Goal: Transaction & Acquisition: Subscribe to service/newsletter

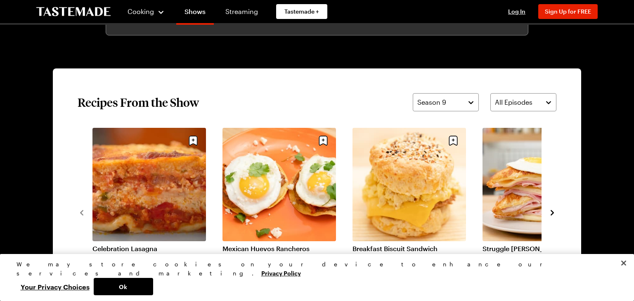
scroll to position [617, 0]
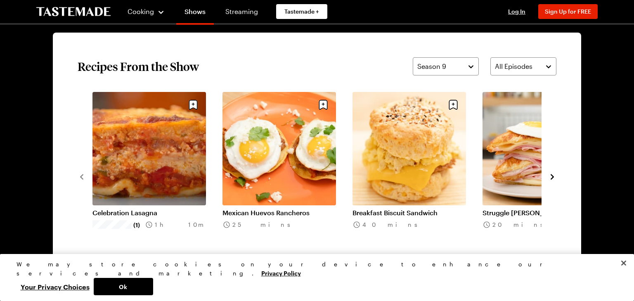
click at [552, 174] on icon "navigate to next item" at bounding box center [552, 177] width 8 height 8
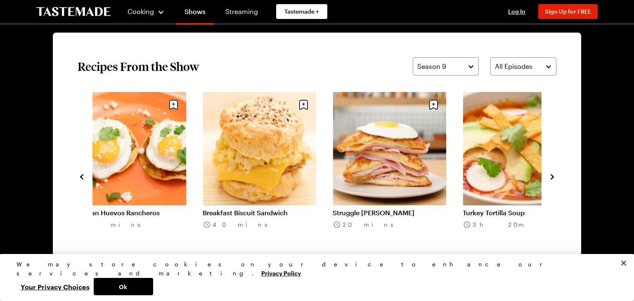
click at [552, 174] on icon "navigate to next item" at bounding box center [552, 177] width 8 height 8
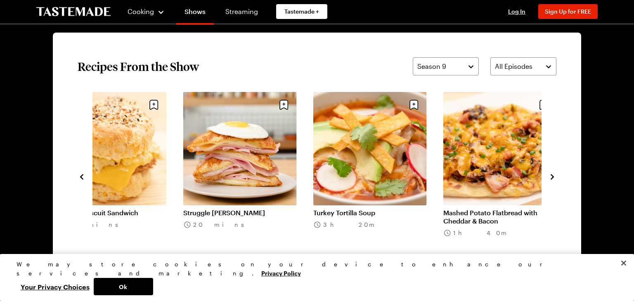
click at [552, 174] on icon "navigate to next item" at bounding box center [552, 177] width 8 height 8
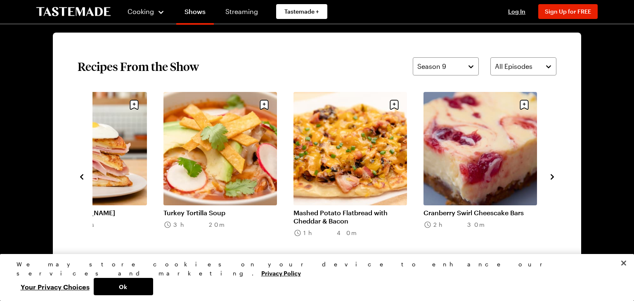
click at [552, 174] on icon "navigate to next item" at bounding box center [552, 177] width 8 height 8
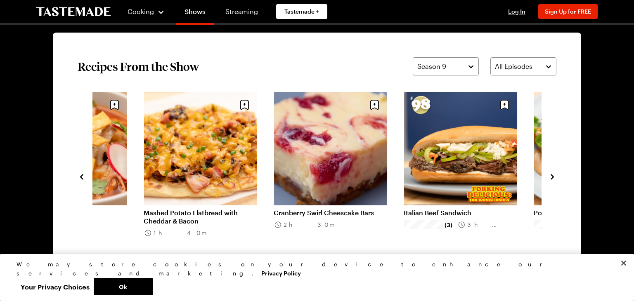
click at [552, 174] on icon "navigate to next item" at bounding box center [552, 177] width 8 height 8
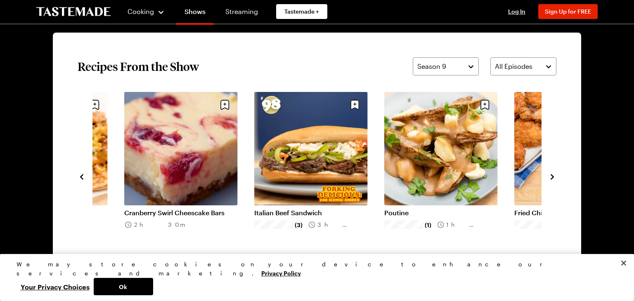
click at [552, 174] on icon "navigate to next item" at bounding box center [552, 177] width 8 height 8
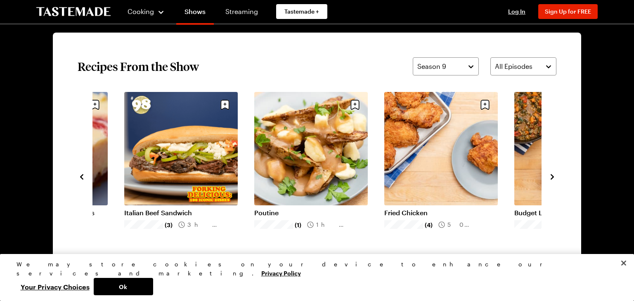
click at [552, 174] on icon "navigate to next item" at bounding box center [552, 177] width 8 height 8
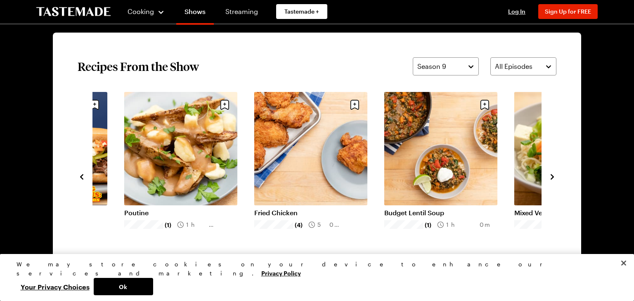
click at [552, 174] on icon "navigate to next item" at bounding box center [552, 177] width 8 height 8
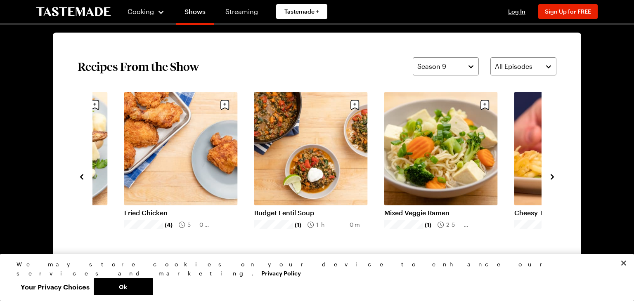
click at [552, 174] on icon "navigate to next item" at bounding box center [552, 177] width 8 height 8
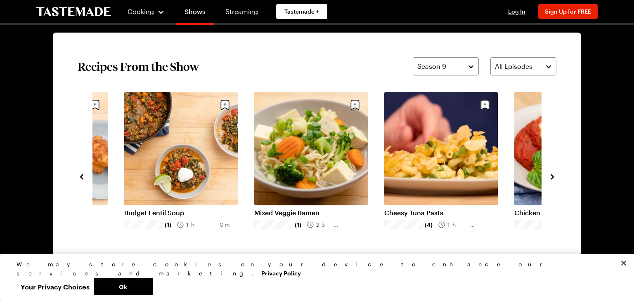
click at [552, 174] on icon "navigate to next item" at bounding box center [552, 177] width 8 height 8
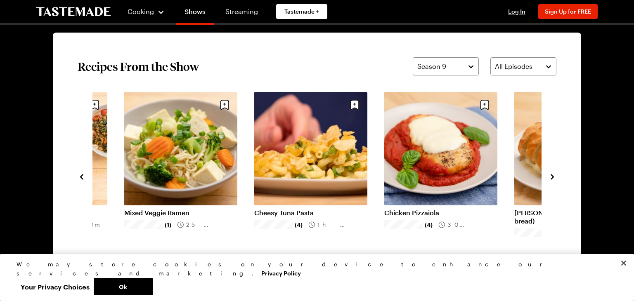
click at [552, 174] on icon "navigate to next item" at bounding box center [552, 177] width 8 height 8
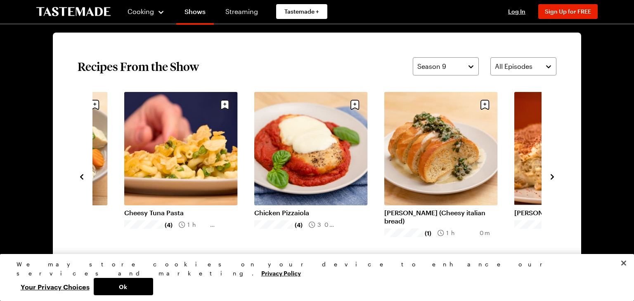
click at [552, 174] on icon "navigate to next item" at bounding box center [552, 177] width 8 height 8
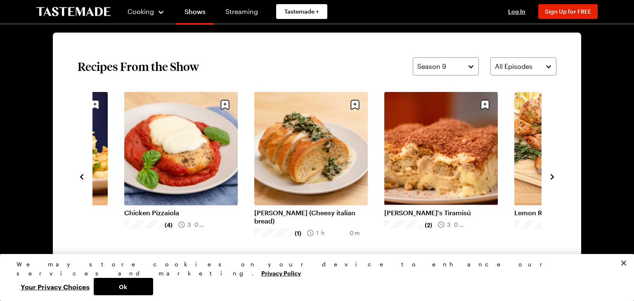
click at [552, 174] on icon "navigate to next item" at bounding box center [552, 177] width 8 height 8
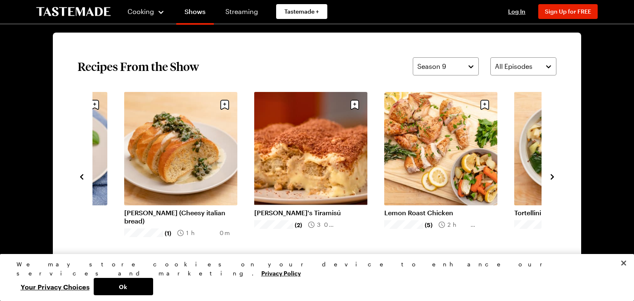
click at [552, 174] on icon "navigate to next item" at bounding box center [552, 177] width 8 height 8
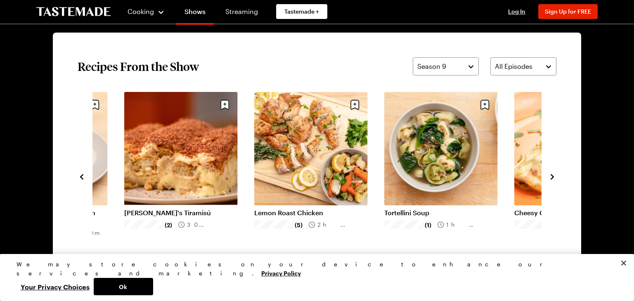
click at [552, 174] on icon "navigate to next item" at bounding box center [552, 177] width 8 height 8
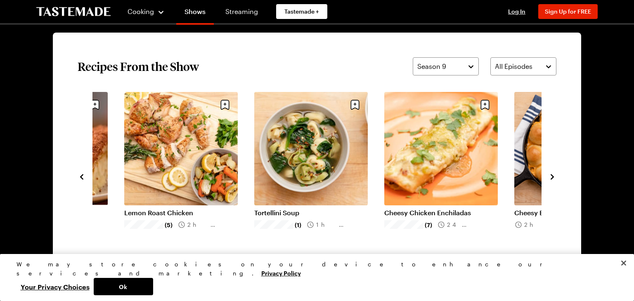
click at [552, 174] on icon "navigate to next item" at bounding box center [552, 177] width 8 height 8
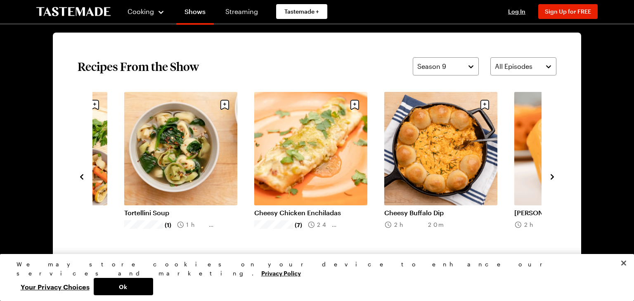
click at [552, 175] on icon "navigate to next item" at bounding box center [552, 177] width 8 height 8
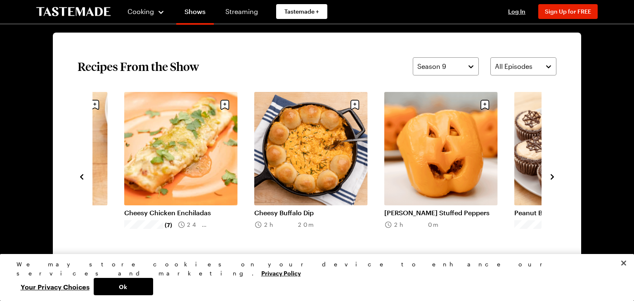
click at [552, 175] on icon "navigate to next item" at bounding box center [552, 177] width 8 height 8
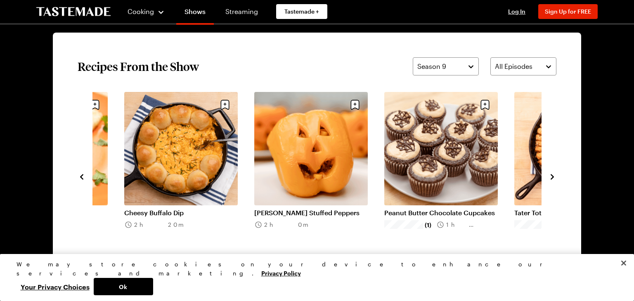
click at [552, 175] on icon "navigate to next item" at bounding box center [552, 177] width 8 height 8
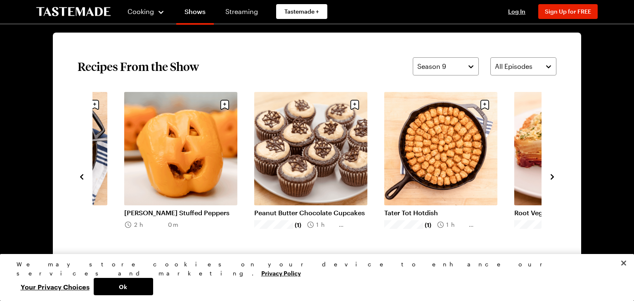
click at [442, 209] on link "Tater Tot Hotdish" at bounding box center [441, 213] width 114 height 8
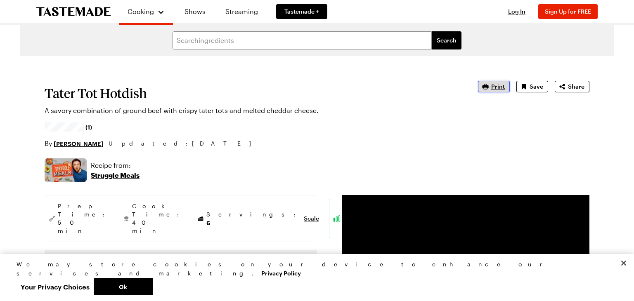
click at [495, 88] on span "Print" at bounding box center [498, 87] width 14 height 8
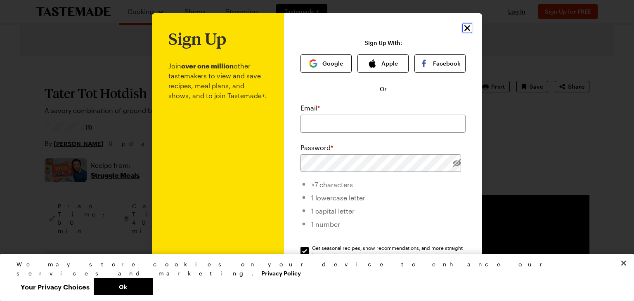
click at [466, 28] on icon "Close" at bounding box center [467, 28] width 10 height 10
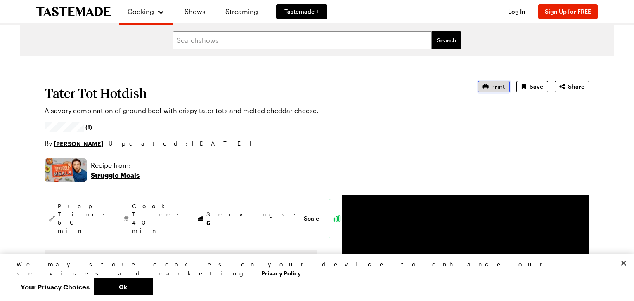
click at [497, 86] on span "Print" at bounding box center [498, 87] width 14 height 8
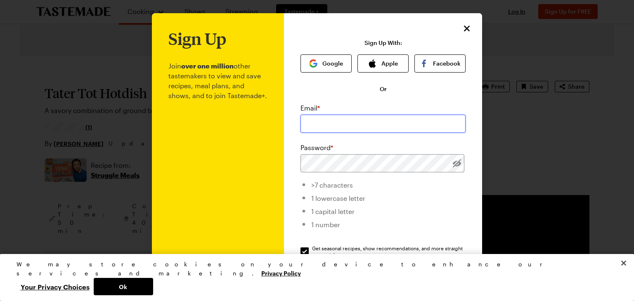
click at [310, 127] on input "email" at bounding box center [383, 124] width 165 height 18
type input "[EMAIL_ADDRESS][DOMAIN_NAME]"
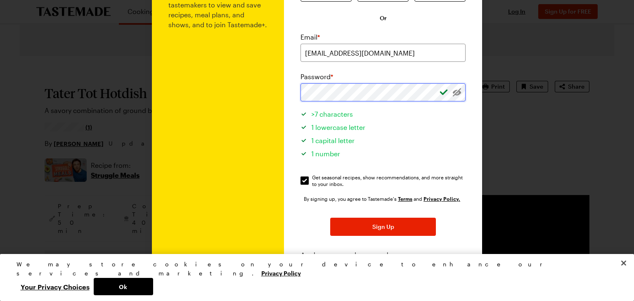
scroll to position [75, 0]
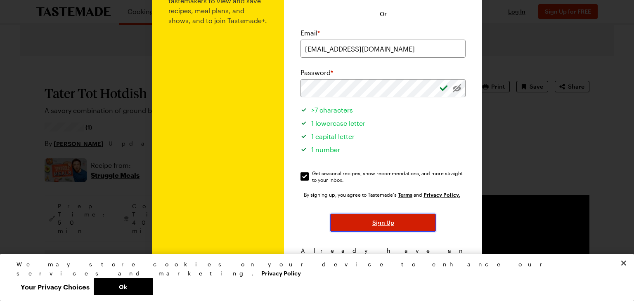
click at [379, 224] on span "Sign Up" at bounding box center [383, 223] width 22 height 8
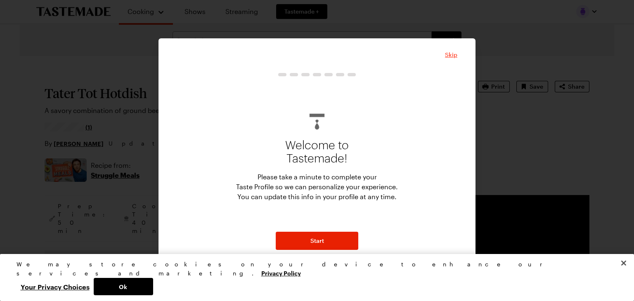
click at [449, 54] on span "Skip" at bounding box center [451, 55] width 12 height 8
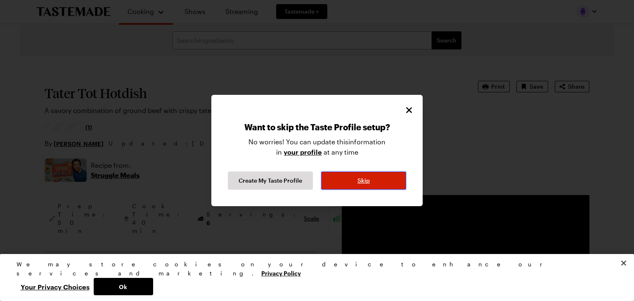
click at [360, 183] on span "Skip" at bounding box center [364, 181] width 12 height 8
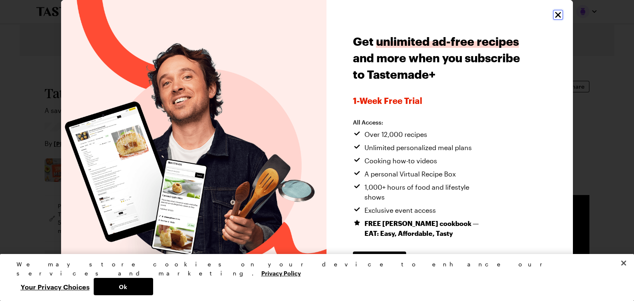
click at [558, 13] on icon "Close" at bounding box center [558, 15] width 10 height 10
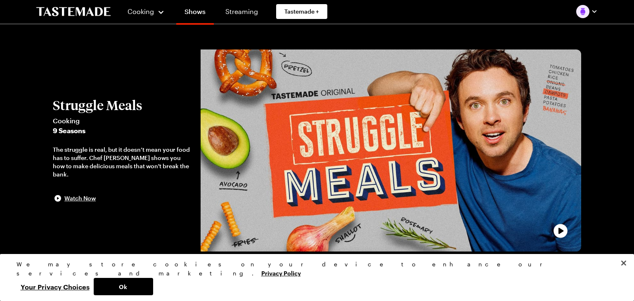
scroll to position [617, 0]
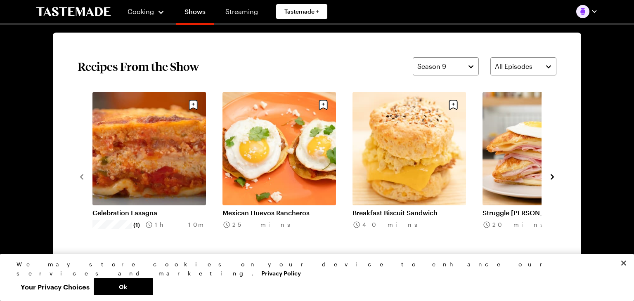
click at [550, 178] on icon "navigate to next item" at bounding box center [552, 177] width 8 height 8
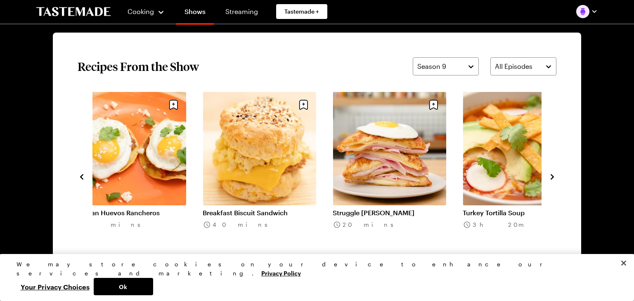
click at [550, 178] on icon "navigate to next item" at bounding box center [552, 177] width 8 height 8
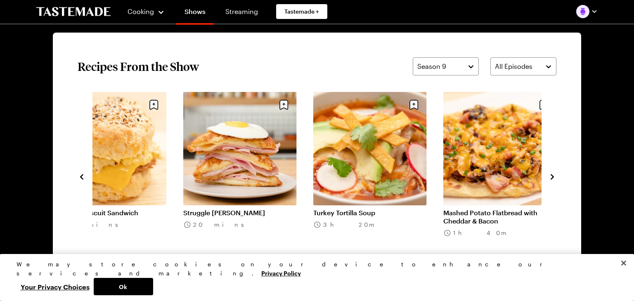
click at [550, 178] on icon "navigate to next item" at bounding box center [552, 177] width 8 height 8
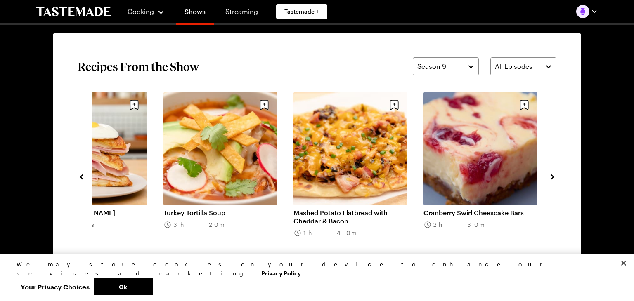
click at [550, 178] on icon "navigate to next item" at bounding box center [552, 177] width 8 height 8
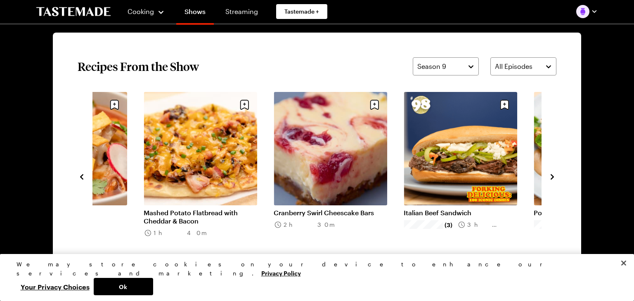
click at [550, 178] on icon "navigate to next item" at bounding box center [552, 177] width 8 height 8
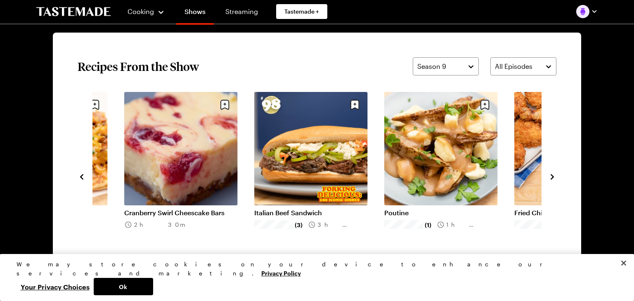
click at [550, 178] on icon "navigate to next item" at bounding box center [552, 177] width 8 height 8
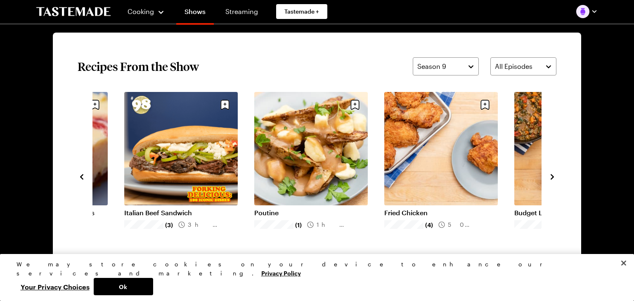
click at [550, 178] on icon "navigate to next item" at bounding box center [552, 177] width 8 height 8
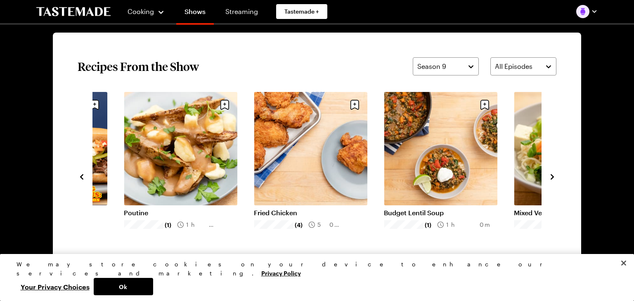
click at [550, 178] on icon "navigate to next item" at bounding box center [552, 177] width 8 height 8
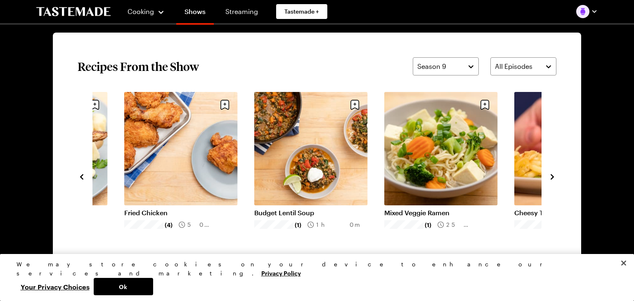
click at [550, 178] on icon "navigate to next item" at bounding box center [552, 177] width 8 height 8
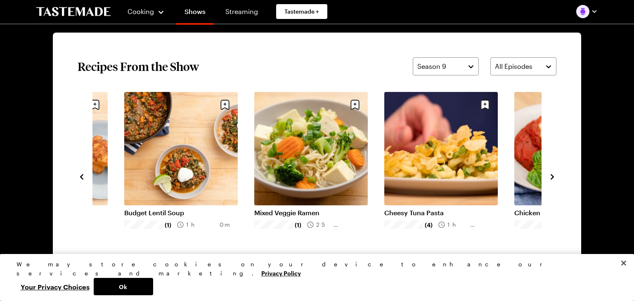
click at [550, 178] on icon "navigate to next item" at bounding box center [552, 177] width 8 height 8
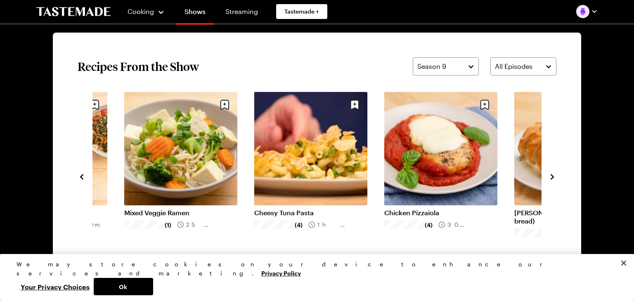
click at [550, 178] on icon "navigate to next item" at bounding box center [552, 177] width 8 height 8
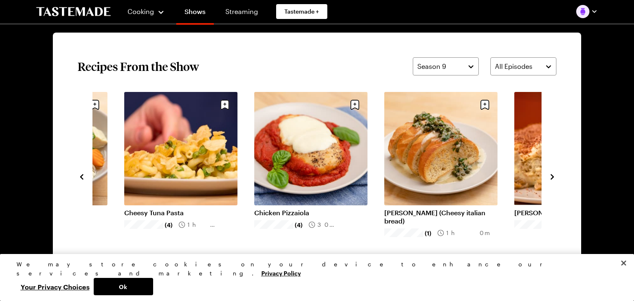
click at [550, 178] on icon "navigate to next item" at bounding box center [552, 177] width 8 height 8
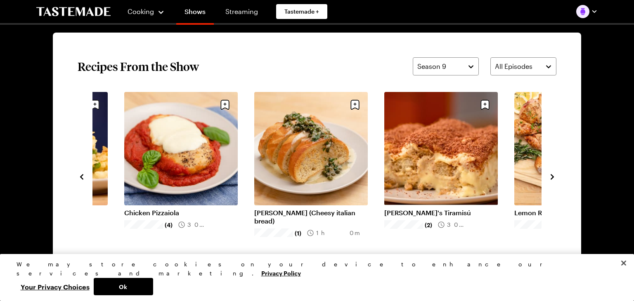
click at [552, 175] on icon "navigate to next item" at bounding box center [552, 176] width 3 height 5
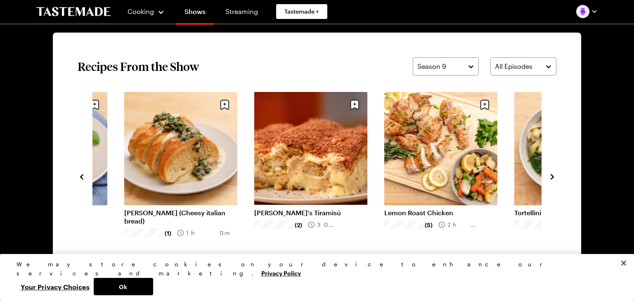
click at [552, 175] on icon "navigate to next item" at bounding box center [552, 176] width 3 height 5
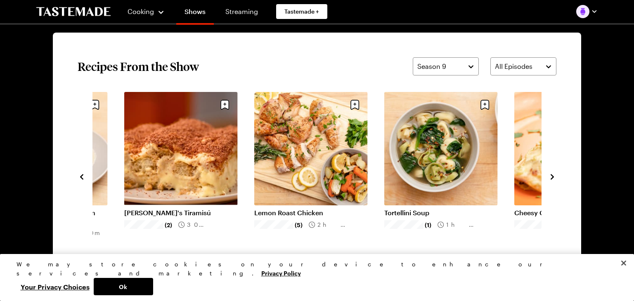
click at [551, 175] on icon "navigate to next item" at bounding box center [552, 176] width 3 height 5
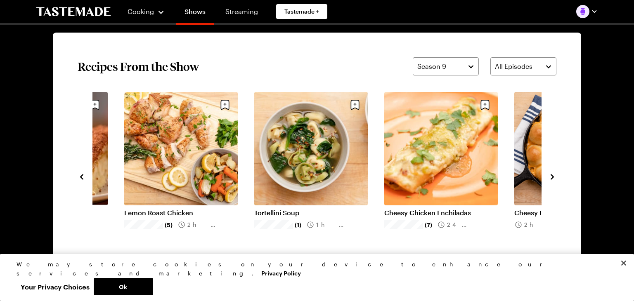
click at [551, 175] on icon "navigate to next item" at bounding box center [552, 176] width 3 height 5
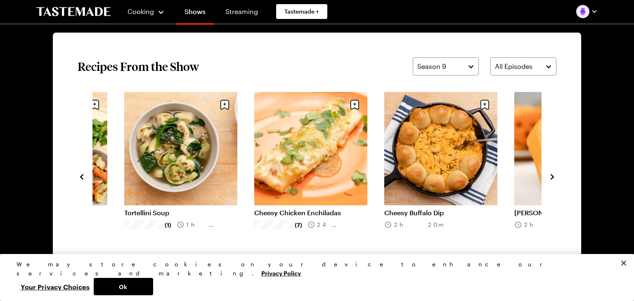
click at [551, 175] on icon "navigate to next item" at bounding box center [552, 176] width 3 height 5
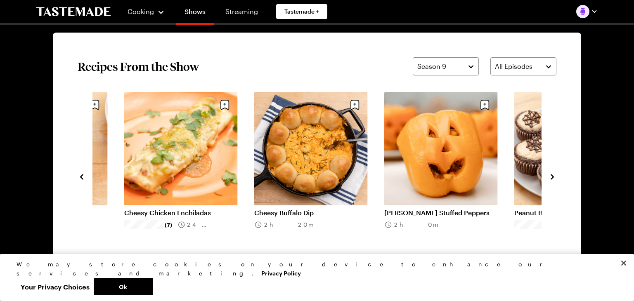
click at [551, 175] on icon "navigate to next item" at bounding box center [552, 176] width 3 height 5
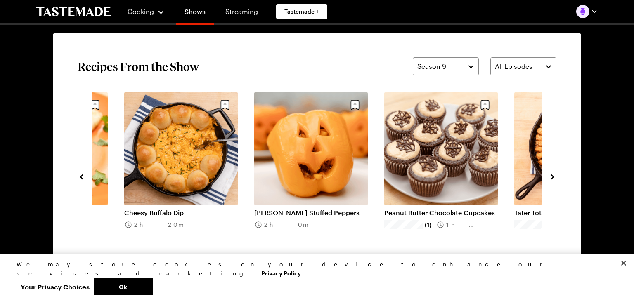
click at [551, 175] on icon "navigate to next item" at bounding box center [552, 177] width 8 height 8
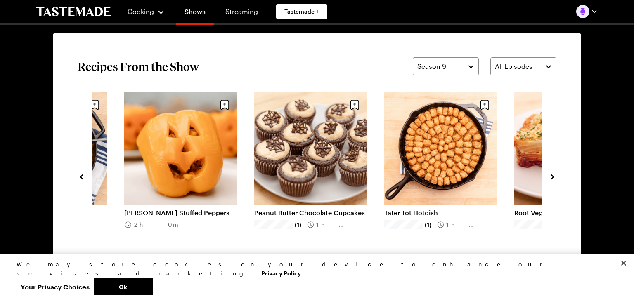
click at [551, 175] on icon "navigate to next item" at bounding box center [552, 177] width 8 height 8
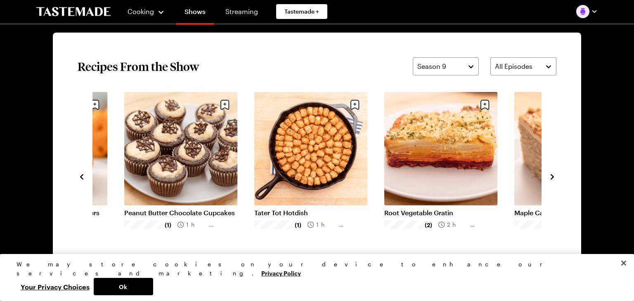
click at [446, 209] on link "Root Vegetable Gratin" at bounding box center [441, 213] width 114 height 8
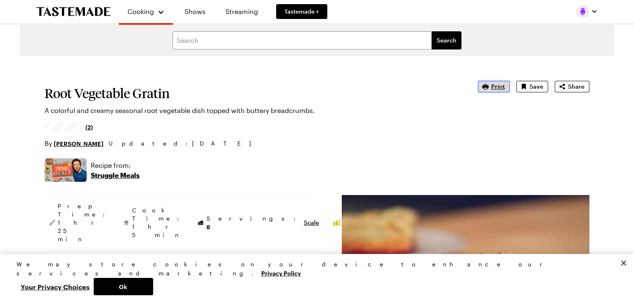
click at [499, 87] on span "Print" at bounding box center [498, 87] width 14 height 8
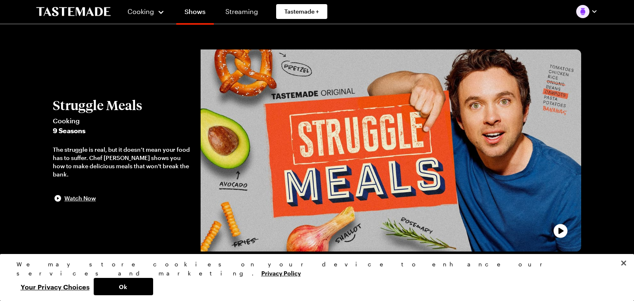
scroll to position [617, 0]
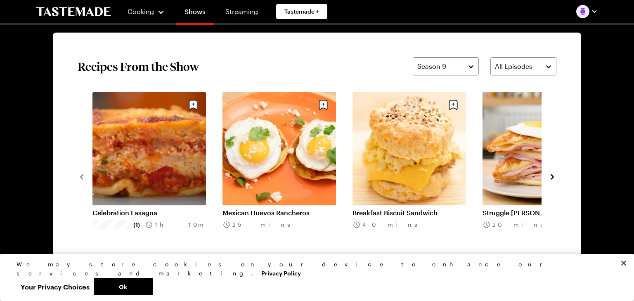
click at [552, 176] on icon "navigate to next item" at bounding box center [552, 177] width 8 height 8
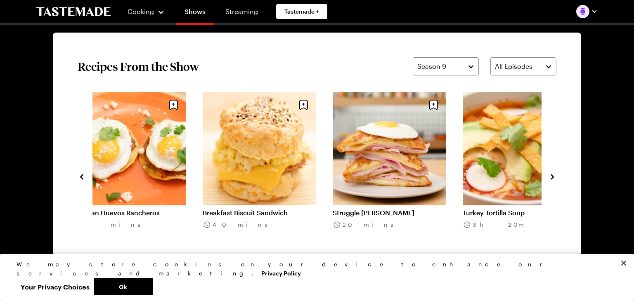
click at [552, 176] on icon "navigate to next item" at bounding box center [552, 177] width 8 height 8
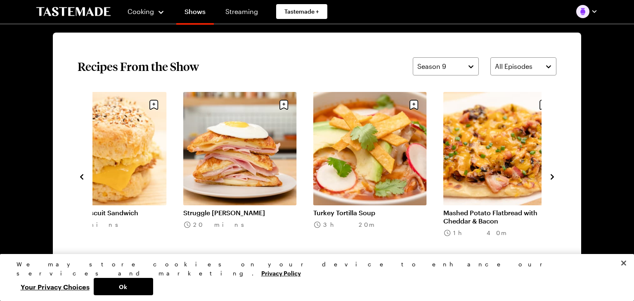
click at [552, 176] on icon "navigate to next item" at bounding box center [552, 177] width 8 height 8
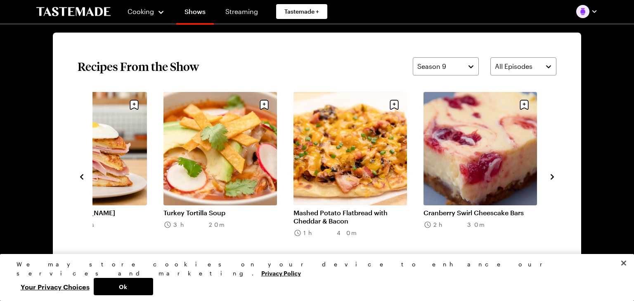
click at [552, 176] on icon "navigate to next item" at bounding box center [552, 177] width 8 height 8
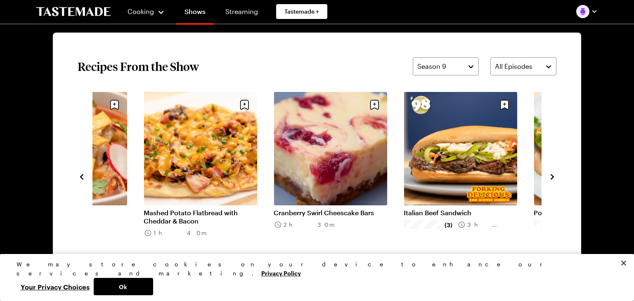
click at [552, 176] on icon "navigate to next item" at bounding box center [552, 177] width 8 height 8
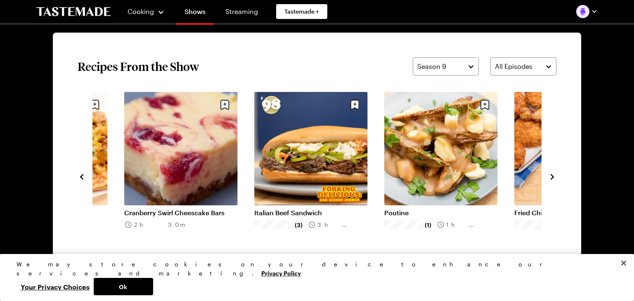
click at [552, 176] on icon "navigate to next item" at bounding box center [552, 177] width 8 height 8
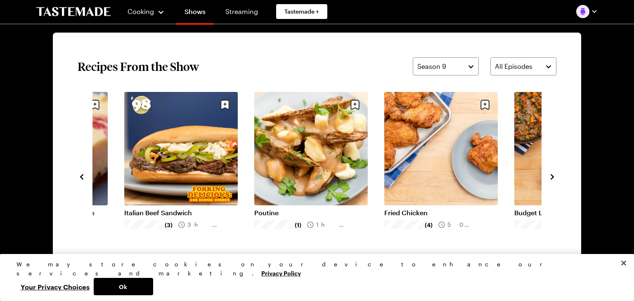
click at [552, 176] on icon "navigate to next item" at bounding box center [552, 177] width 8 height 8
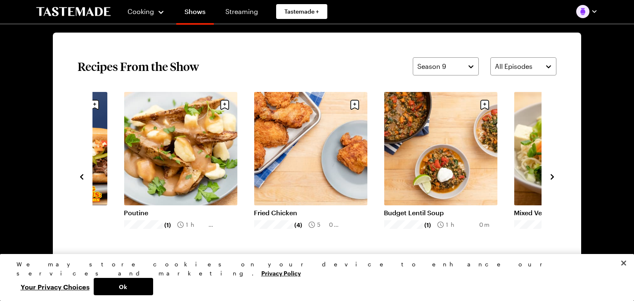
click at [552, 176] on icon "navigate to next item" at bounding box center [552, 177] width 8 height 8
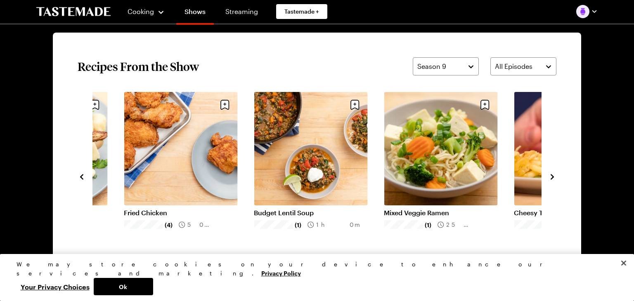
click at [552, 176] on icon "navigate to next item" at bounding box center [552, 177] width 8 height 8
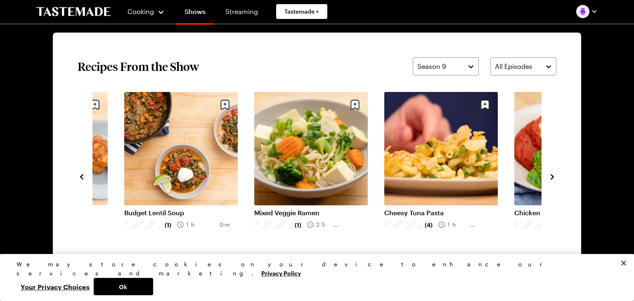
click at [552, 176] on icon "navigate to next item" at bounding box center [552, 177] width 8 height 8
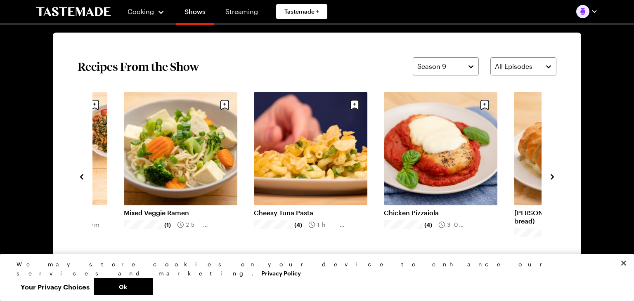
click at [552, 176] on icon "navigate to next item" at bounding box center [552, 177] width 8 height 8
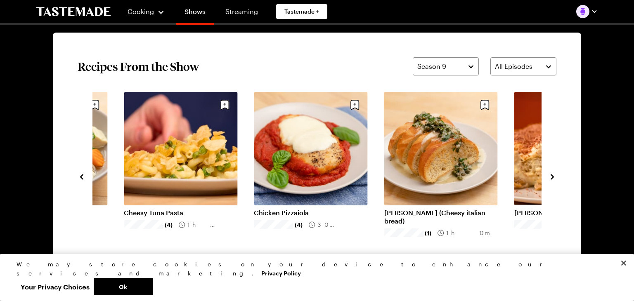
click at [552, 176] on icon "navigate to next item" at bounding box center [552, 177] width 8 height 8
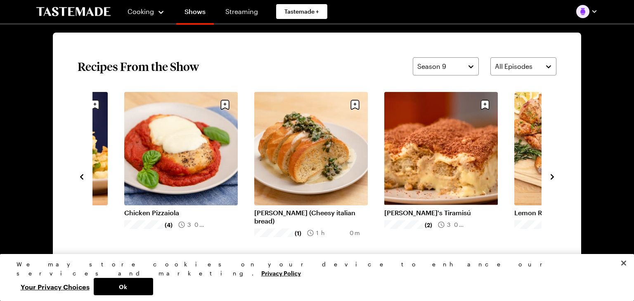
click at [552, 176] on icon "navigate to next item" at bounding box center [552, 177] width 8 height 8
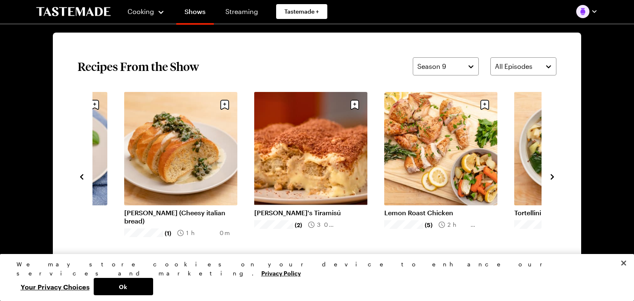
click at [552, 176] on icon "navigate to next item" at bounding box center [552, 177] width 8 height 8
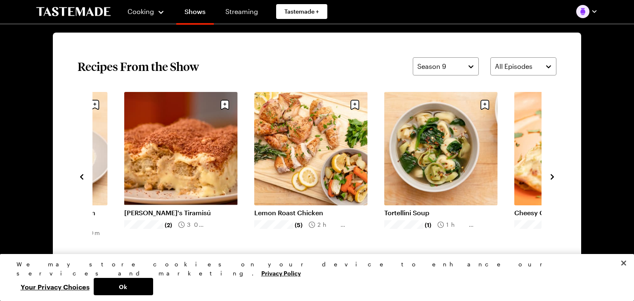
click at [552, 176] on icon "navigate to next item" at bounding box center [552, 177] width 8 height 8
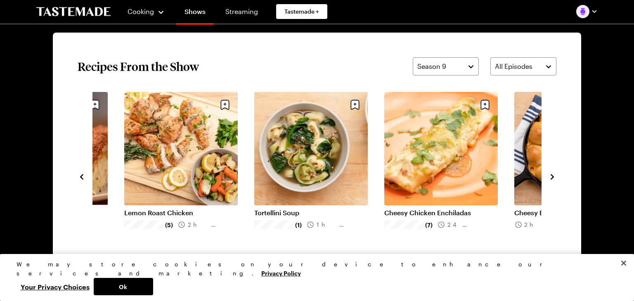
click at [552, 176] on icon "navigate to next item" at bounding box center [552, 177] width 8 height 8
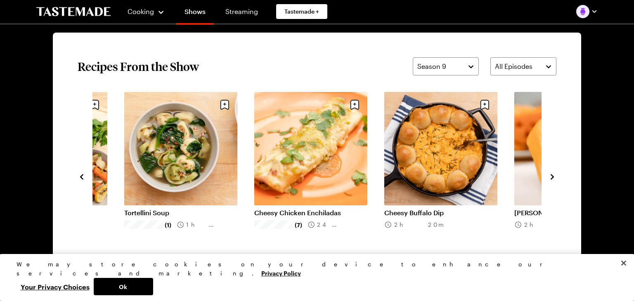
click at [552, 176] on icon "navigate to next item" at bounding box center [552, 177] width 8 height 8
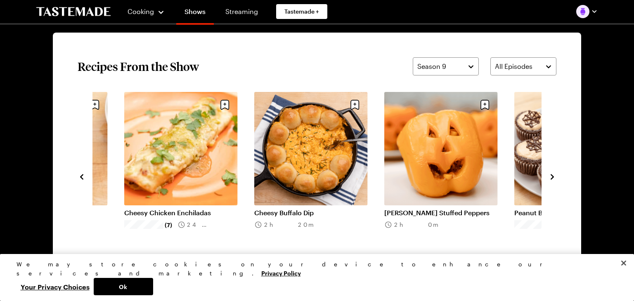
click at [552, 176] on icon "navigate to next item" at bounding box center [552, 177] width 8 height 8
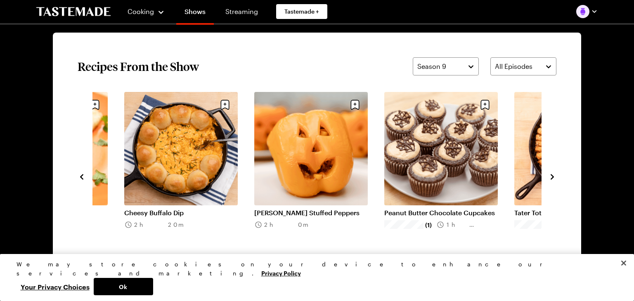
click at [552, 176] on icon "navigate to next item" at bounding box center [552, 177] width 8 height 8
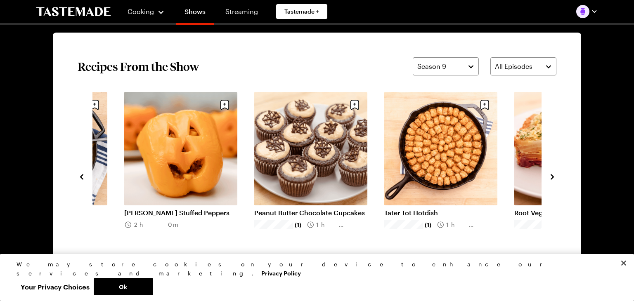
click at [552, 176] on icon "navigate to next item" at bounding box center [552, 177] width 8 height 8
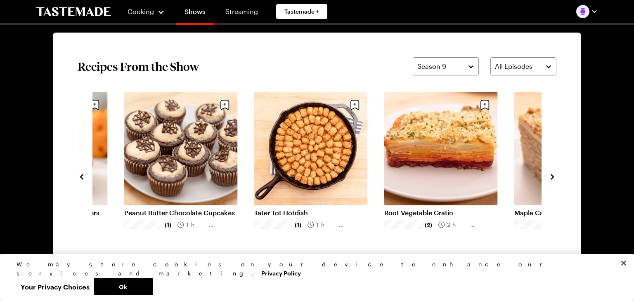
click at [552, 176] on icon "navigate to next item" at bounding box center [552, 177] width 8 height 8
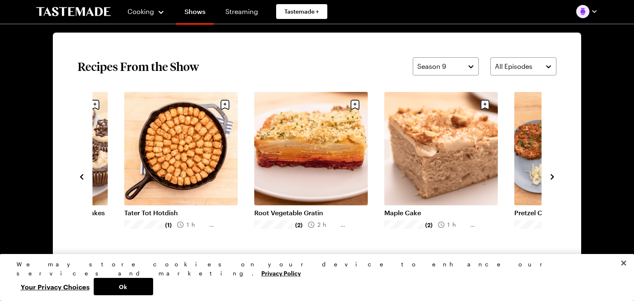
click at [552, 176] on icon "navigate to next item" at bounding box center [552, 177] width 8 height 8
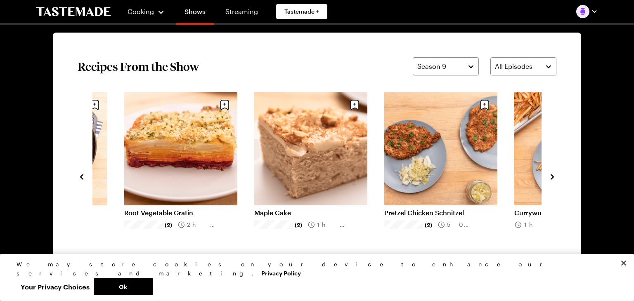
click at [552, 176] on icon "navigate to next item" at bounding box center [552, 177] width 8 height 8
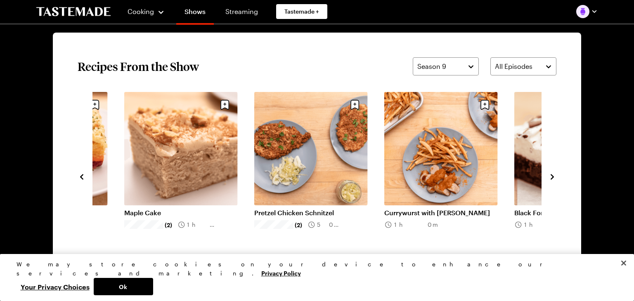
click at [552, 176] on icon "navigate to next item" at bounding box center [552, 177] width 8 height 8
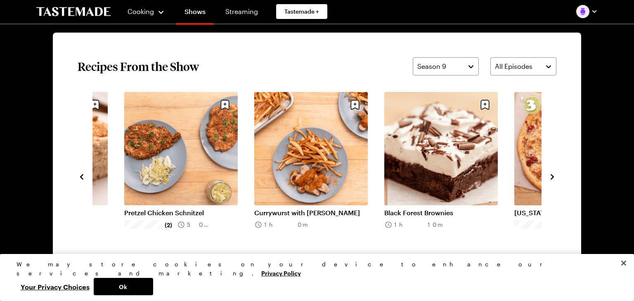
click at [552, 176] on icon "navigate to next item" at bounding box center [552, 177] width 8 height 8
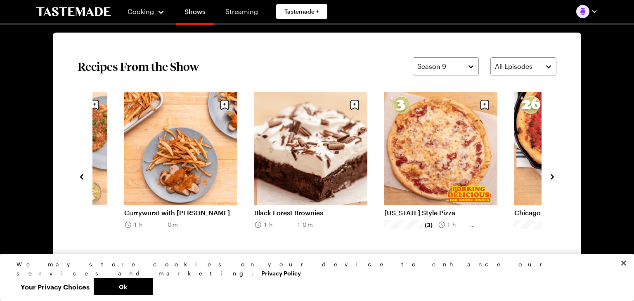
click at [552, 177] on icon "navigate to next item" at bounding box center [552, 177] width 8 height 8
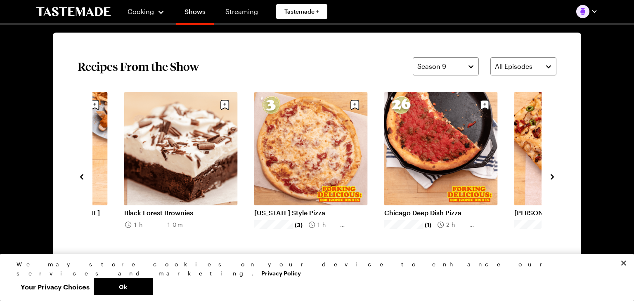
click at [552, 177] on icon "navigate to next item" at bounding box center [552, 177] width 8 height 8
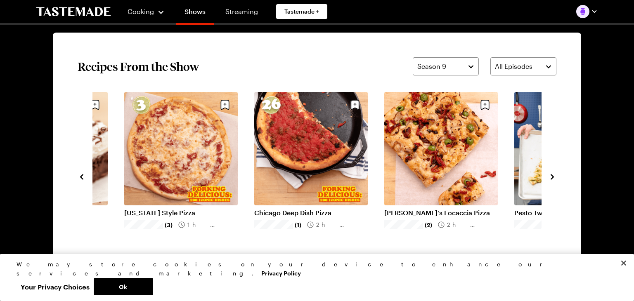
click at [552, 177] on icon "navigate to next item" at bounding box center [552, 177] width 8 height 8
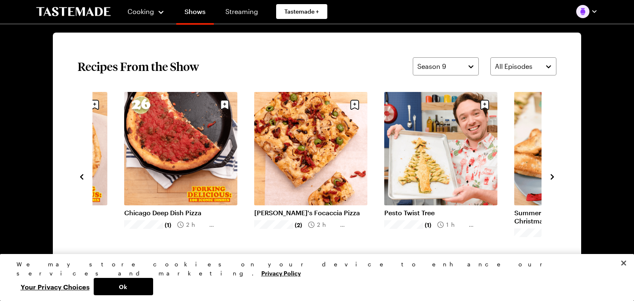
click at [552, 177] on icon "navigate to next item" at bounding box center [552, 177] width 8 height 8
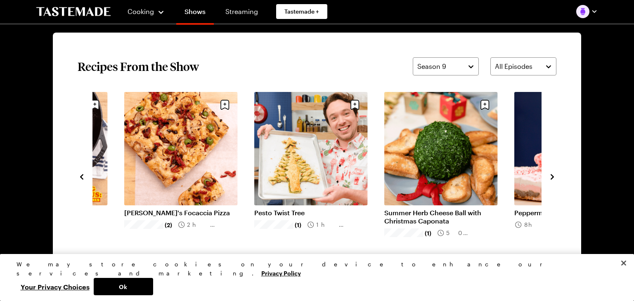
click at [552, 177] on icon "navigate to next item" at bounding box center [552, 177] width 8 height 8
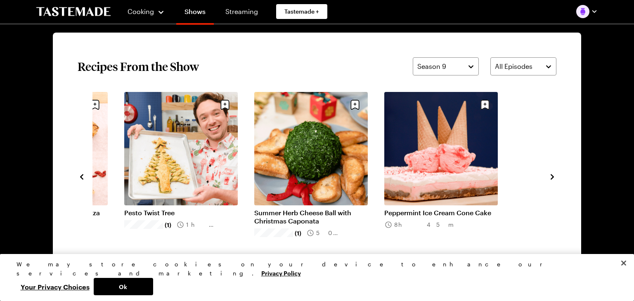
click at [552, 177] on icon "navigate to next item" at bounding box center [552, 177] width 8 height 8
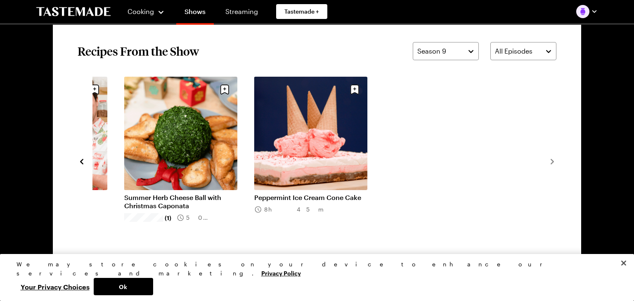
scroll to position [631, 0]
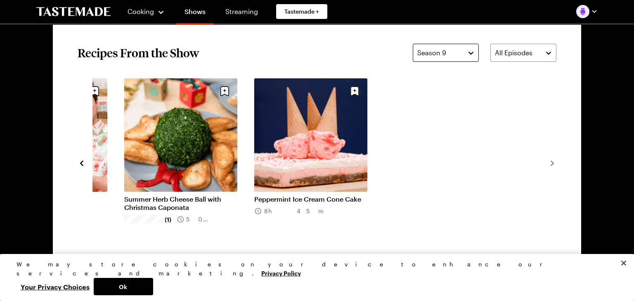
click at [470, 52] on button "Season 9" at bounding box center [446, 53] width 66 height 18
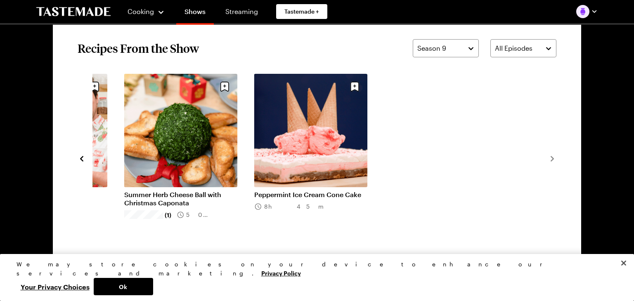
scroll to position [644, 0]
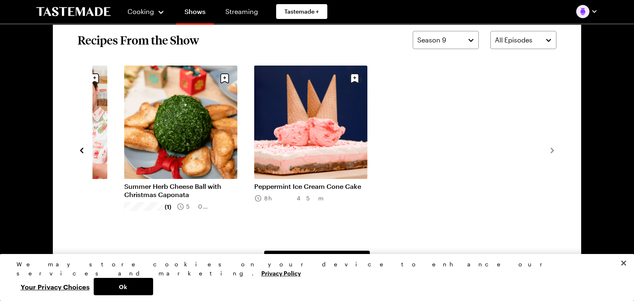
click at [81, 150] on icon "navigate to previous item" at bounding box center [81, 150] width 3 height 5
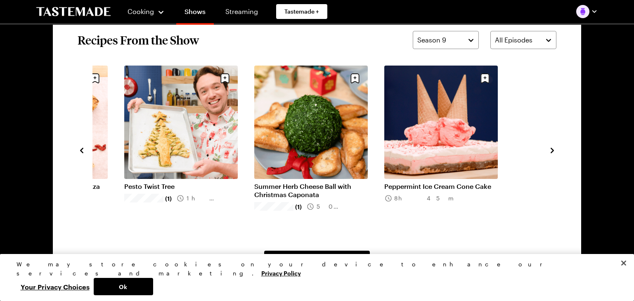
click at [81, 150] on icon "navigate to previous item" at bounding box center [81, 150] width 3 height 5
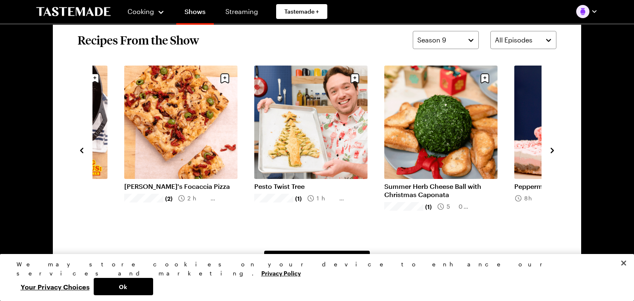
click at [81, 150] on icon "navigate to previous item" at bounding box center [81, 150] width 3 height 5
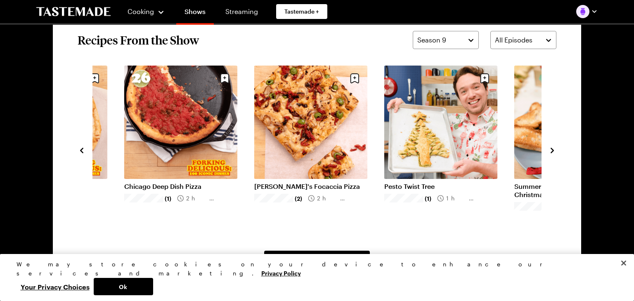
click at [81, 150] on icon "navigate to previous item" at bounding box center [81, 150] width 3 height 5
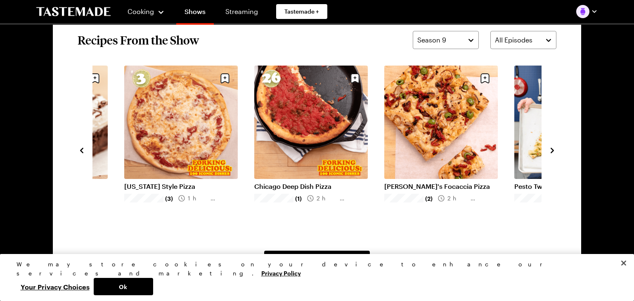
click at [81, 150] on icon "navigate to previous item" at bounding box center [81, 150] width 3 height 5
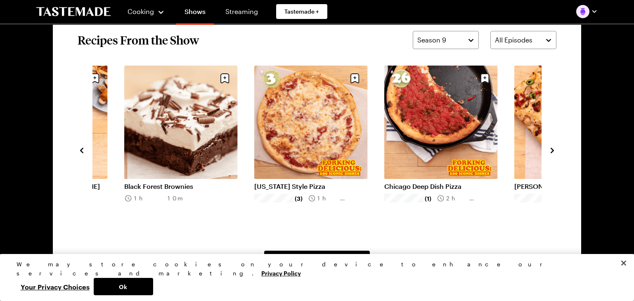
click at [81, 150] on icon "navigate to previous item" at bounding box center [81, 150] width 3 height 5
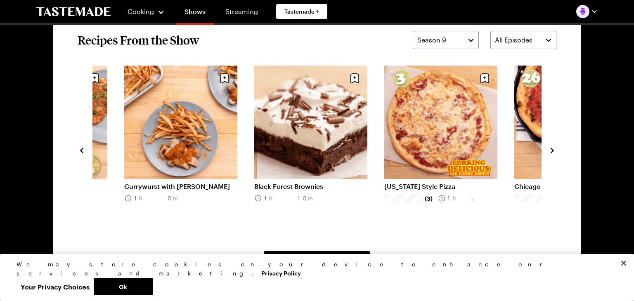
click at [81, 150] on icon "navigate to previous item" at bounding box center [81, 150] width 3 height 5
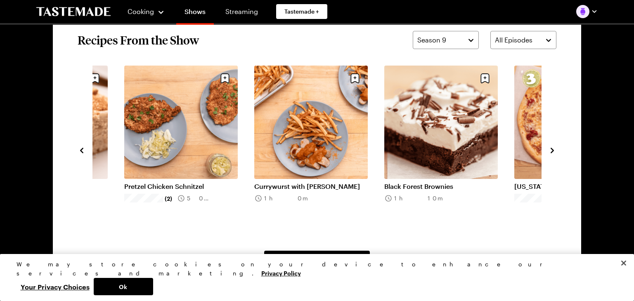
click at [81, 150] on icon "navigate to previous item" at bounding box center [81, 150] width 3 height 5
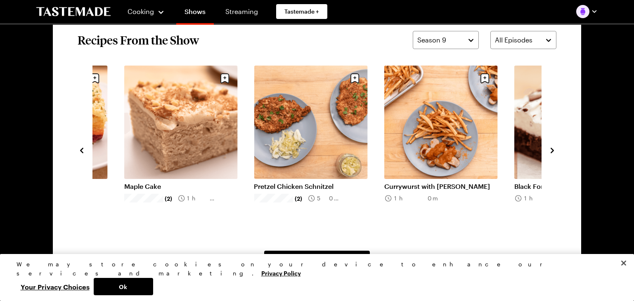
click at [81, 150] on icon "navigate to previous item" at bounding box center [81, 150] width 3 height 5
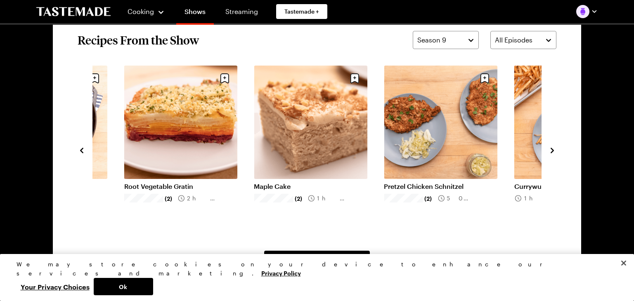
click at [81, 150] on icon "navigate to previous item" at bounding box center [81, 150] width 3 height 5
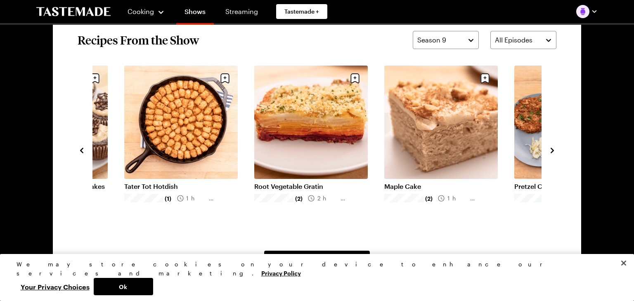
click at [81, 150] on icon "navigate to previous item" at bounding box center [81, 150] width 3 height 5
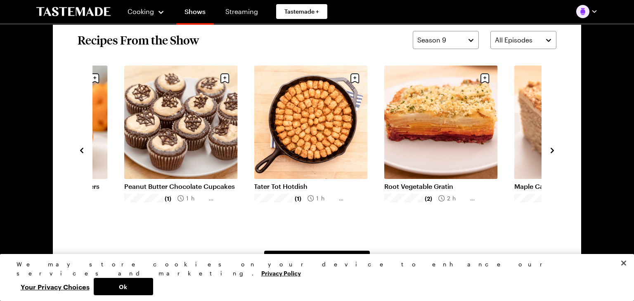
click at [81, 150] on icon "navigate to previous item" at bounding box center [81, 150] width 3 height 5
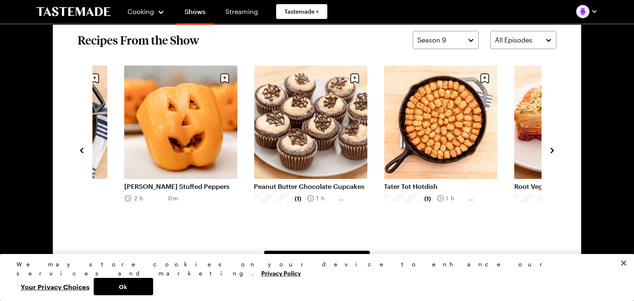
click at [81, 150] on icon "navigate to previous item" at bounding box center [81, 150] width 3 height 5
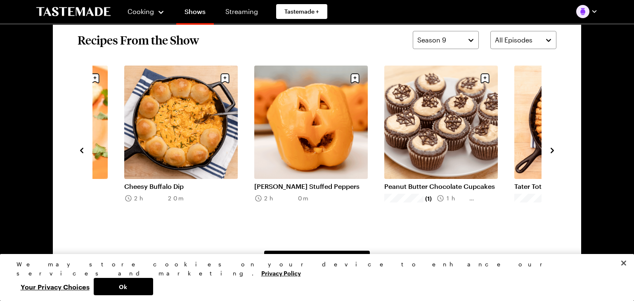
click at [81, 150] on icon "navigate to previous item" at bounding box center [81, 150] width 3 height 5
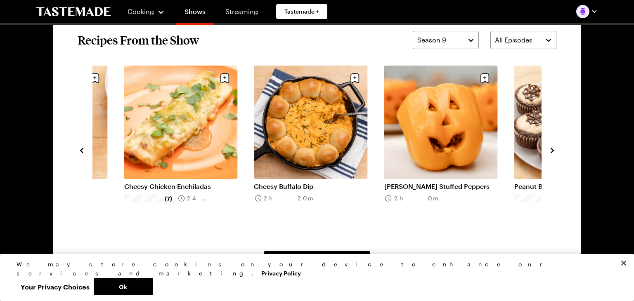
click at [81, 150] on icon "navigate to previous item" at bounding box center [81, 150] width 3 height 5
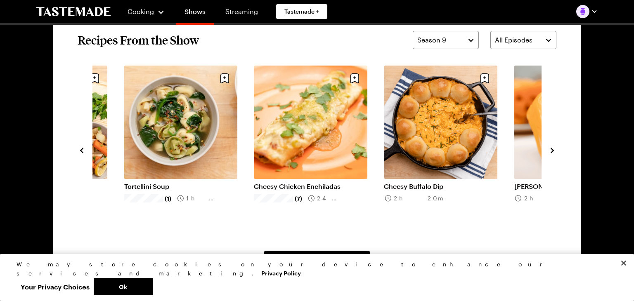
click at [81, 150] on icon "navigate to previous item" at bounding box center [81, 150] width 3 height 5
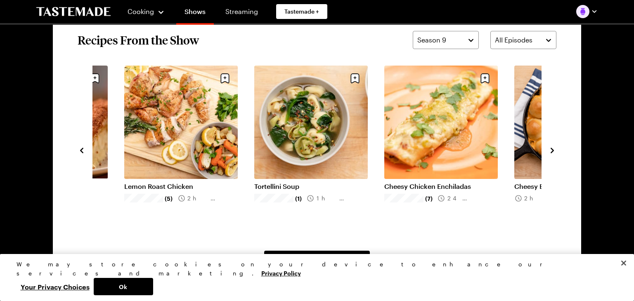
click at [81, 150] on icon "navigate to previous item" at bounding box center [81, 150] width 3 height 5
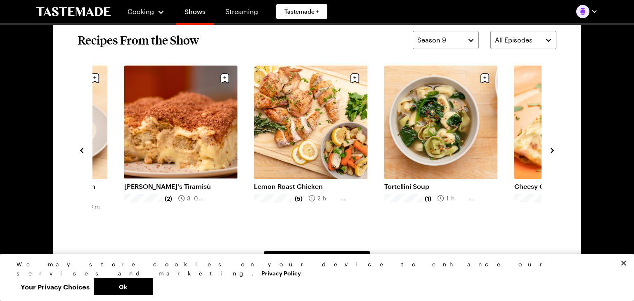
click at [81, 150] on icon "navigate to previous item" at bounding box center [81, 150] width 3 height 5
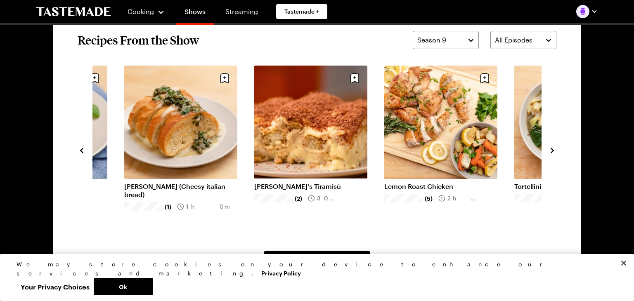
click at [81, 150] on icon "navigate to previous item" at bounding box center [81, 150] width 3 height 5
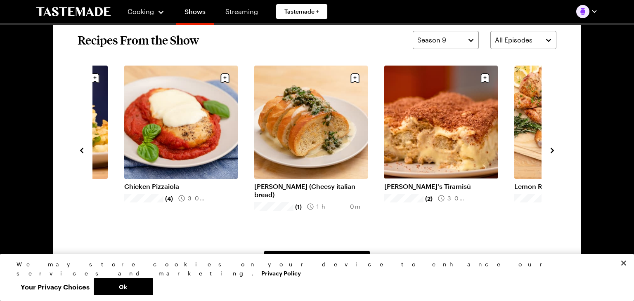
click at [81, 150] on icon "navigate to previous item" at bounding box center [81, 150] width 3 height 5
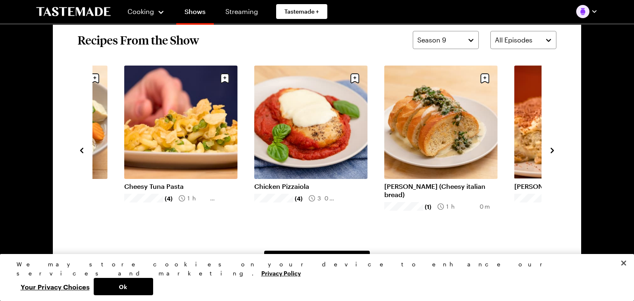
click at [81, 150] on icon "navigate to previous item" at bounding box center [81, 150] width 3 height 5
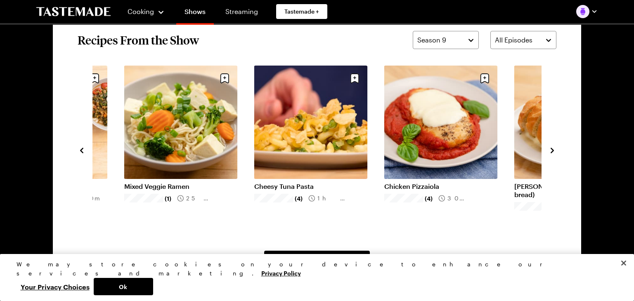
click at [81, 150] on icon "navigate to previous item" at bounding box center [81, 150] width 3 height 5
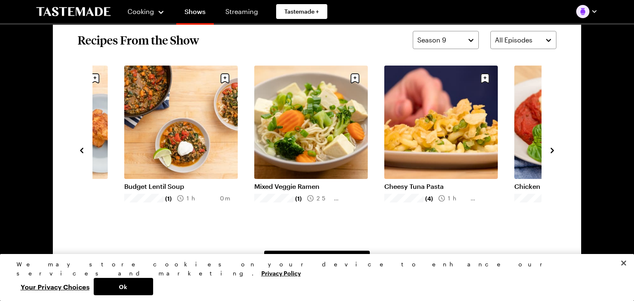
click at [81, 150] on icon "navigate to previous item" at bounding box center [81, 150] width 3 height 5
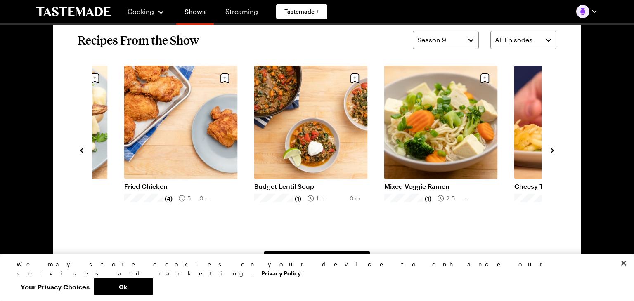
click at [81, 150] on icon "navigate to previous item" at bounding box center [81, 150] width 3 height 5
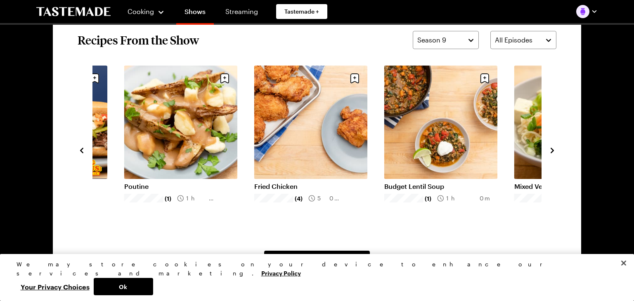
click at [81, 150] on icon "navigate to previous item" at bounding box center [81, 150] width 3 height 5
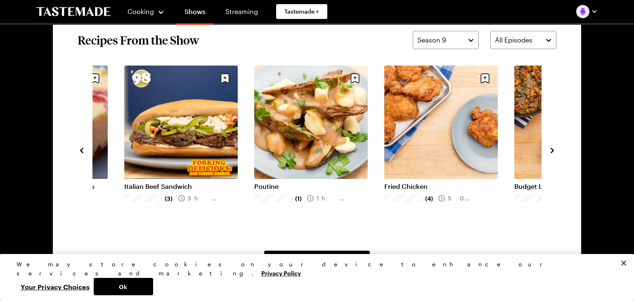
click at [81, 150] on icon "navigate to previous item" at bounding box center [81, 150] width 3 height 5
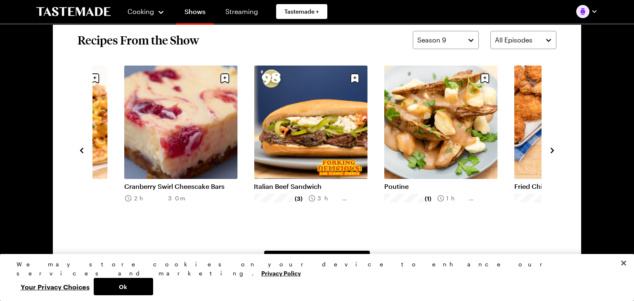
click at [82, 150] on icon "navigate to previous item" at bounding box center [81, 150] width 3 height 5
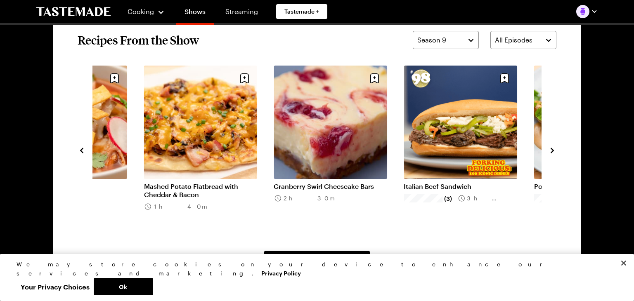
click at [82, 150] on icon "navigate to previous item" at bounding box center [81, 150] width 3 height 5
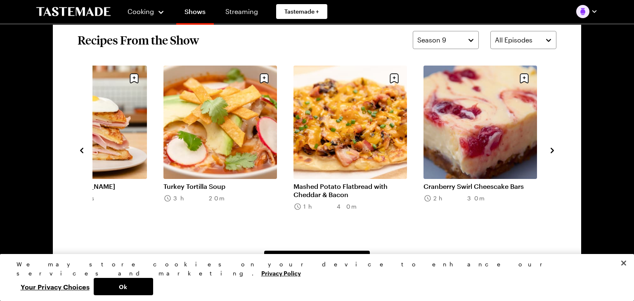
click at [81, 150] on icon "navigate to previous item" at bounding box center [81, 150] width 3 height 5
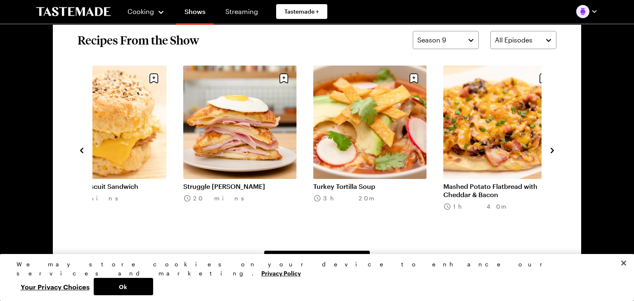
click at [81, 150] on icon "navigate to previous item" at bounding box center [81, 150] width 3 height 5
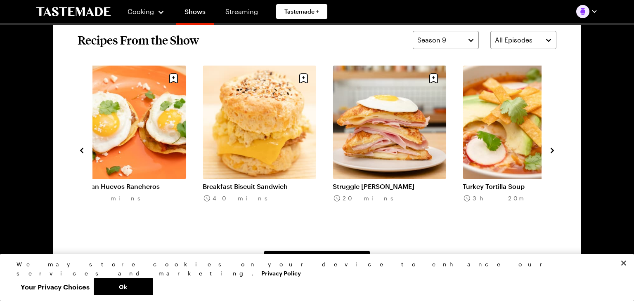
click at [81, 150] on icon "navigate to previous item" at bounding box center [81, 150] width 3 height 5
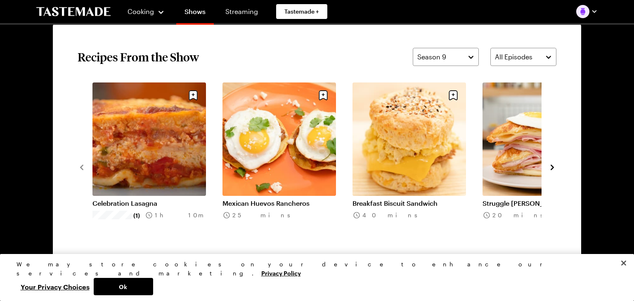
scroll to position [605, 0]
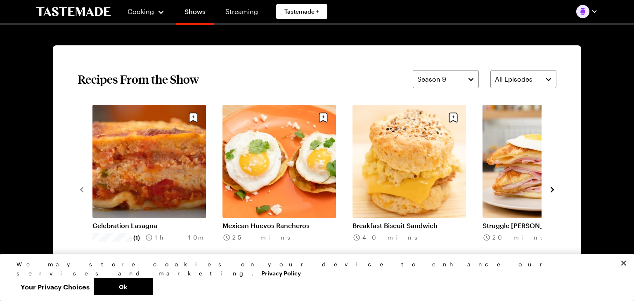
click at [552, 190] on icon "navigate to next item" at bounding box center [552, 190] width 8 height 8
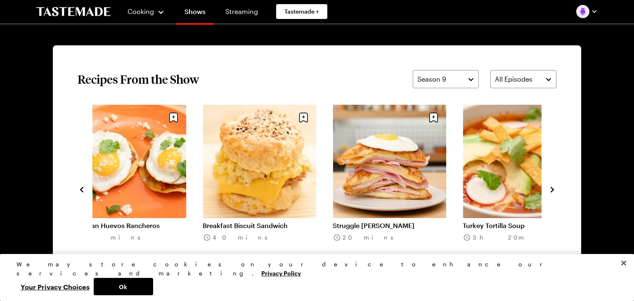
click at [552, 190] on icon "navigate to next item" at bounding box center [552, 190] width 8 height 8
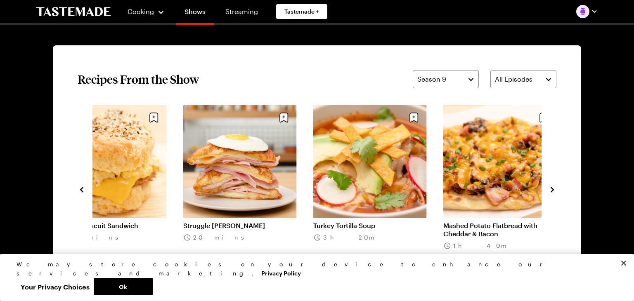
click at [552, 190] on icon "navigate to next item" at bounding box center [552, 190] width 8 height 8
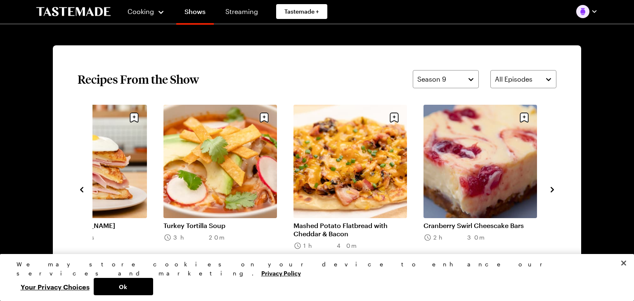
click at [552, 190] on icon "navigate to next item" at bounding box center [552, 190] width 8 height 8
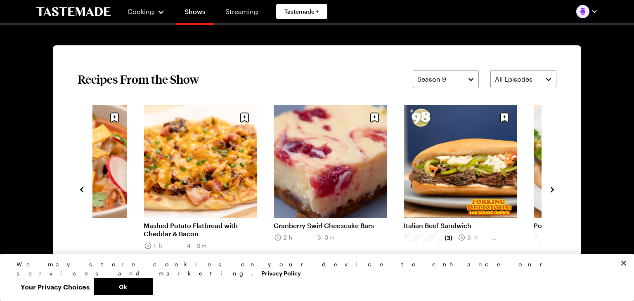
click at [552, 190] on icon "navigate to next item" at bounding box center [552, 190] width 8 height 8
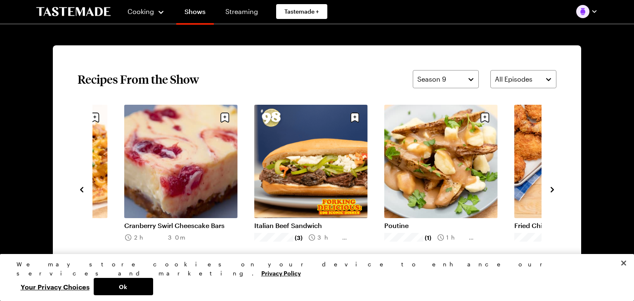
click at [552, 190] on icon "navigate to next item" at bounding box center [552, 190] width 8 height 8
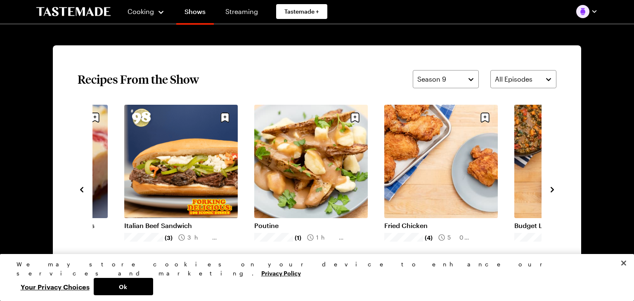
click at [552, 190] on icon "navigate to next item" at bounding box center [552, 190] width 8 height 8
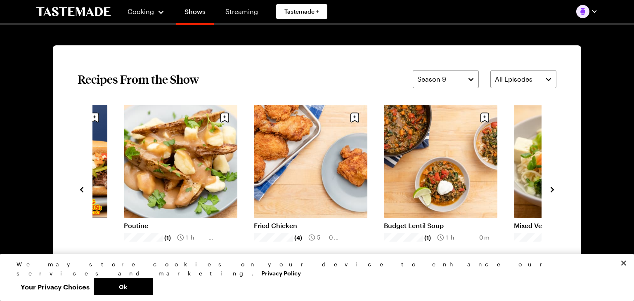
click at [552, 190] on icon "navigate to next item" at bounding box center [552, 190] width 8 height 8
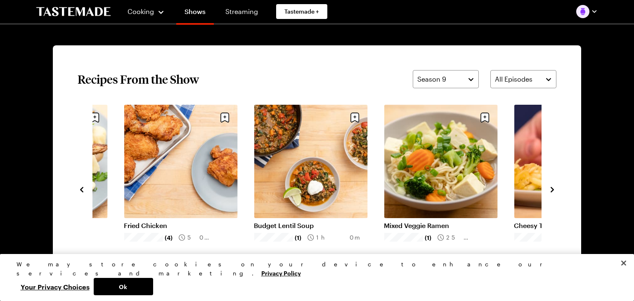
click at [552, 190] on icon "navigate to next item" at bounding box center [552, 190] width 8 height 8
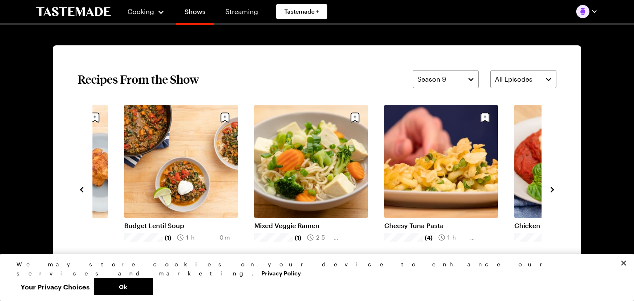
click at [552, 190] on icon "navigate to next item" at bounding box center [552, 190] width 8 height 8
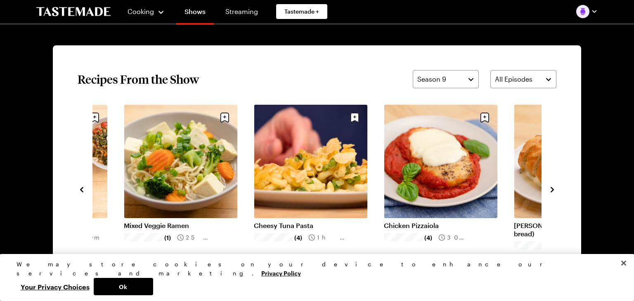
click at [552, 190] on icon "navigate to next item" at bounding box center [552, 190] width 8 height 8
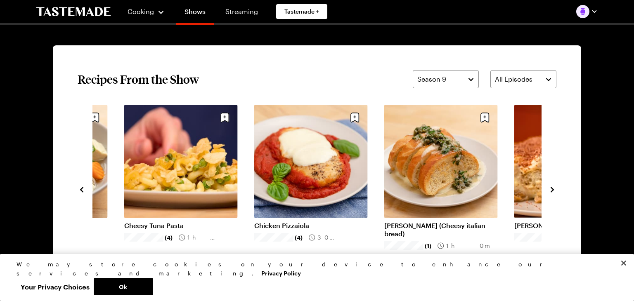
click at [551, 190] on icon "navigate to next item" at bounding box center [552, 190] width 8 height 8
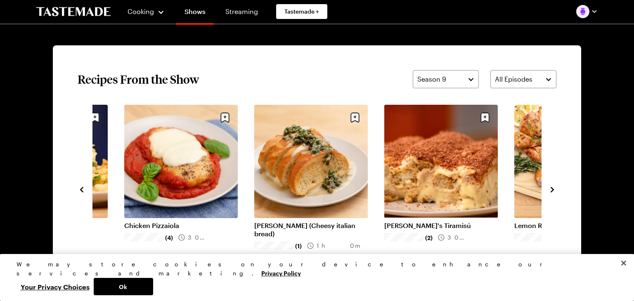
click at [551, 190] on icon "navigate to next item" at bounding box center [552, 190] width 8 height 8
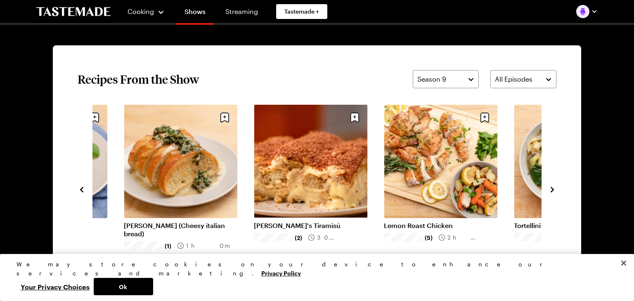
click at [550, 190] on icon "navigate to next item" at bounding box center [552, 190] width 8 height 8
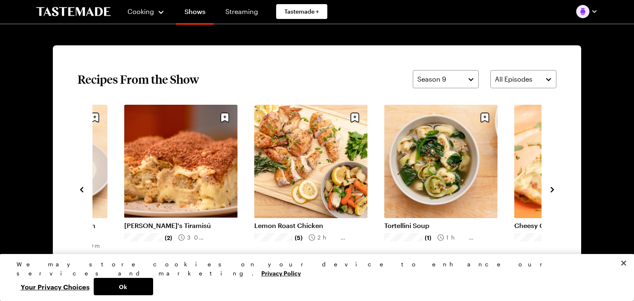
click at [549, 192] on icon "navigate to next item" at bounding box center [552, 190] width 8 height 8
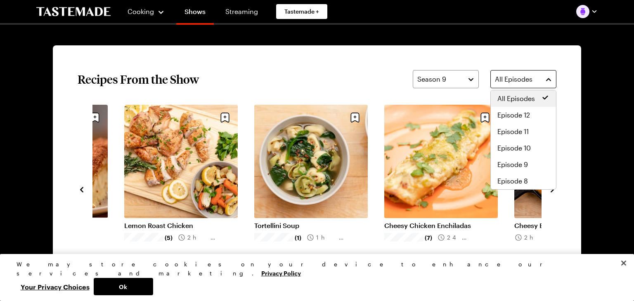
click at [551, 79] on button "All Episodes" at bounding box center [524, 79] width 66 height 18
click at [550, 80] on button "All Episodes" at bounding box center [524, 79] width 66 height 18
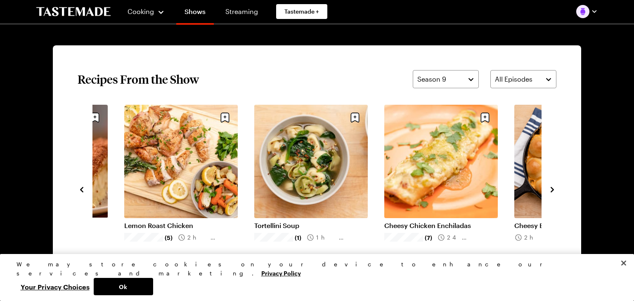
click at [549, 187] on icon "navigate to next item" at bounding box center [552, 190] width 8 height 8
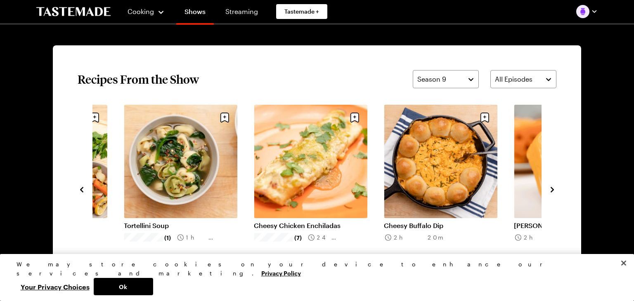
click at [549, 187] on icon "navigate to next item" at bounding box center [552, 190] width 8 height 8
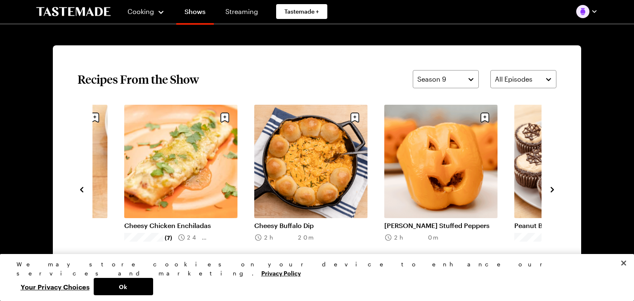
click at [549, 186] on icon "navigate to next item" at bounding box center [552, 190] width 8 height 8
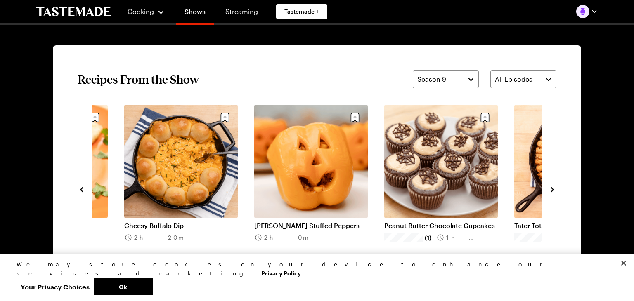
click at [549, 186] on icon "navigate to next item" at bounding box center [552, 190] width 8 height 8
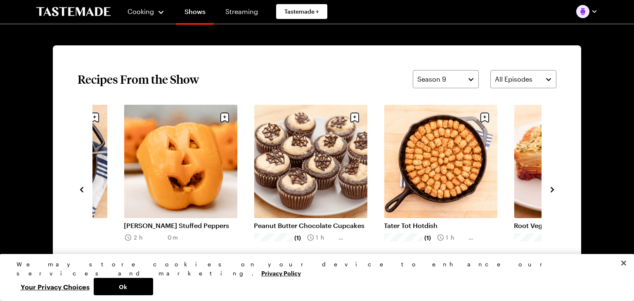
click at [550, 187] on icon "navigate to next item" at bounding box center [552, 190] width 8 height 8
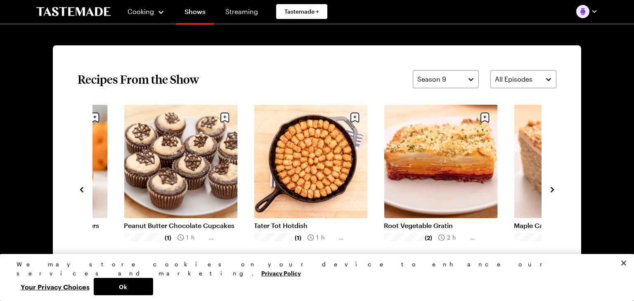
click at [550, 187] on icon "navigate to next item" at bounding box center [552, 190] width 8 height 8
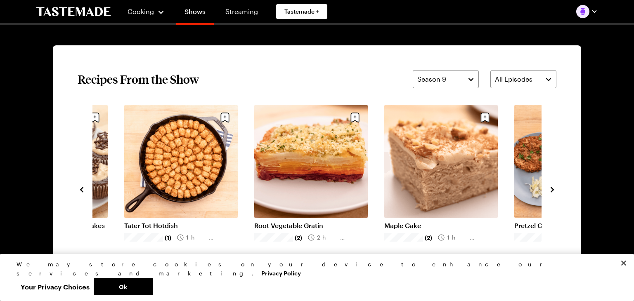
click at [550, 187] on icon "navigate to next item" at bounding box center [552, 190] width 8 height 8
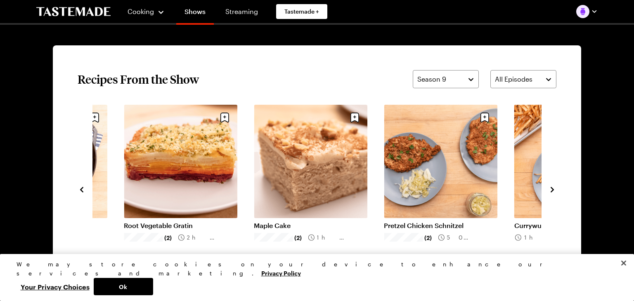
click at [550, 187] on icon "navigate to next item" at bounding box center [552, 190] width 8 height 8
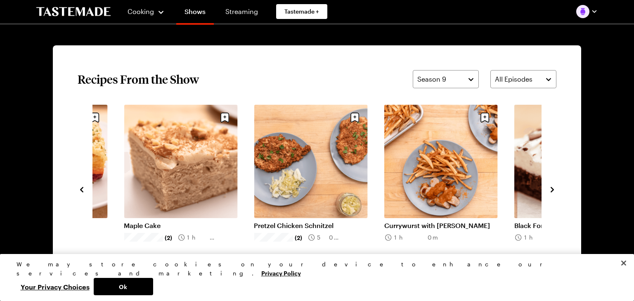
click at [550, 187] on icon "navigate to next item" at bounding box center [552, 190] width 8 height 8
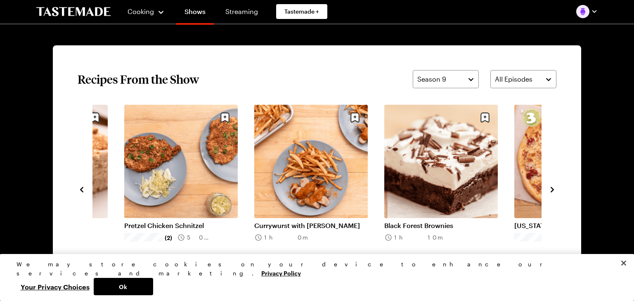
click at [550, 187] on icon "navigate to next item" at bounding box center [552, 190] width 8 height 8
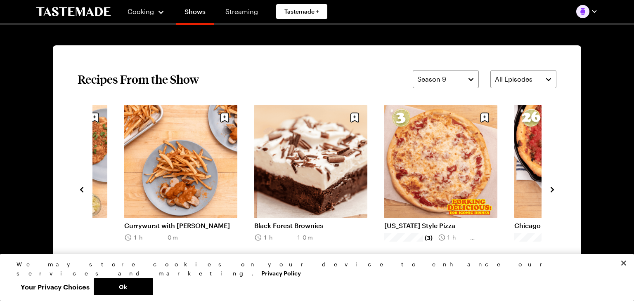
click at [313, 222] on link "Black Forest Brownies" at bounding box center [311, 226] width 114 height 8
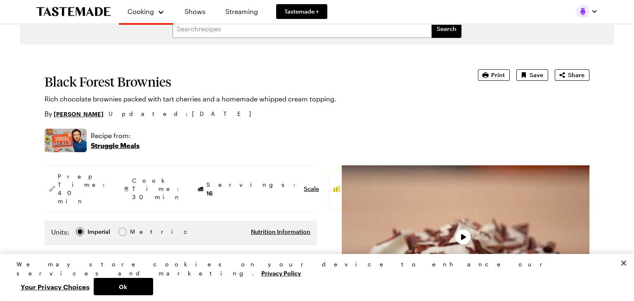
type textarea "x"
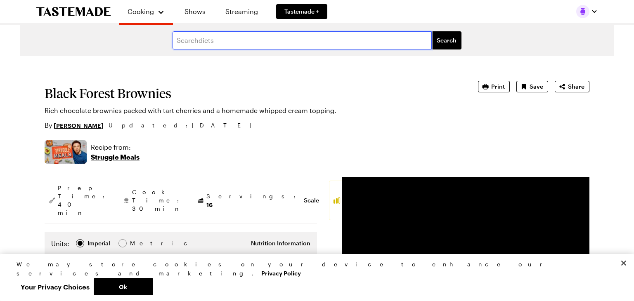
click at [176, 40] on input "text" at bounding box center [302, 40] width 259 height 18
click at [199, 42] on input "mayonaise" at bounding box center [302, 40] width 259 height 18
type input "mayonnaise"
click at [440, 43] on span "Search" at bounding box center [447, 40] width 20 height 8
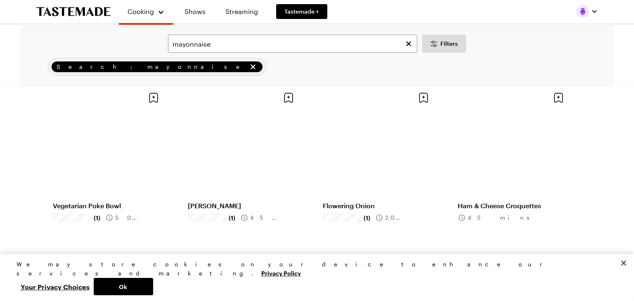
scroll to position [373, 0]
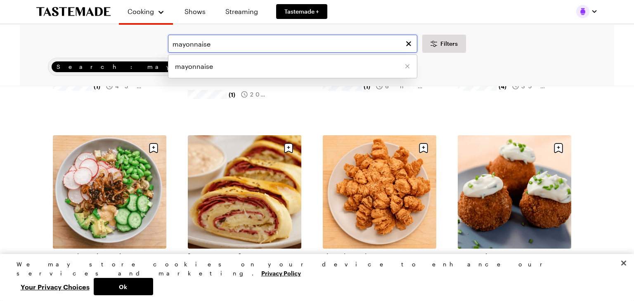
click at [226, 45] on input "mayonnaise" at bounding box center [292, 44] width 249 height 18
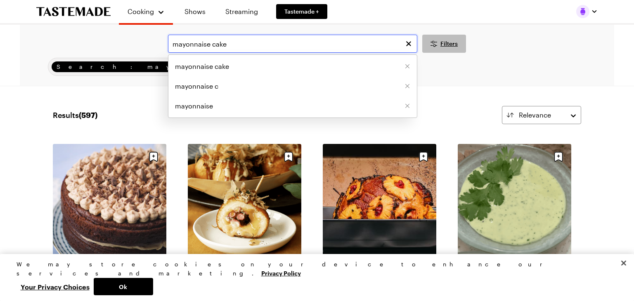
type input "mayonnaise cake"
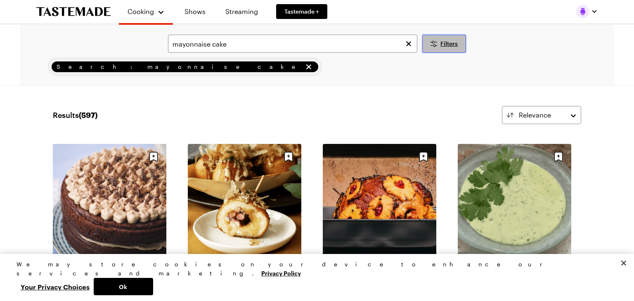
click at [441, 45] on span "Filters" at bounding box center [449, 44] width 17 height 8
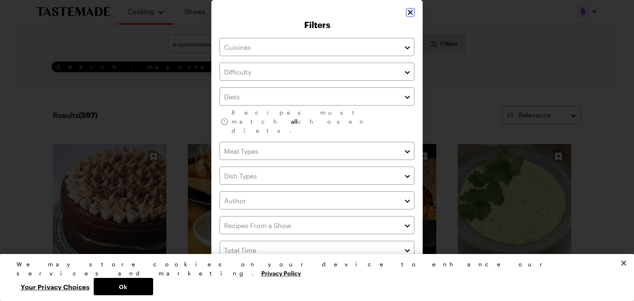
click at [410, 14] on icon "Close" at bounding box center [410, 12] width 8 height 8
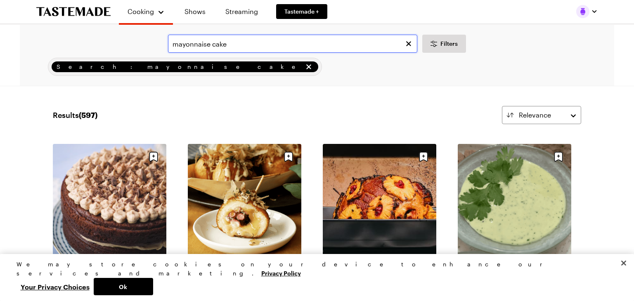
click at [241, 47] on input "mayonnaise cake" at bounding box center [292, 44] width 249 height 18
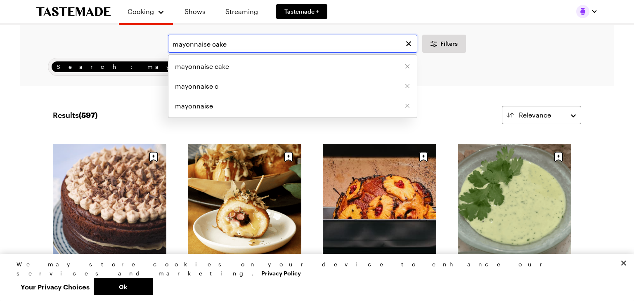
click at [226, 46] on input "mayonnaise cake" at bounding box center [292, 44] width 249 height 18
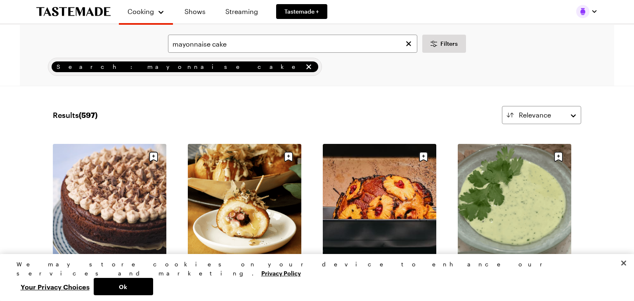
click at [488, 67] on div "Search: mayonnaise cake" at bounding box center [316, 67] width 571 height 18
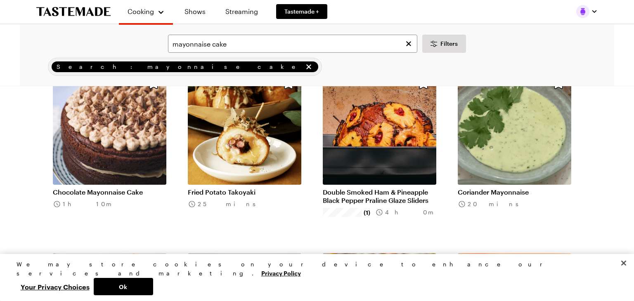
scroll to position [85, 0]
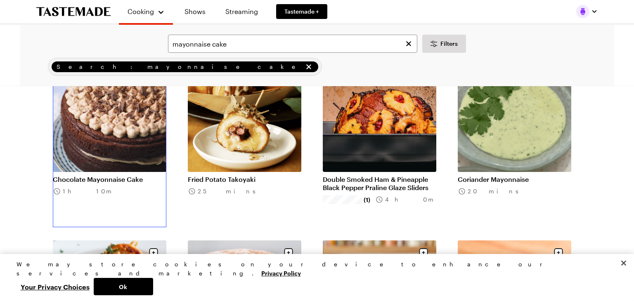
click at [109, 175] on link "Chocolate Mayonnaise Cake" at bounding box center [110, 179] width 114 height 8
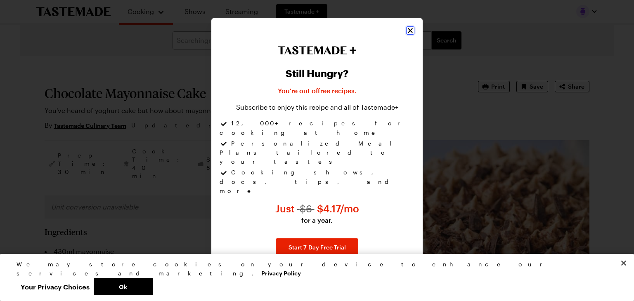
click at [411, 35] on icon "Close" at bounding box center [410, 30] width 8 height 8
click at [410, 33] on icon "Close" at bounding box center [410, 30] width 5 height 5
click at [411, 35] on icon "Close" at bounding box center [410, 30] width 8 height 8
type textarea "x"
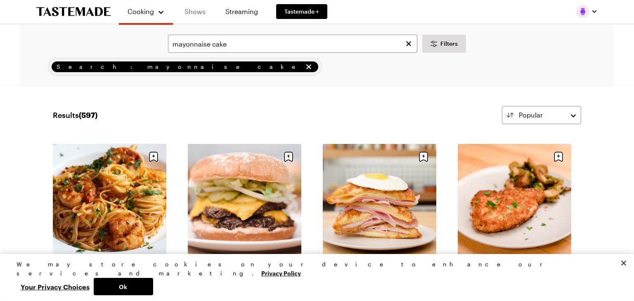
click at [194, 12] on link "Shows" at bounding box center [195, 11] width 38 height 23
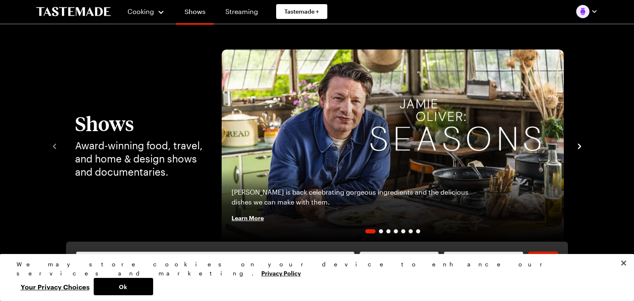
click at [194, 12] on link "Shows" at bounding box center [195, 13] width 38 height 23
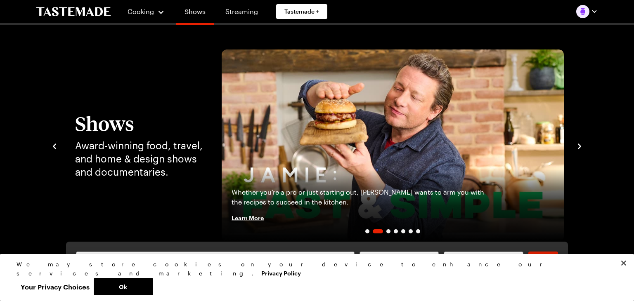
click at [194, 12] on link "Shows" at bounding box center [195, 13] width 38 height 23
click at [197, 12] on link "Shows" at bounding box center [195, 13] width 38 height 23
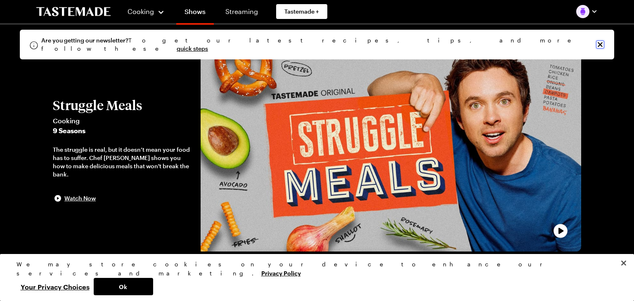
click at [601, 41] on icon "Close info alert" at bounding box center [600, 44] width 8 height 8
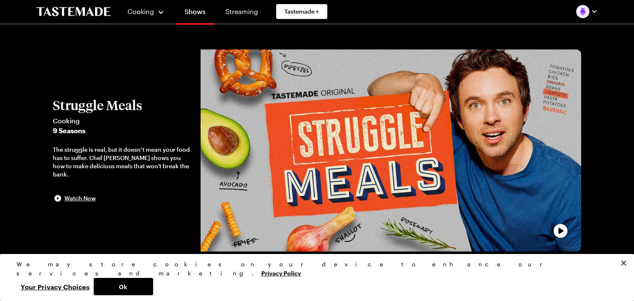
click at [589, 13] on img "button" at bounding box center [582, 11] width 13 height 13
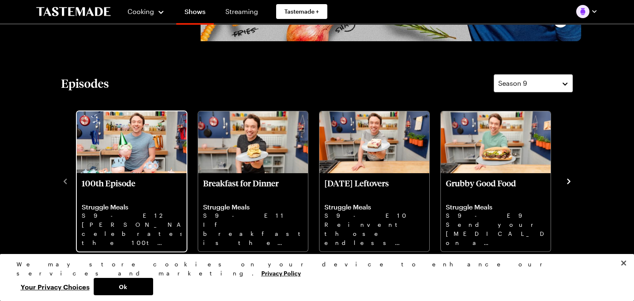
scroll to position [221, 0]
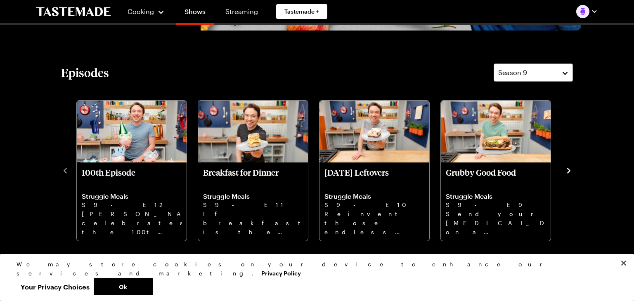
click at [568, 171] on icon "navigate to next item" at bounding box center [569, 171] width 8 height 8
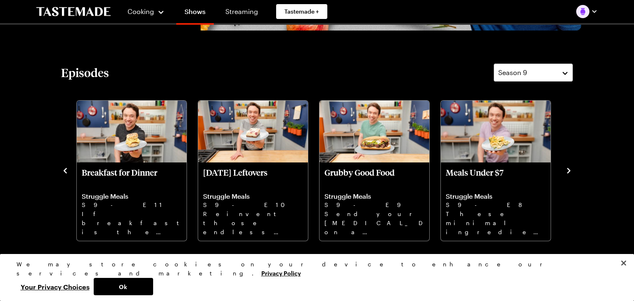
click at [568, 171] on icon "navigate to next item" at bounding box center [569, 171] width 8 height 8
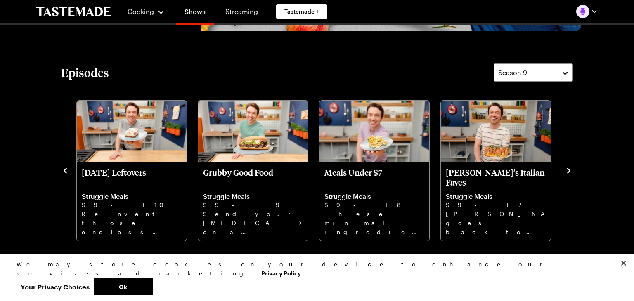
click at [568, 171] on icon "navigate to next item" at bounding box center [569, 171] width 8 height 8
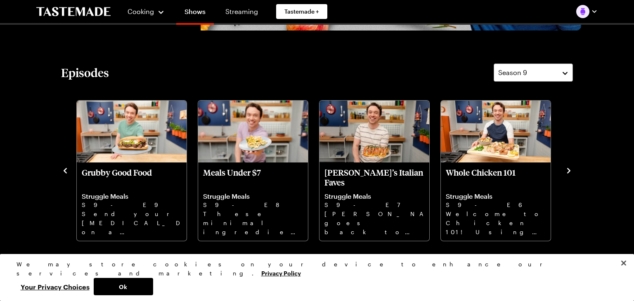
click at [568, 171] on icon "navigate to next item" at bounding box center [569, 171] width 8 height 8
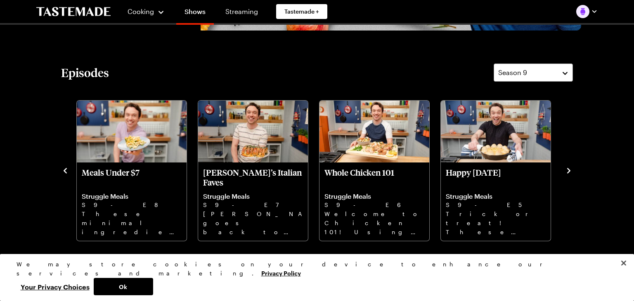
click at [568, 171] on icon "navigate to next item" at bounding box center [569, 171] width 8 height 8
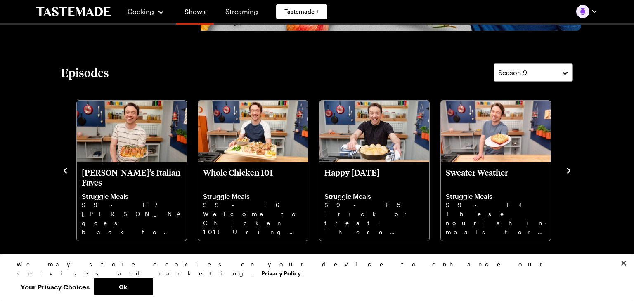
click at [568, 171] on icon "navigate to next item" at bounding box center [569, 171] width 8 height 8
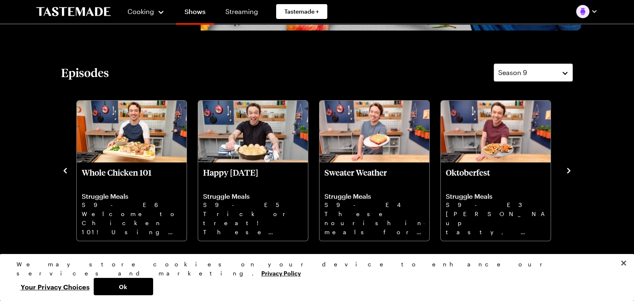
click at [568, 171] on icon "navigate to next item" at bounding box center [569, 171] width 8 height 8
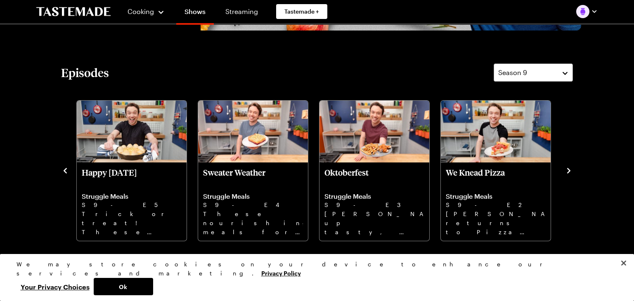
click at [568, 171] on icon "navigate to next item" at bounding box center [569, 171] width 8 height 8
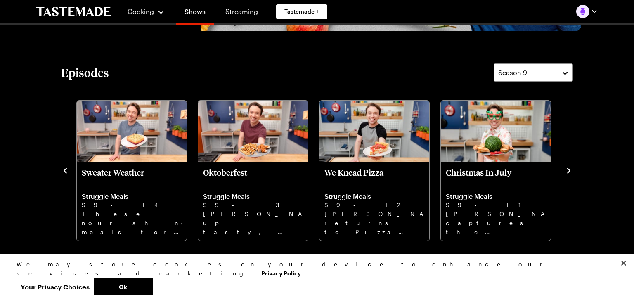
click at [568, 171] on icon "navigate to next item" at bounding box center [569, 171] width 8 height 8
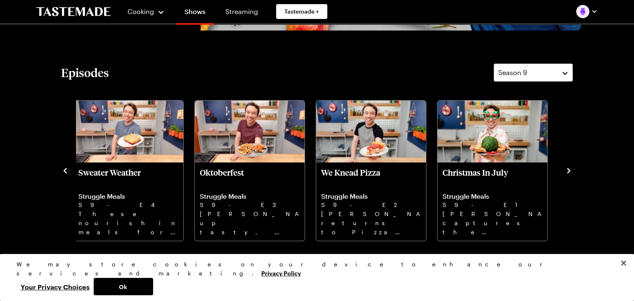
click at [568, 171] on icon "navigate to next item" at bounding box center [569, 171] width 8 height 8
click at [67, 169] on icon "navigate to previous item" at bounding box center [65, 171] width 8 height 8
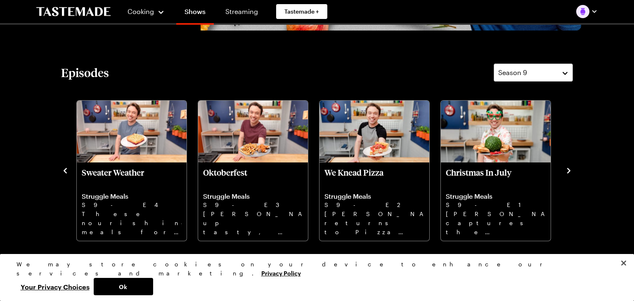
click at [65, 170] on icon "navigate to previous item" at bounding box center [65, 170] width 3 height 5
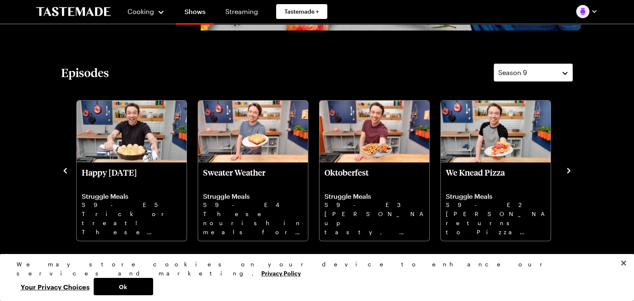
click at [65, 170] on icon "navigate to previous item" at bounding box center [65, 170] width 3 height 5
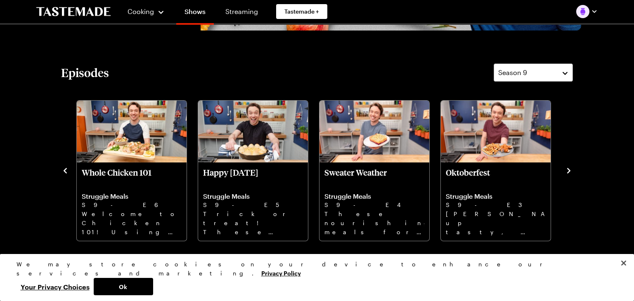
click at [65, 170] on icon "navigate to previous item" at bounding box center [65, 170] width 3 height 5
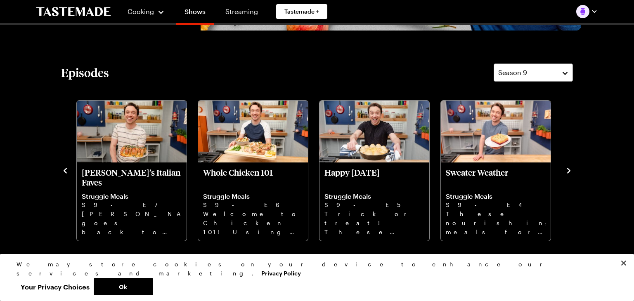
click at [65, 170] on icon "navigate to previous item" at bounding box center [65, 170] width 3 height 5
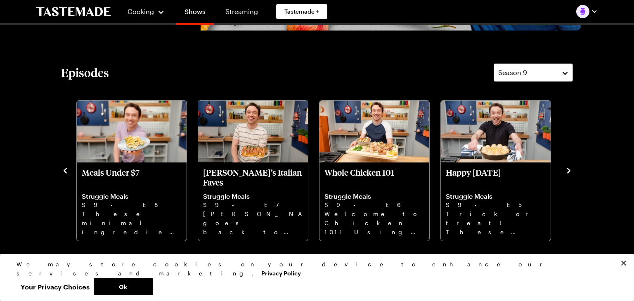
click at [65, 170] on icon "navigate to previous item" at bounding box center [65, 170] width 3 height 5
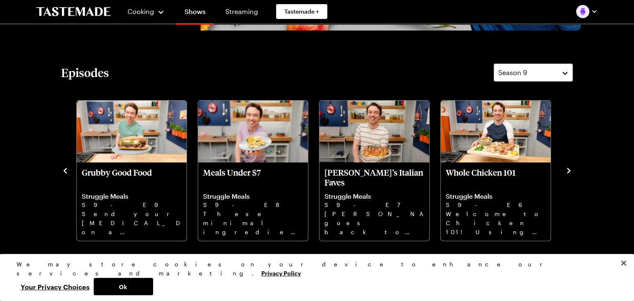
click at [67, 171] on icon "navigate to previous item" at bounding box center [65, 171] width 8 height 8
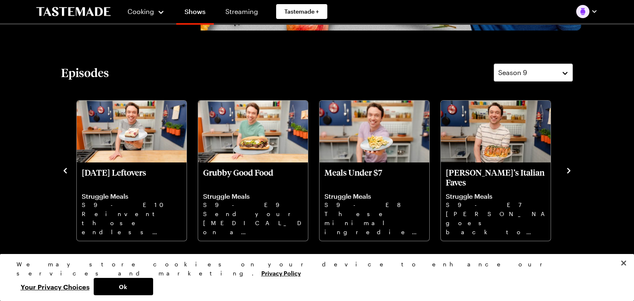
click at [67, 171] on icon "navigate to previous item" at bounding box center [65, 171] width 8 height 8
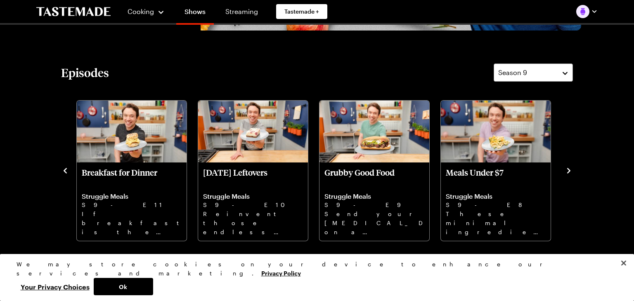
click at [67, 171] on icon "navigate to previous item" at bounding box center [65, 171] width 8 height 8
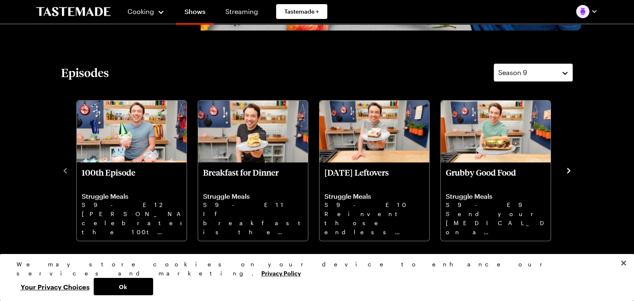
click at [568, 168] on icon "navigate to next item" at bounding box center [568, 170] width 3 height 5
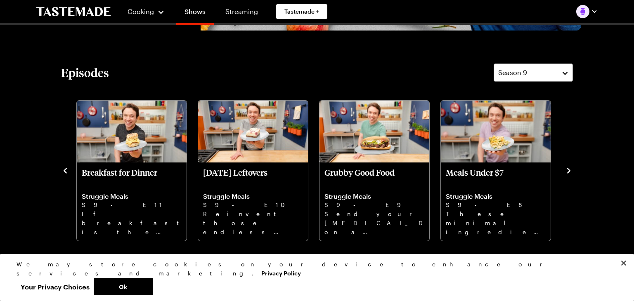
click at [568, 168] on icon "navigate to next item" at bounding box center [568, 170] width 3 height 5
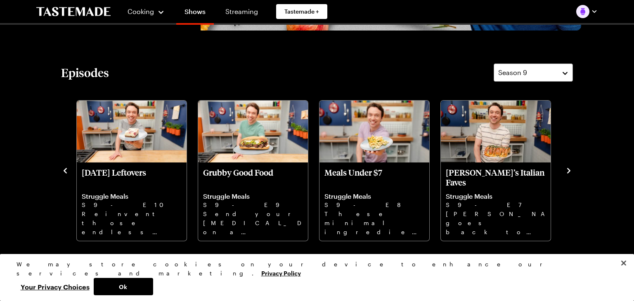
click at [568, 168] on icon "navigate to next item" at bounding box center [568, 170] width 3 height 5
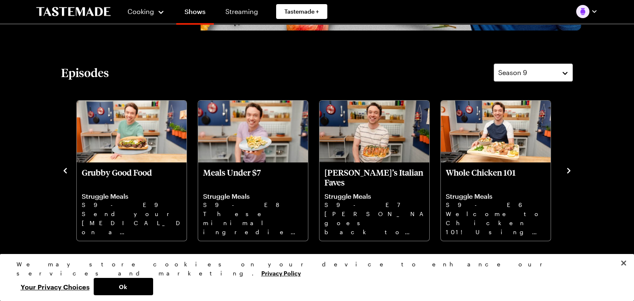
click at [568, 168] on icon "navigate to next item" at bounding box center [568, 170] width 3 height 5
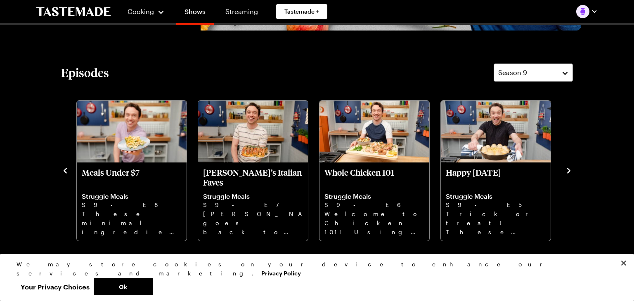
click at [568, 168] on icon "navigate to next item" at bounding box center [568, 170] width 3 height 5
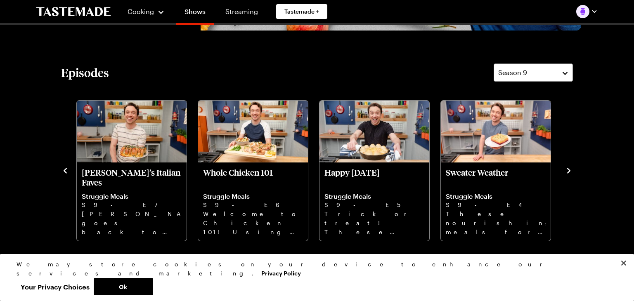
click at [568, 168] on icon "navigate to next item" at bounding box center [568, 170] width 3 height 5
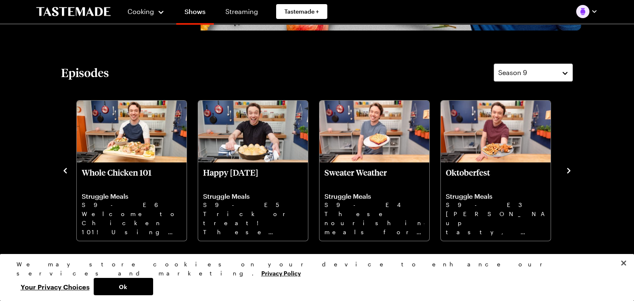
click at [568, 168] on icon "navigate to next item" at bounding box center [568, 170] width 3 height 5
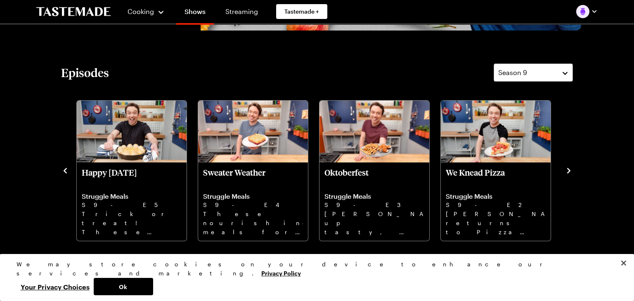
click at [568, 168] on icon "navigate to next item" at bounding box center [568, 170] width 3 height 5
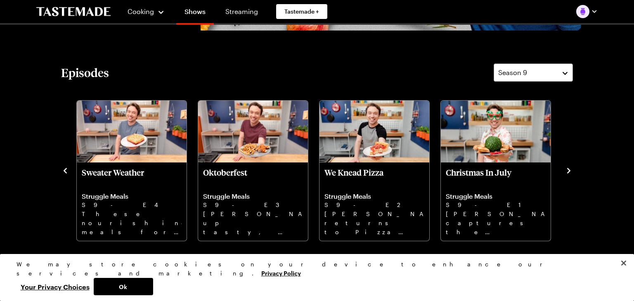
click at [568, 168] on icon "navigate to next item" at bounding box center [568, 170] width 3 height 5
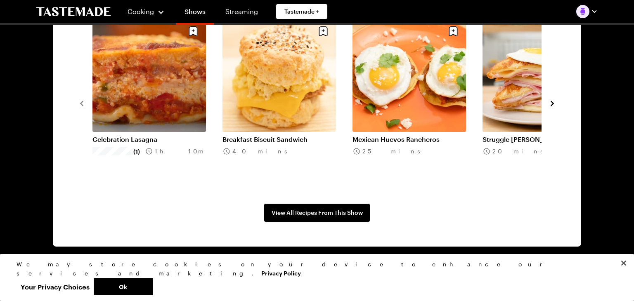
scroll to position [690, 0]
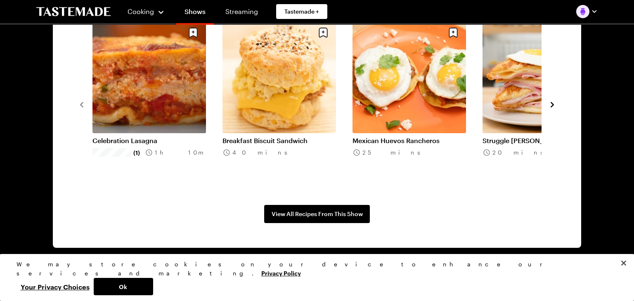
click at [550, 104] on icon "navigate to next item" at bounding box center [552, 105] width 8 height 8
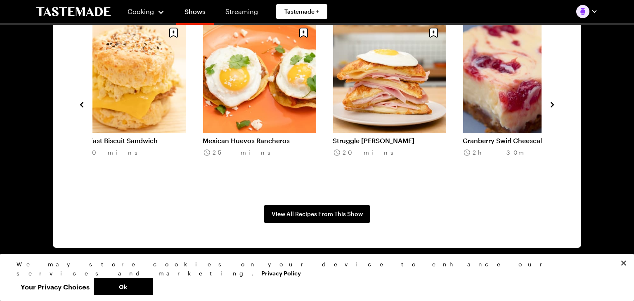
click at [550, 104] on icon "navigate to next item" at bounding box center [552, 105] width 8 height 8
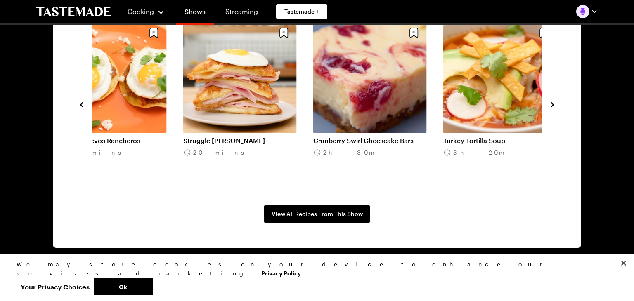
click at [550, 104] on icon "navigate to next item" at bounding box center [552, 105] width 8 height 8
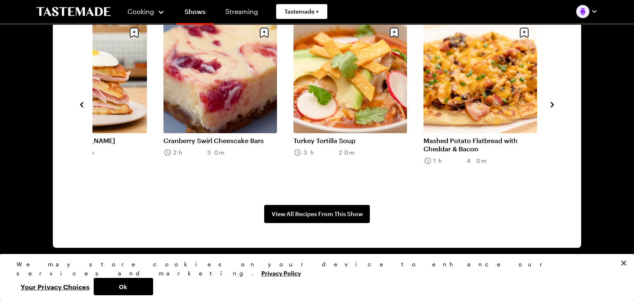
click at [550, 104] on icon "navigate to next item" at bounding box center [552, 105] width 8 height 8
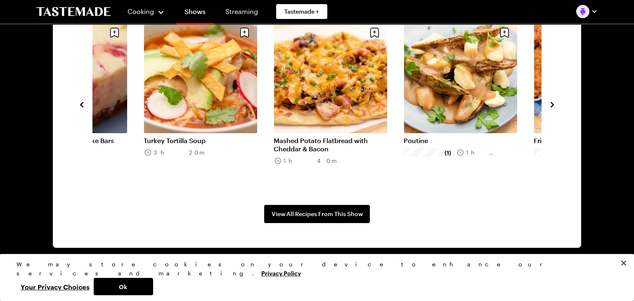
click at [550, 104] on icon "navigate to next item" at bounding box center [552, 105] width 8 height 8
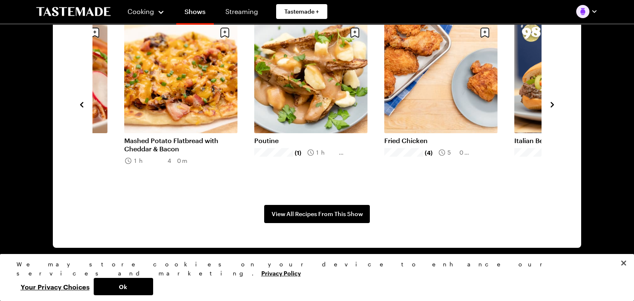
click at [550, 104] on icon "navigate to next item" at bounding box center [552, 105] width 8 height 8
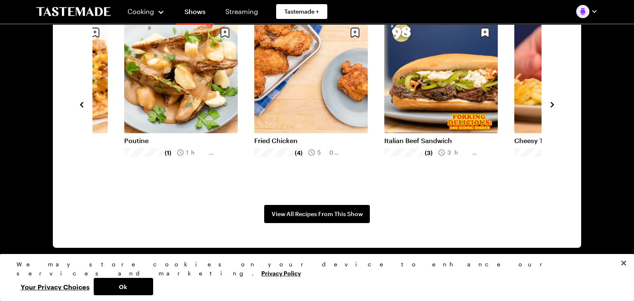
click at [550, 104] on icon "navigate to next item" at bounding box center [552, 105] width 8 height 8
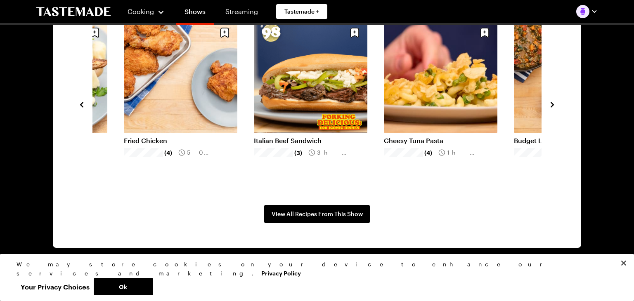
click at [550, 104] on icon "navigate to next item" at bounding box center [552, 105] width 8 height 8
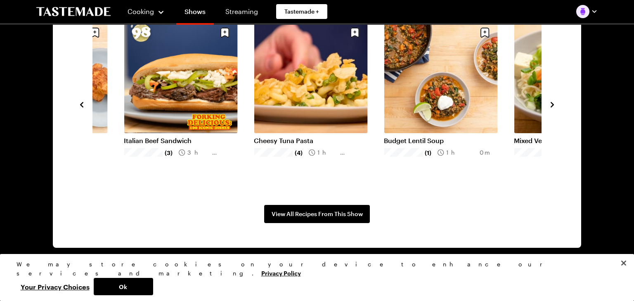
click at [550, 104] on icon "navigate to next item" at bounding box center [552, 105] width 8 height 8
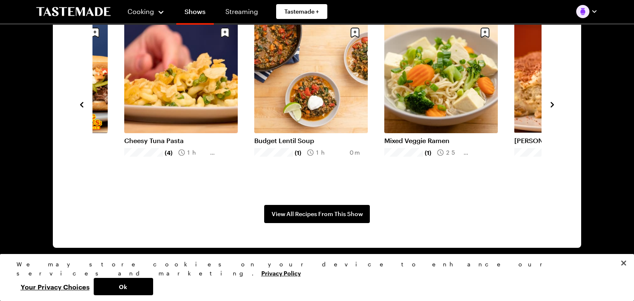
click at [550, 104] on icon "navigate to next item" at bounding box center [552, 105] width 8 height 8
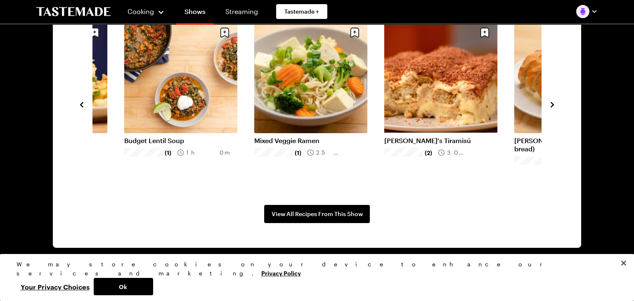
click at [550, 104] on icon "navigate to next item" at bounding box center [552, 105] width 8 height 8
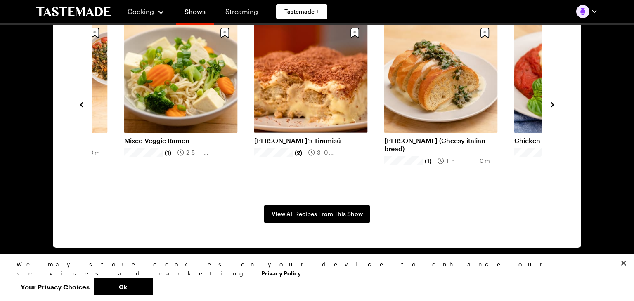
click at [550, 104] on icon "navigate to next item" at bounding box center [552, 105] width 8 height 8
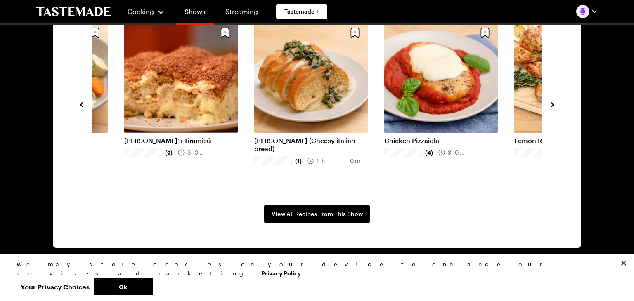
click at [550, 104] on icon "navigate to next item" at bounding box center [552, 105] width 8 height 8
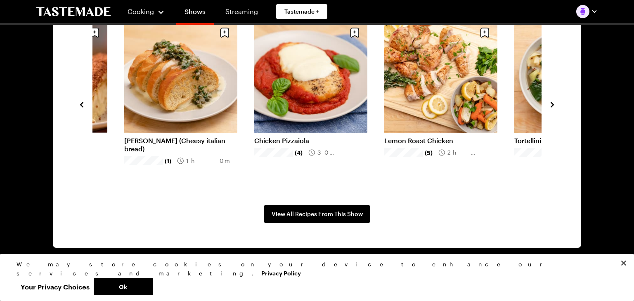
click at [550, 104] on icon "navigate to next item" at bounding box center [552, 105] width 8 height 8
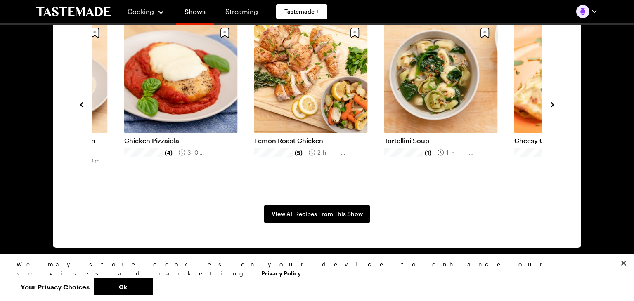
click at [551, 104] on icon "navigate to next item" at bounding box center [552, 105] width 8 height 8
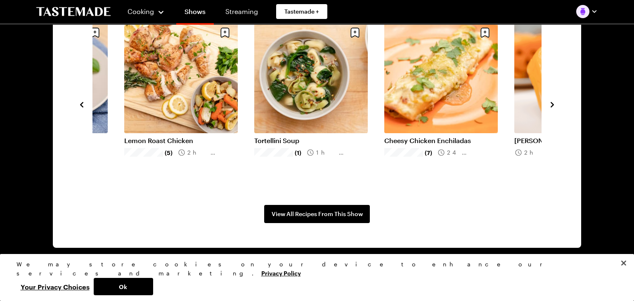
click at [551, 104] on icon "navigate to next item" at bounding box center [552, 105] width 8 height 8
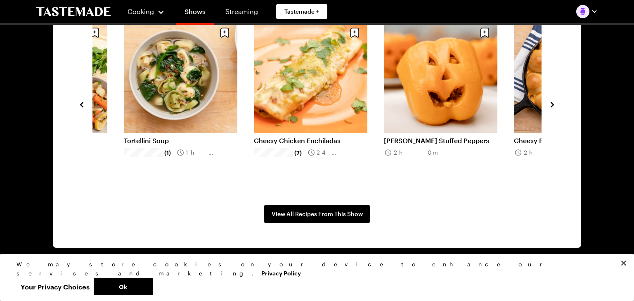
click at [551, 104] on icon "navigate to next item" at bounding box center [552, 105] width 8 height 8
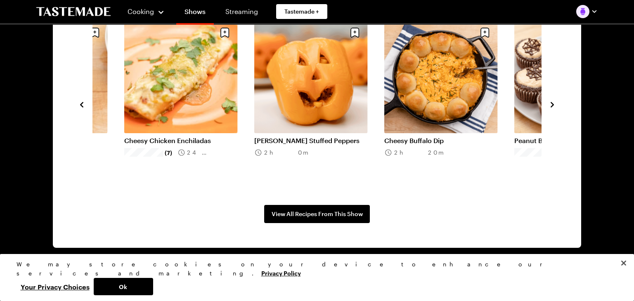
click at [551, 104] on icon "navigate to next item" at bounding box center [552, 105] width 8 height 8
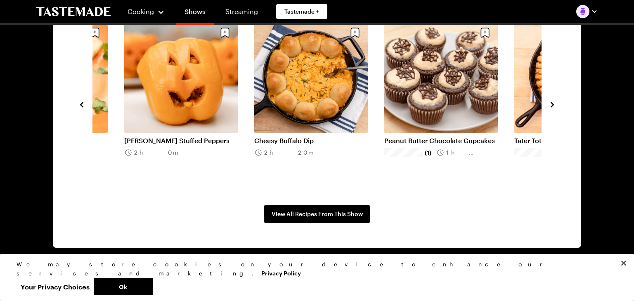
click at [553, 104] on icon "navigate to next item" at bounding box center [552, 104] width 3 height 5
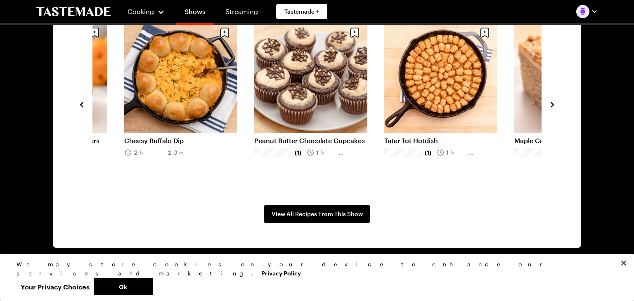
click at [553, 104] on icon "navigate to next item" at bounding box center [552, 104] width 3 height 5
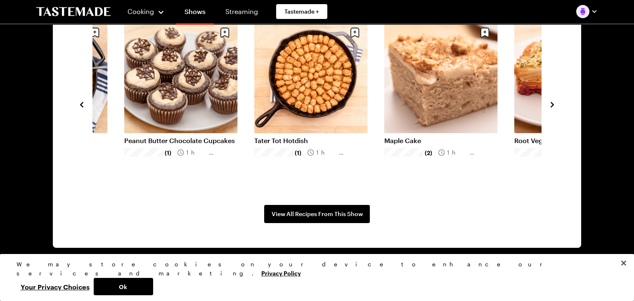
click at [554, 104] on icon "navigate to next item" at bounding box center [552, 104] width 3 height 5
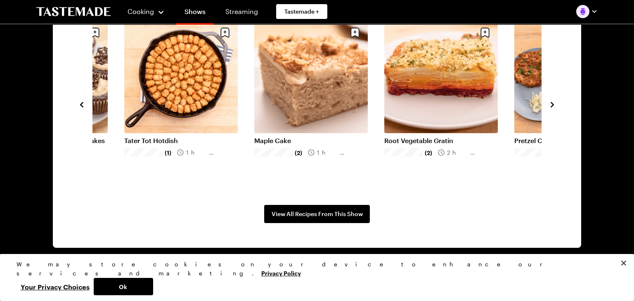
click at [554, 104] on icon "navigate to next item" at bounding box center [552, 104] width 3 height 5
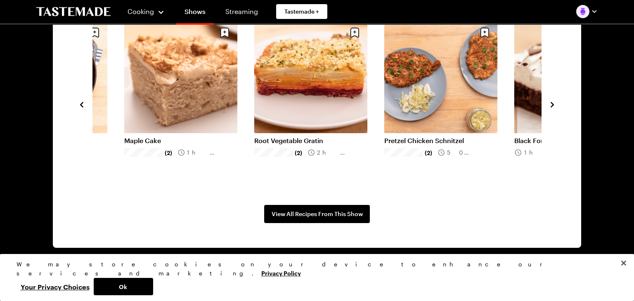
click at [551, 104] on icon "navigate to next item" at bounding box center [552, 105] width 8 height 8
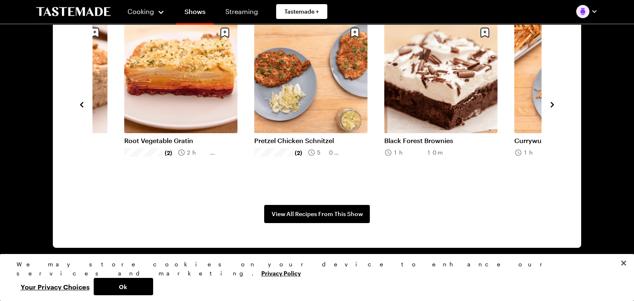
click at [551, 104] on icon "navigate to next item" at bounding box center [552, 105] width 8 height 8
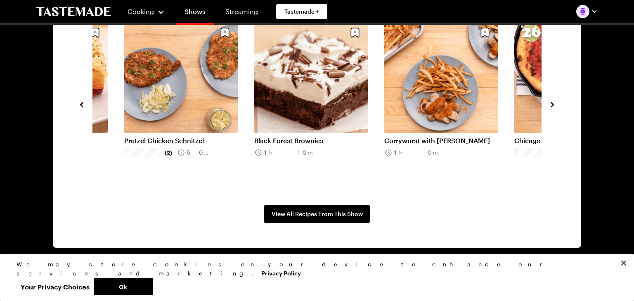
click at [551, 104] on icon "navigate to next item" at bounding box center [552, 105] width 8 height 8
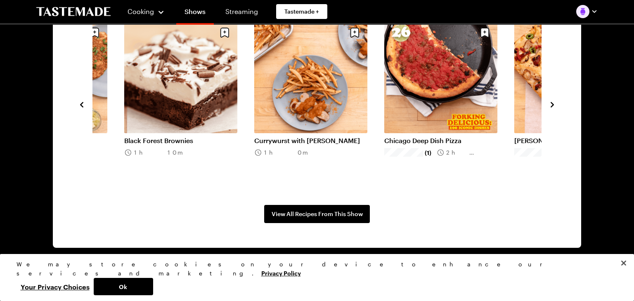
click at [552, 103] on icon "navigate to next item" at bounding box center [552, 105] width 8 height 8
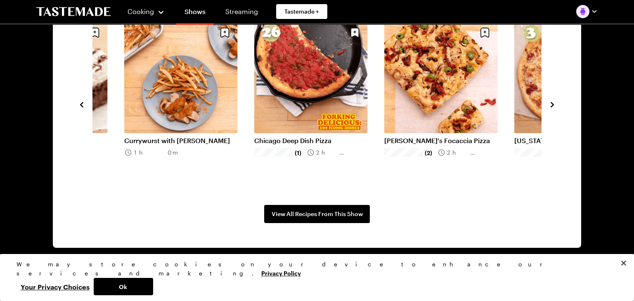
click at [552, 103] on icon "navigate to next item" at bounding box center [552, 104] width 3 height 5
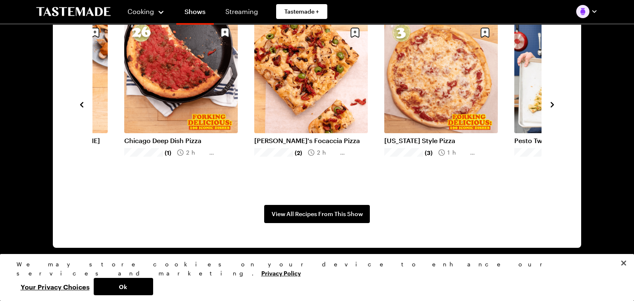
click at [552, 103] on icon "navigate to next item" at bounding box center [552, 104] width 3 height 5
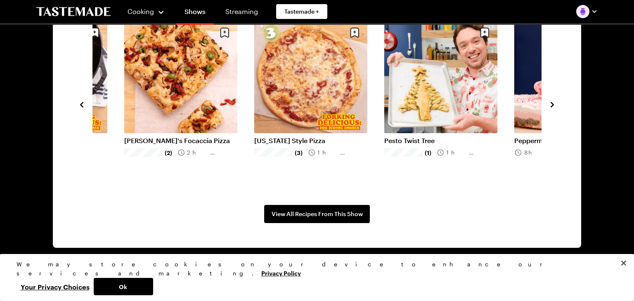
click at [553, 103] on icon "navigate to next item" at bounding box center [552, 105] width 8 height 8
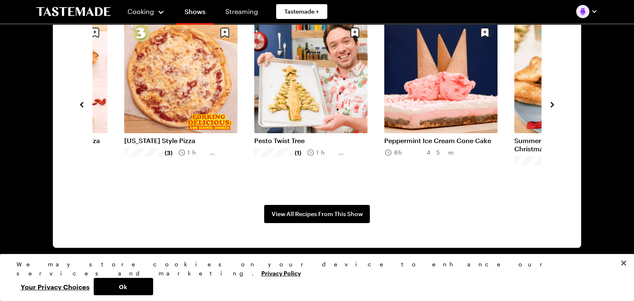
click at [553, 103] on icon "navigate to next item" at bounding box center [552, 105] width 8 height 8
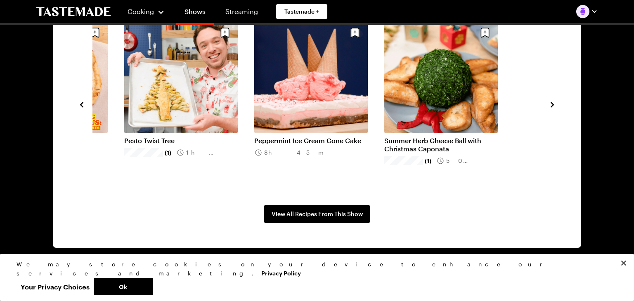
click at [550, 104] on icon "navigate to next item" at bounding box center [552, 105] width 8 height 8
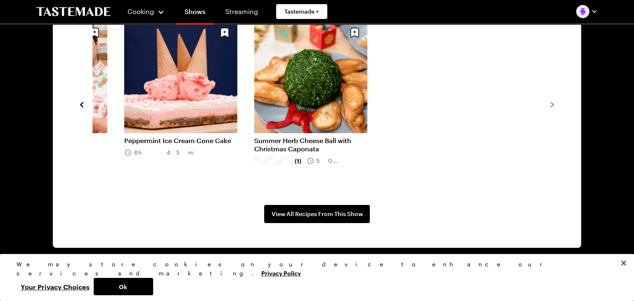
click at [82, 104] on icon "navigate to previous item" at bounding box center [82, 105] width 8 height 8
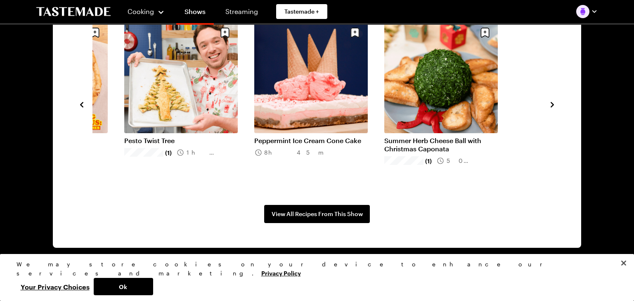
click at [82, 104] on icon "navigate to previous item" at bounding box center [82, 105] width 8 height 8
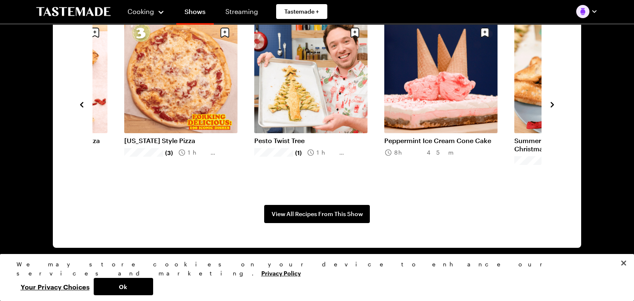
click at [82, 104] on icon "navigate to previous item" at bounding box center [82, 105] width 8 height 8
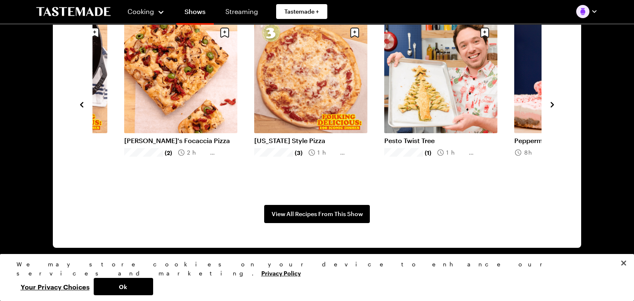
click at [82, 104] on icon "navigate to previous item" at bounding box center [82, 105] width 8 height 8
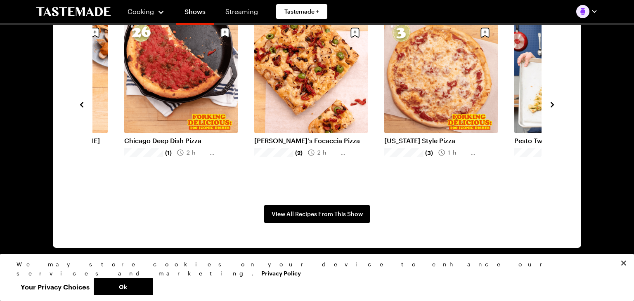
click at [82, 104] on icon "navigate to previous item" at bounding box center [82, 105] width 8 height 8
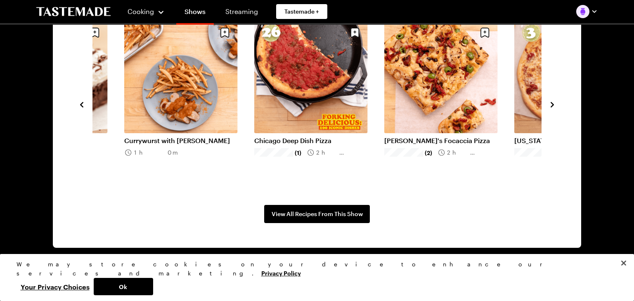
click at [82, 104] on icon "navigate to previous item" at bounding box center [82, 105] width 8 height 8
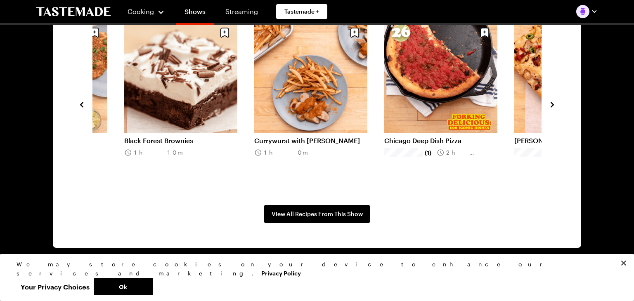
click at [82, 104] on icon "navigate to previous item" at bounding box center [82, 105] width 8 height 8
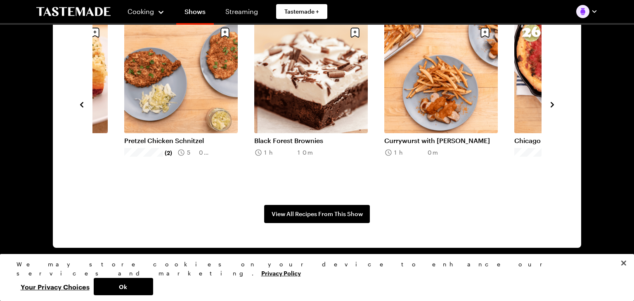
click at [82, 104] on icon "navigate to previous item" at bounding box center [82, 105] width 8 height 8
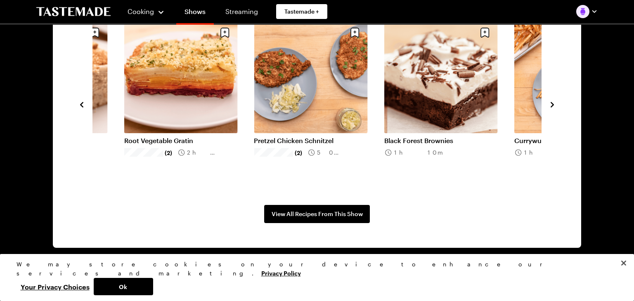
click at [82, 104] on icon "navigate to previous item" at bounding box center [82, 105] width 8 height 8
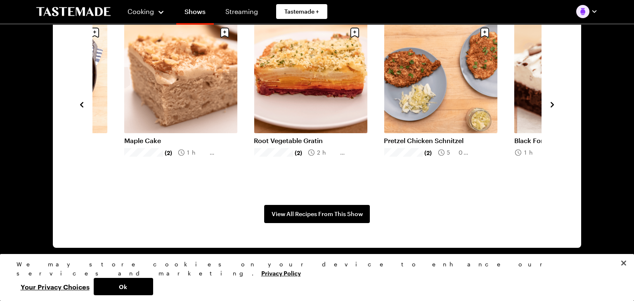
click at [82, 104] on icon "navigate to previous item" at bounding box center [82, 105] width 8 height 8
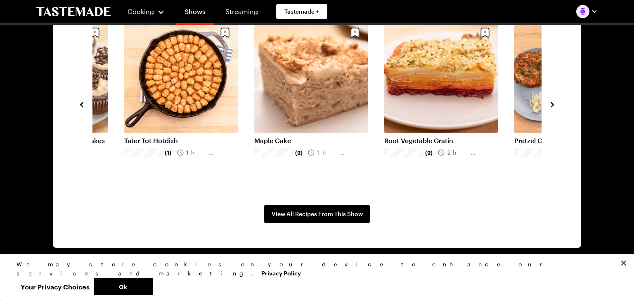
click at [82, 104] on icon "navigate to previous item" at bounding box center [82, 105] width 8 height 8
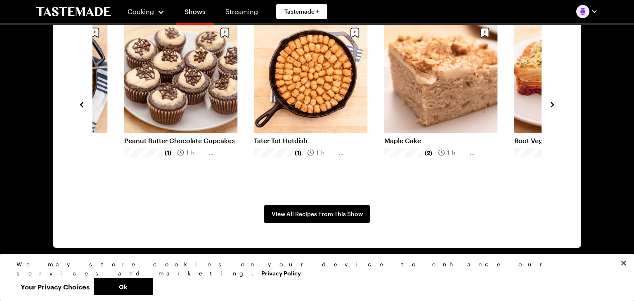
click at [82, 104] on icon "navigate to previous item" at bounding box center [82, 105] width 8 height 8
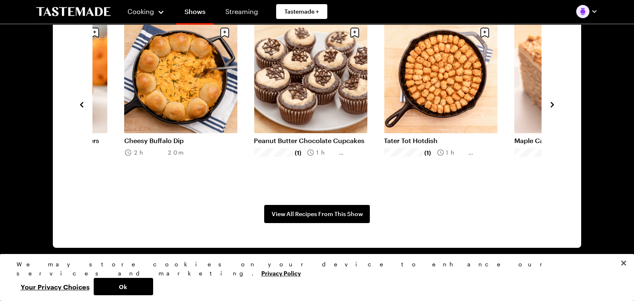
click at [82, 104] on icon "navigate to previous item" at bounding box center [82, 105] width 8 height 8
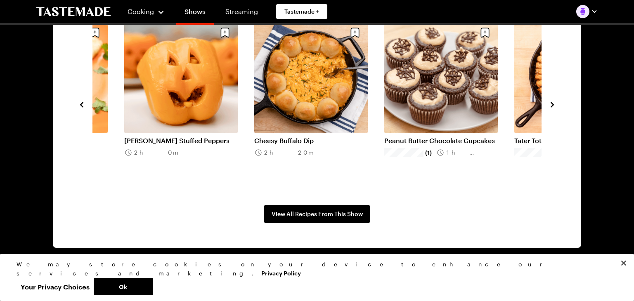
click at [82, 104] on icon "navigate to previous item" at bounding box center [82, 105] width 8 height 8
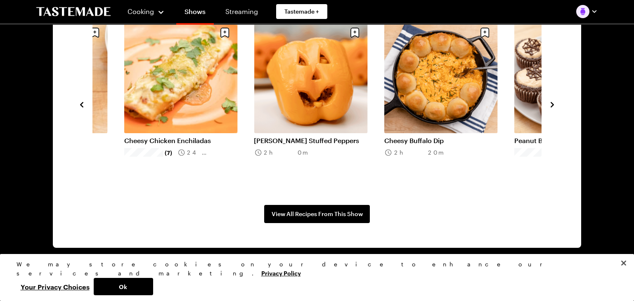
click at [82, 104] on icon "navigate to previous item" at bounding box center [82, 105] width 8 height 8
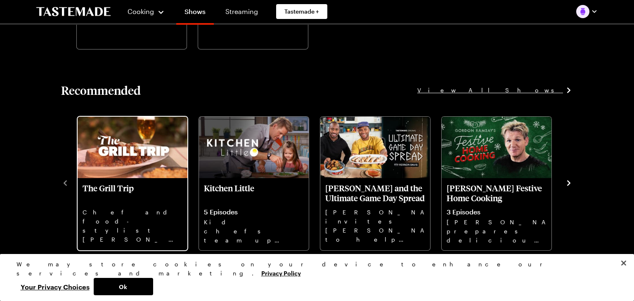
scroll to position [1111, 0]
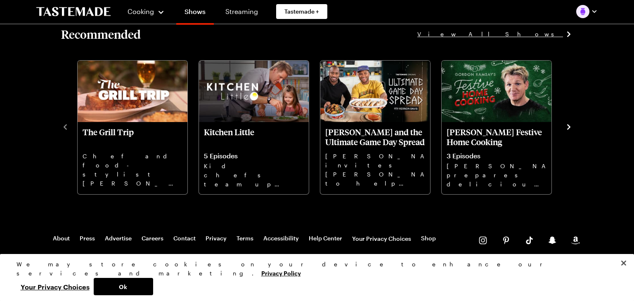
click at [570, 128] on icon "navigate to next item" at bounding box center [569, 127] width 8 height 8
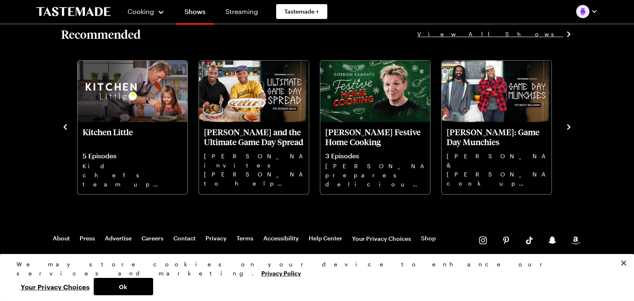
click at [570, 128] on icon "navigate to next item" at bounding box center [569, 127] width 8 height 8
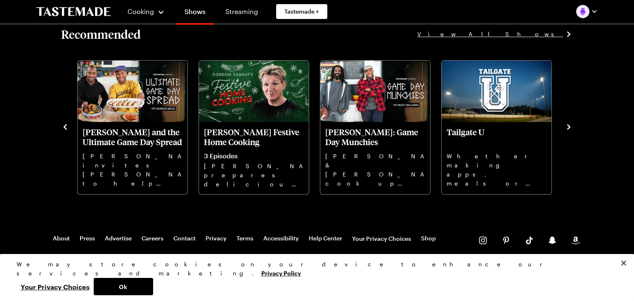
click at [570, 128] on icon "navigate to next item" at bounding box center [569, 127] width 8 height 8
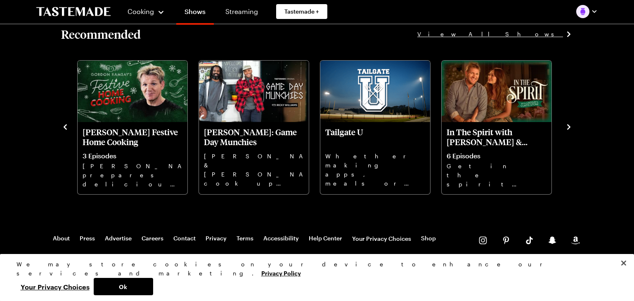
click at [570, 128] on icon "navigate to next item" at bounding box center [569, 127] width 8 height 8
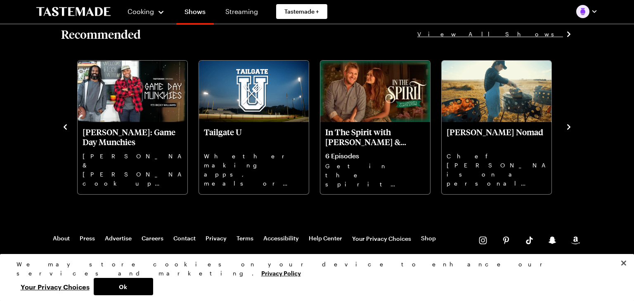
click at [570, 128] on icon "navigate to next item" at bounding box center [569, 127] width 8 height 8
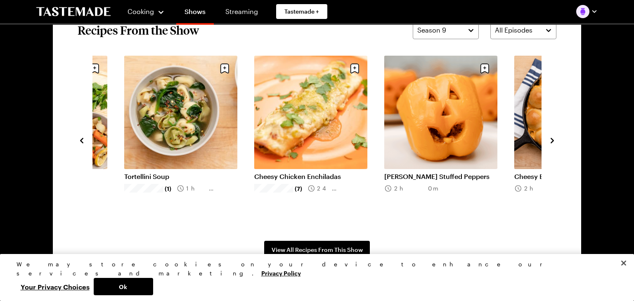
scroll to position [638, 0]
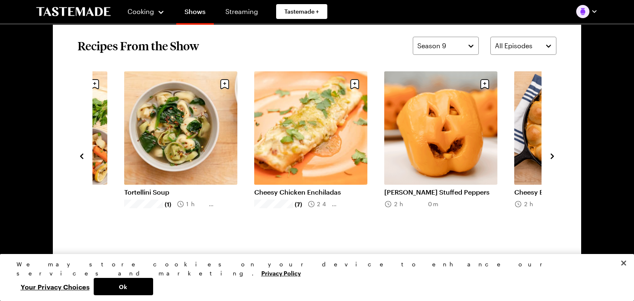
click at [550, 154] on icon "navigate to next item" at bounding box center [552, 156] width 8 height 8
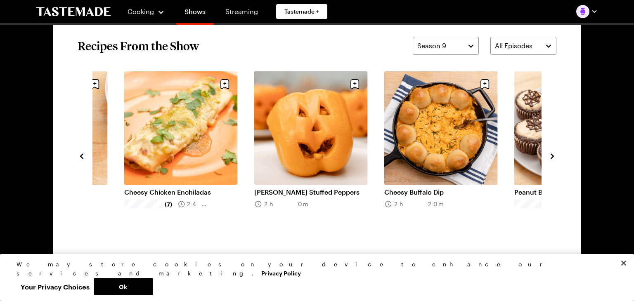
click at [550, 154] on icon "navigate to next item" at bounding box center [552, 156] width 8 height 8
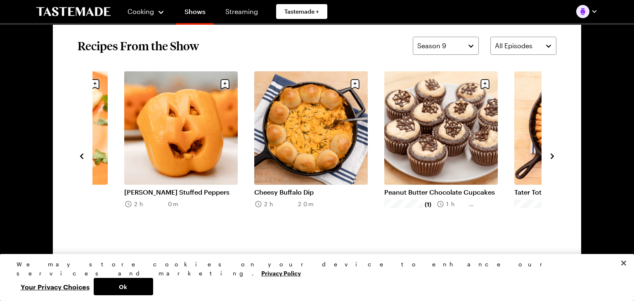
click at [550, 154] on icon "navigate to next item" at bounding box center [552, 156] width 8 height 8
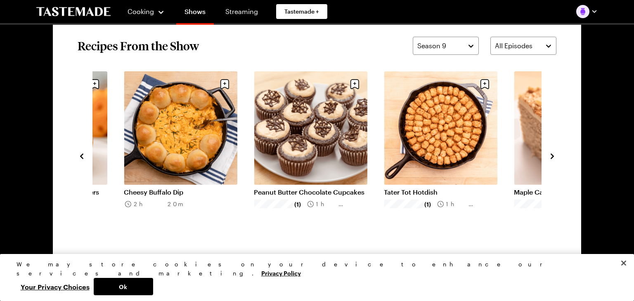
click at [550, 154] on icon "navigate to next item" at bounding box center [552, 156] width 8 height 8
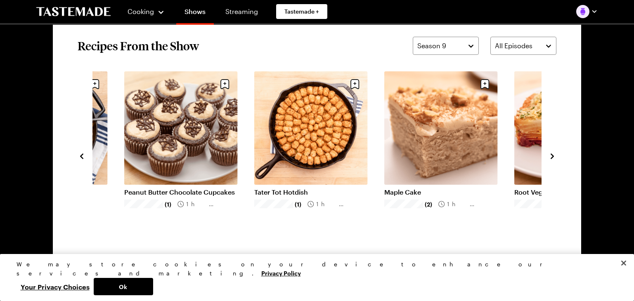
click at [550, 154] on icon "navigate to next item" at bounding box center [552, 156] width 8 height 8
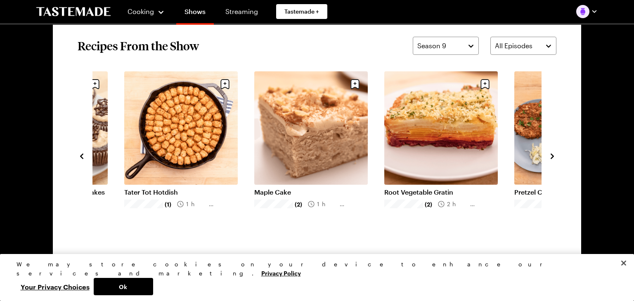
click at [550, 154] on icon "navigate to next item" at bounding box center [552, 156] width 8 height 8
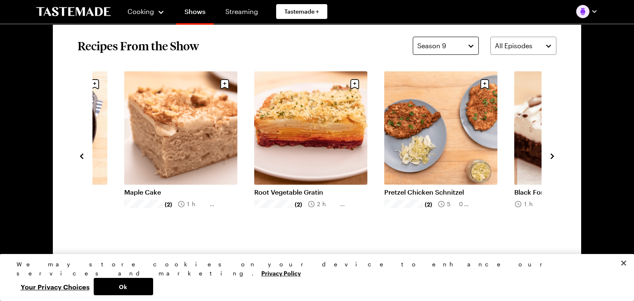
click at [473, 46] on button "Season 9" at bounding box center [446, 46] width 66 height 18
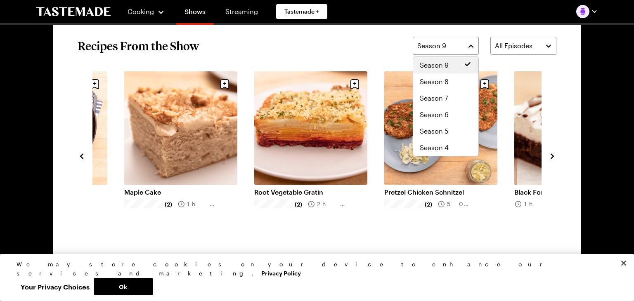
click at [469, 64] on icon at bounding box center [468, 64] width 8 height 8
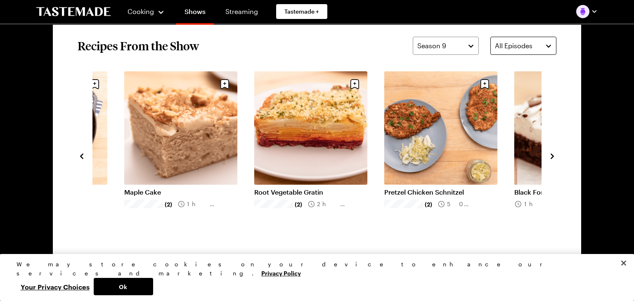
click at [551, 47] on button "All Episodes" at bounding box center [524, 46] width 66 height 18
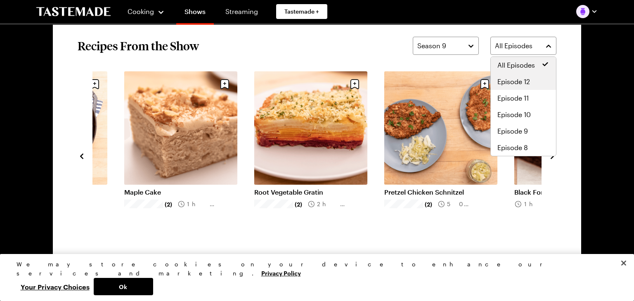
click at [529, 82] on span "Episode 12" at bounding box center [514, 82] width 33 height 10
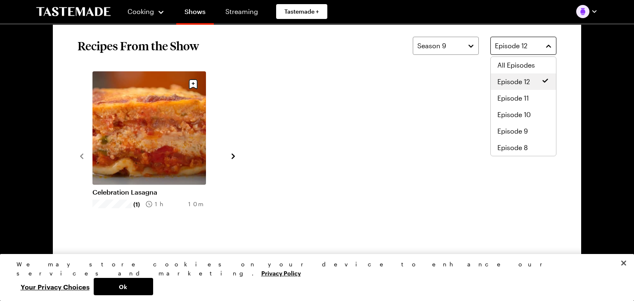
click at [549, 44] on button "Episode 12" at bounding box center [524, 46] width 66 height 18
click at [522, 97] on span "Episode 11" at bounding box center [513, 98] width 31 height 10
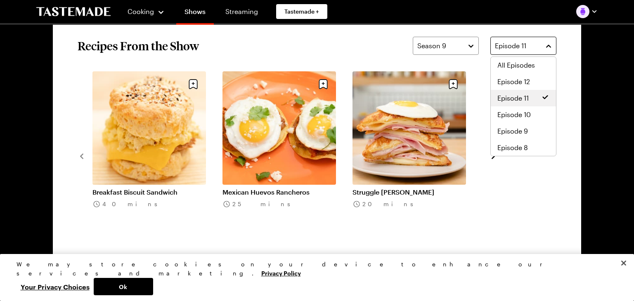
click at [550, 46] on button "Episode 11" at bounding box center [524, 46] width 66 height 18
click at [521, 116] on span "Episode 10" at bounding box center [514, 115] width 33 height 10
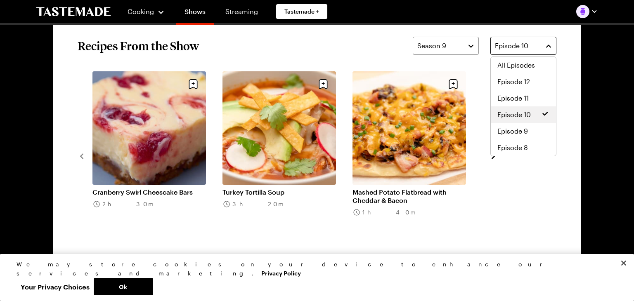
click at [549, 43] on button "Episode 10" at bounding box center [524, 46] width 66 height 18
click at [520, 132] on span "Episode 9" at bounding box center [513, 131] width 31 height 10
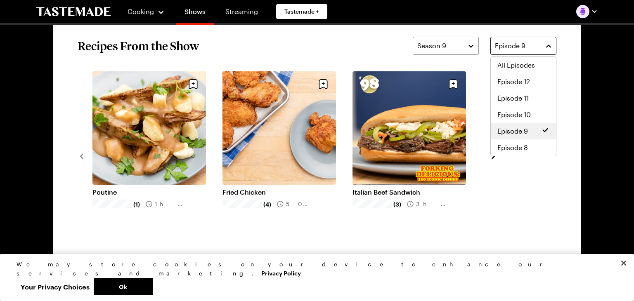
click at [548, 45] on button "Episode 9" at bounding box center [524, 46] width 66 height 18
click at [521, 149] on span "Episode 8" at bounding box center [513, 148] width 31 height 10
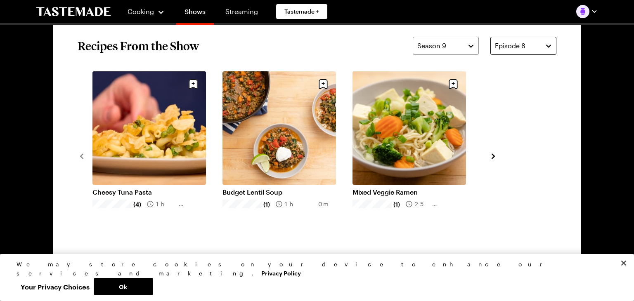
click at [549, 46] on button "Episode 8" at bounding box center [524, 46] width 66 height 18
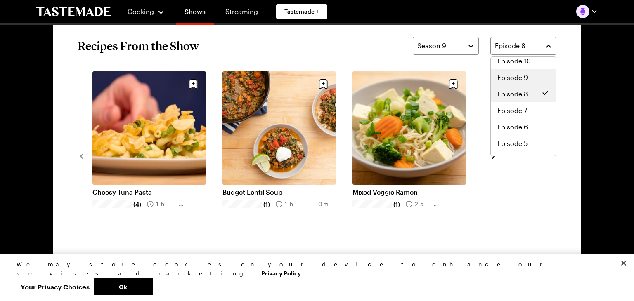
scroll to position [54, 0]
click at [508, 111] on span "Episode 7" at bounding box center [513, 110] width 30 height 10
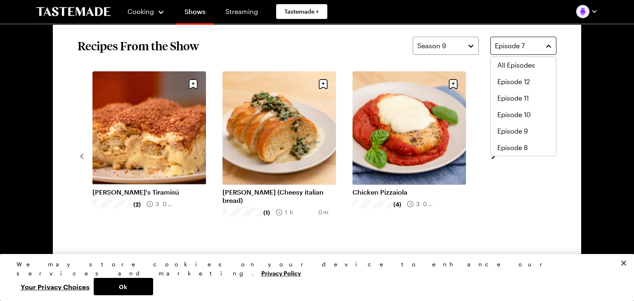
click at [549, 45] on button "Episode 7" at bounding box center [524, 46] width 66 height 18
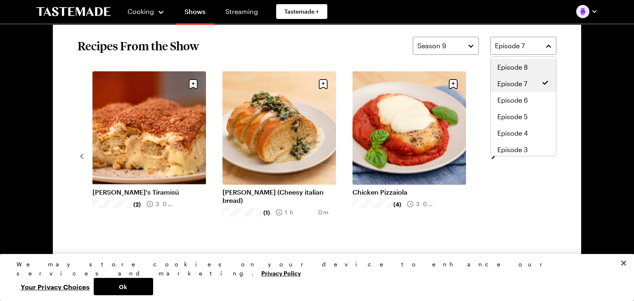
scroll to position [81, 0]
click at [510, 101] on span "Episode 6" at bounding box center [513, 100] width 31 height 10
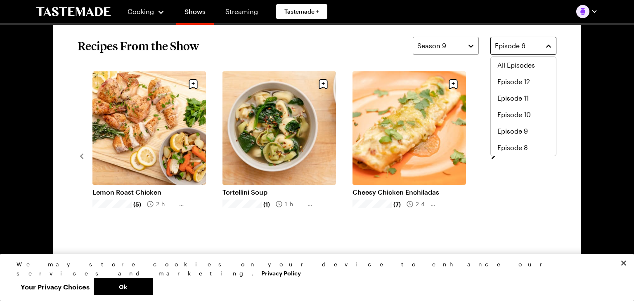
click at [551, 44] on button "Episode 6" at bounding box center [524, 46] width 66 height 18
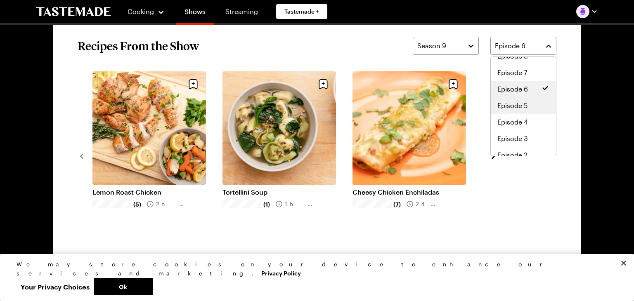
click at [513, 107] on span "Episode 5" at bounding box center [513, 106] width 30 height 10
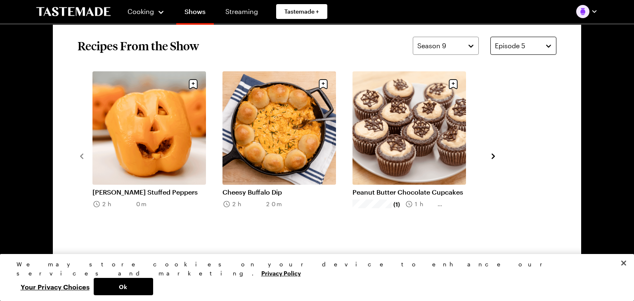
click at [547, 45] on button "Episode 5" at bounding box center [524, 46] width 66 height 18
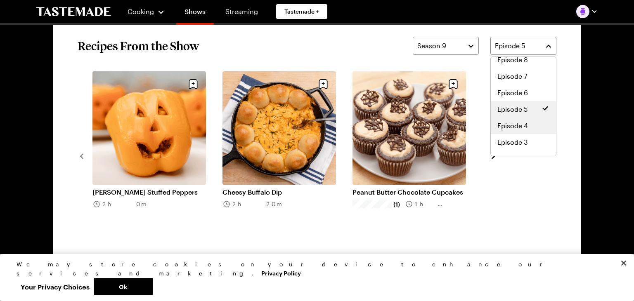
scroll to position [116, 0]
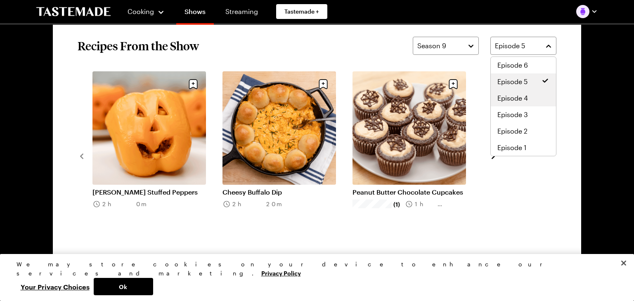
click at [515, 99] on span "Episode 4" at bounding box center [513, 98] width 31 height 10
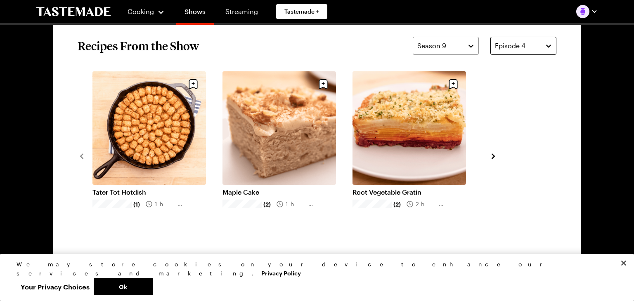
click at [550, 46] on button "Episode 4" at bounding box center [524, 46] width 66 height 18
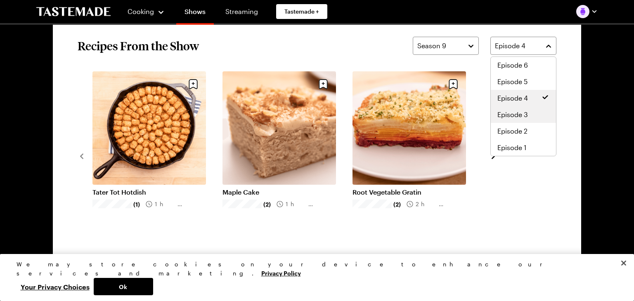
click at [509, 115] on span "Episode 3" at bounding box center [513, 115] width 31 height 10
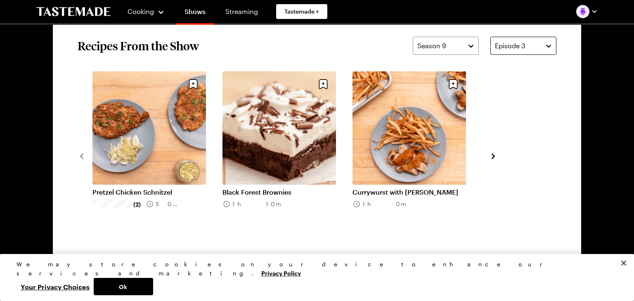
click at [552, 46] on button "Episode 3" at bounding box center [524, 46] width 66 height 18
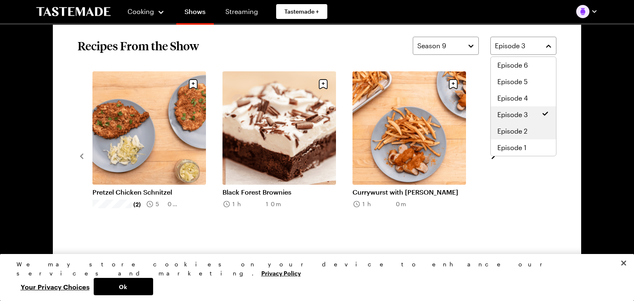
click at [518, 130] on span "Episode 2" at bounding box center [513, 131] width 30 height 10
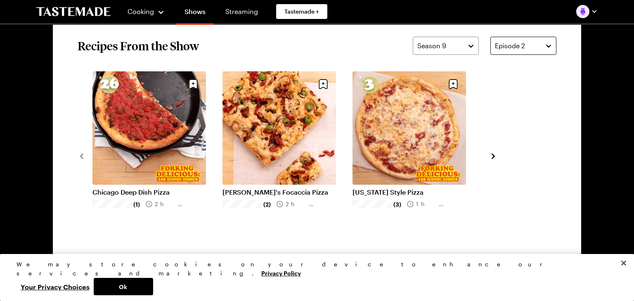
click at [548, 45] on button "Episode 2" at bounding box center [524, 46] width 66 height 18
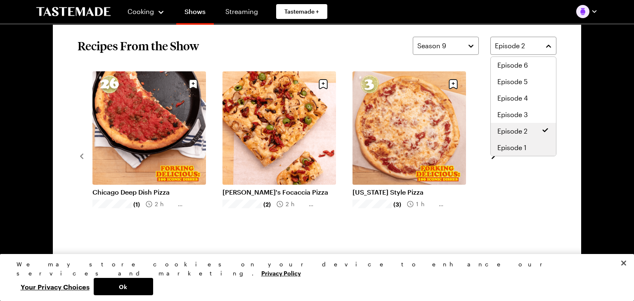
click at [512, 147] on span "Episode 1" at bounding box center [512, 148] width 29 height 10
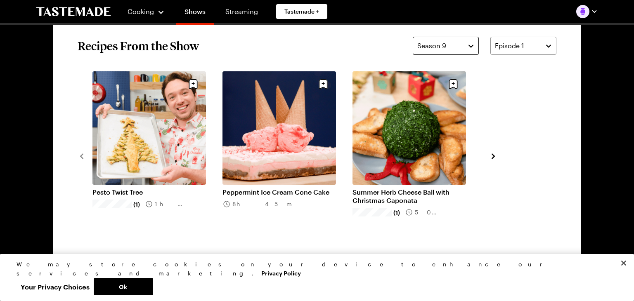
click at [474, 46] on button "Season 9" at bounding box center [446, 46] width 66 height 18
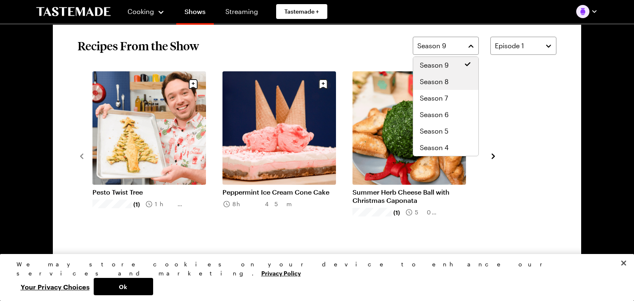
click at [443, 82] on span "Season 8" at bounding box center [434, 82] width 29 height 10
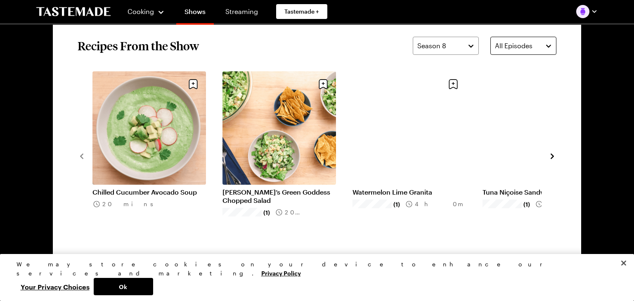
click at [550, 46] on button "All Episodes" at bounding box center [524, 46] width 66 height 18
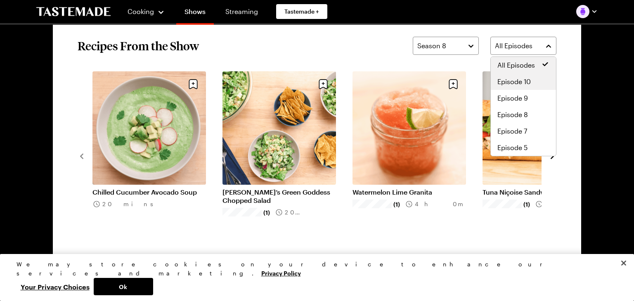
click at [521, 81] on span "Episode 10" at bounding box center [514, 82] width 33 height 10
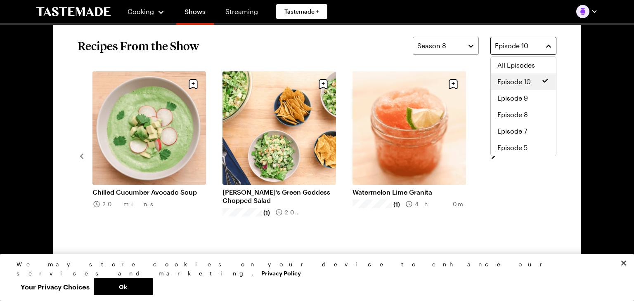
click at [550, 45] on button "Episode 10" at bounding box center [524, 46] width 66 height 18
click at [518, 99] on span "Episode 9" at bounding box center [513, 98] width 31 height 10
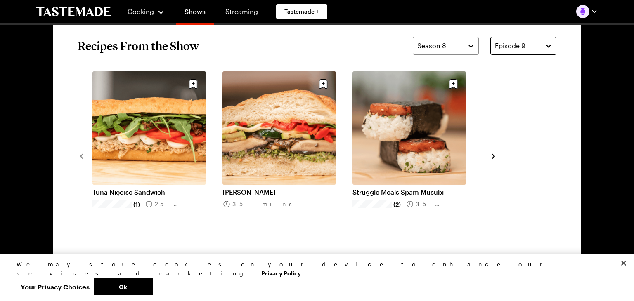
click at [549, 49] on button "Episode 9" at bounding box center [524, 46] width 66 height 18
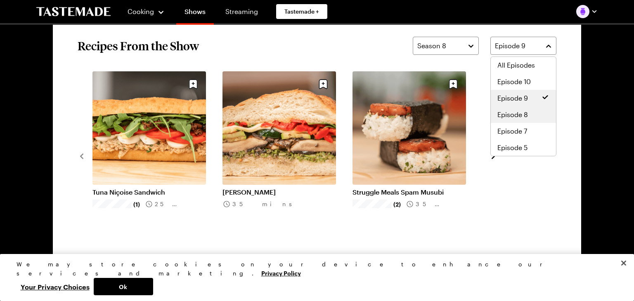
click at [518, 116] on span "Episode 8" at bounding box center [513, 115] width 31 height 10
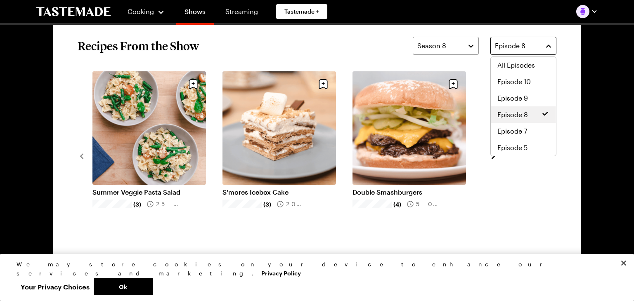
click at [549, 46] on button "Episode 8" at bounding box center [524, 46] width 66 height 18
click at [519, 133] on span "Episode 7" at bounding box center [513, 131] width 30 height 10
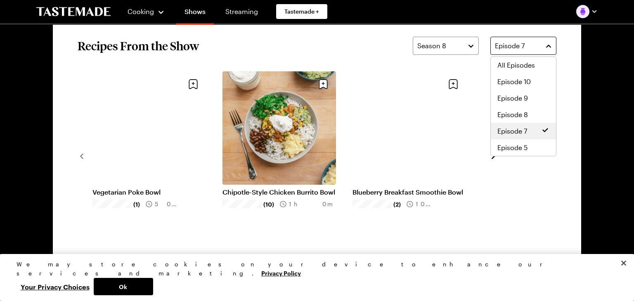
click at [550, 45] on button "Episode 7" at bounding box center [524, 46] width 66 height 18
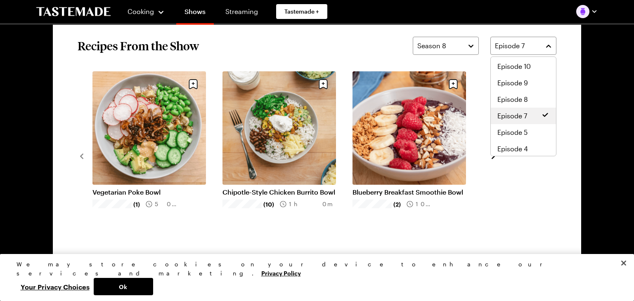
scroll to position [20, 0]
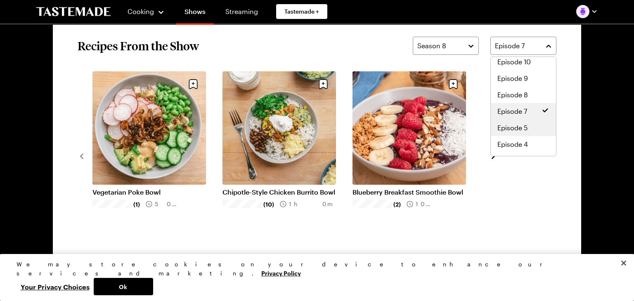
click at [512, 131] on span "Episode 5" at bounding box center [513, 128] width 30 height 10
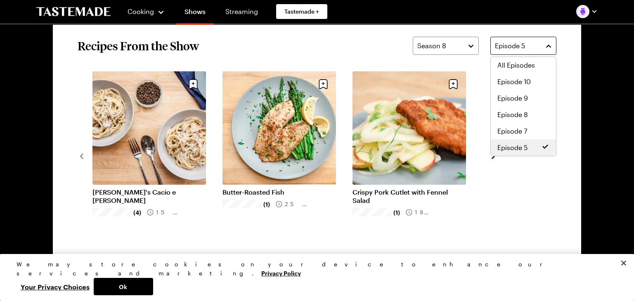
click at [549, 46] on button "Episode 5" at bounding box center [524, 46] width 66 height 18
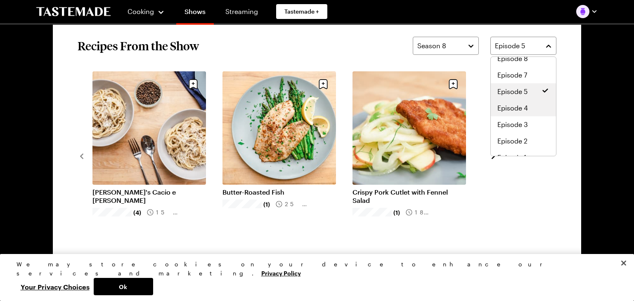
scroll to position [66, 0]
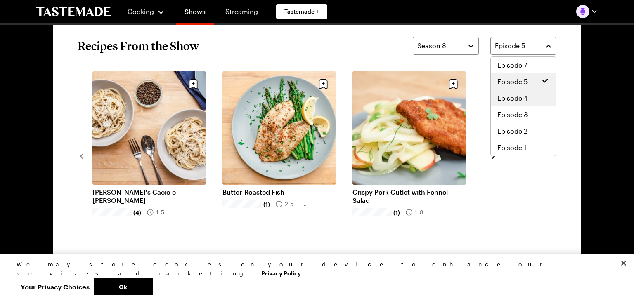
click at [514, 99] on span "Episode 4" at bounding box center [513, 98] width 31 height 10
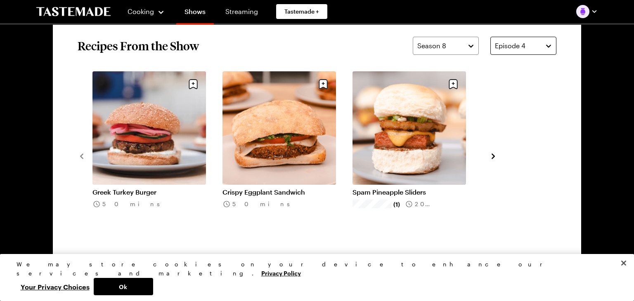
click at [550, 48] on button "Episode 4" at bounding box center [524, 46] width 66 height 18
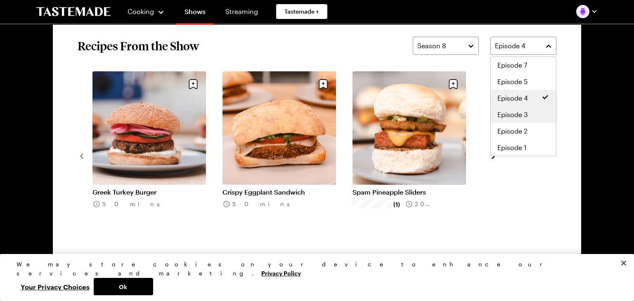
click at [509, 117] on span "Episode 3" at bounding box center [513, 115] width 31 height 10
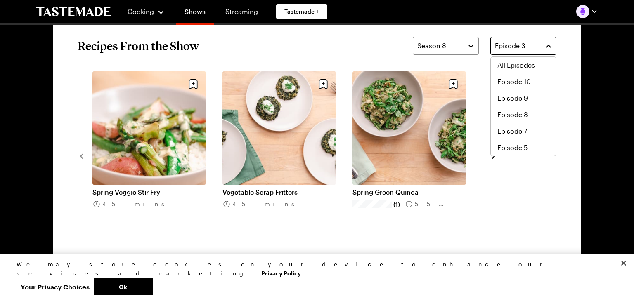
click at [549, 43] on button "Episode 3" at bounding box center [524, 46] width 66 height 18
click at [512, 130] on span "Episode 2" at bounding box center [513, 131] width 30 height 10
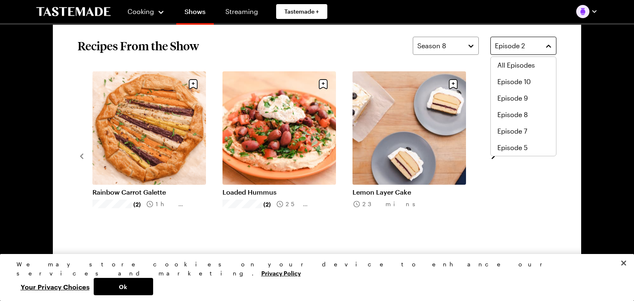
click at [547, 45] on button "Episode 2" at bounding box center [524, 46] width 66 height 18
click at [511, 148] on span "Episode 1" at bounding box center [512, 148] width 29 height 10
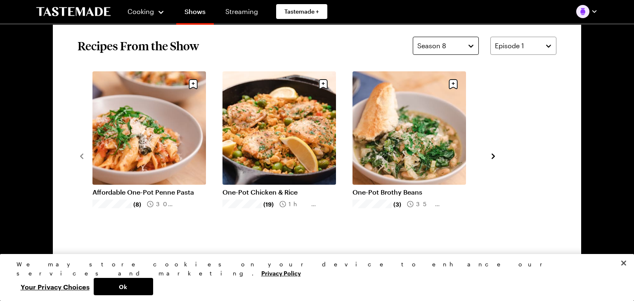
click at [471, 46] on button "Season 8" at bounding box center [446, 46] width 66 height 18
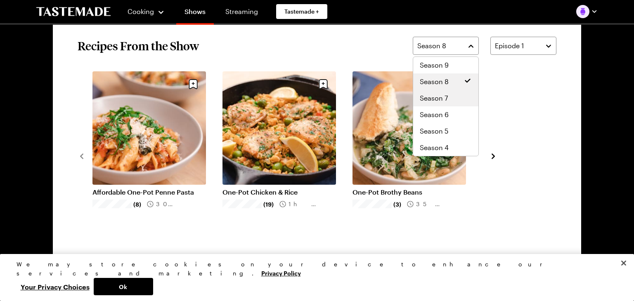
click at [439, 99] on span "Season 7" at bounding box center [434, 98] width 28 height 10
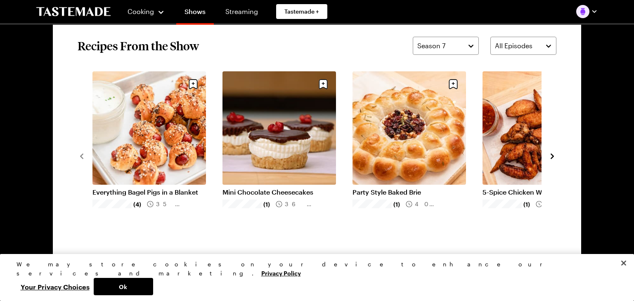
click at [551, 154] on icon "navigate to next item" at bounding box center [552, 156] width 3 height 5
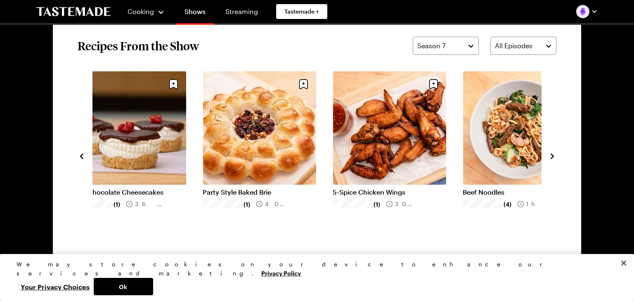
click at [551, 154] on icon "navigate to next item" at bounding box center [552, 156] width 3 height 5
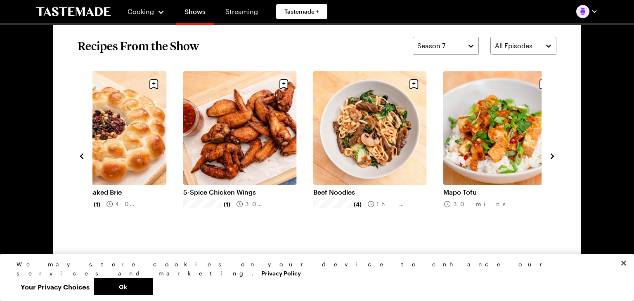
click at [551, 154] on icon "navigate to next item" at bounding box center [552, 156] width 3 height 5
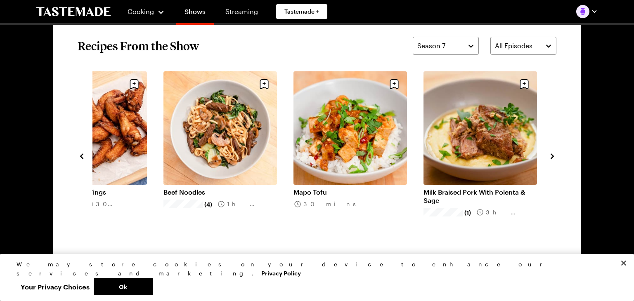
click at [551, 154] on icon "navigate to next item" at bounding box center [552, 156] width 3 height 5
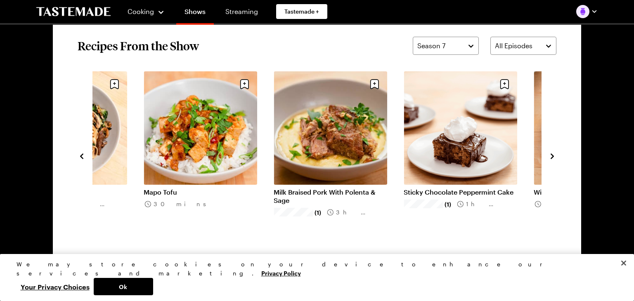
click at [551, 154] on icon "navigate to next item" at bounding box center [552, 156] width 3 height 5
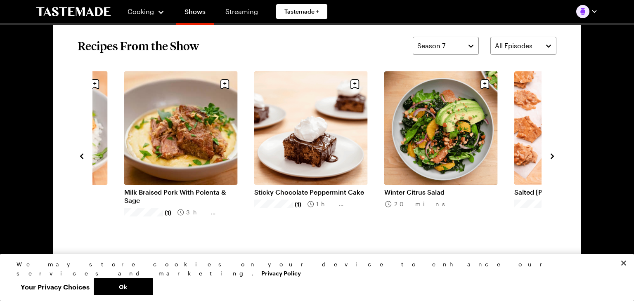
click at [551, 154] on icon "navigate to next item" at bounding box center [552, 156] width 3 height 5
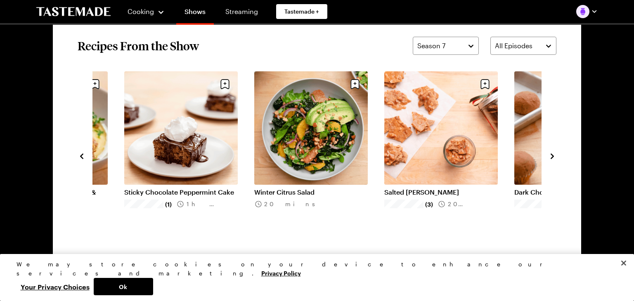
click at [551, 154] on icon "navigate to next item" at bounding box center [552, 156] width 3 height 5
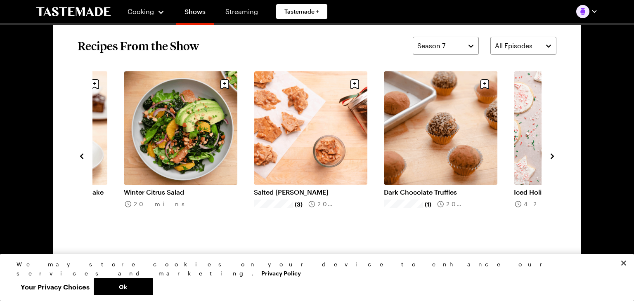
click at [551, 154] on icon "navigate to next item" at bounding box center [552, 156] width 3 height 5
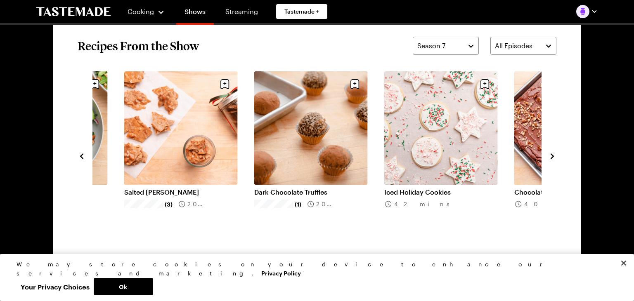
click at [551, 154] on icon "navigate to next item" at bounding box center [552, 156] width 3 height 5
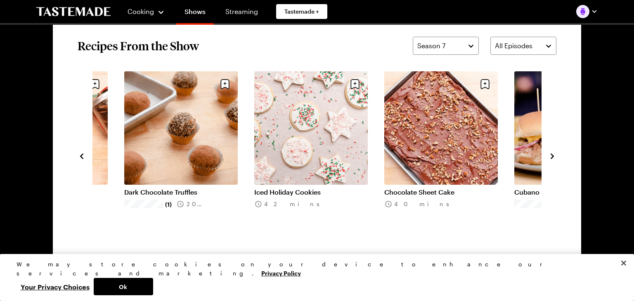
click at [551, 154] on icon "navigate to next item" at bounding box center [552, 156] width 3 height 5
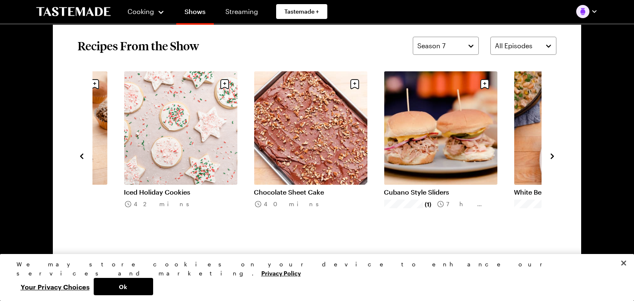
click at [551, 154] on icon "navigate to next item" at bounding box center [552, 156] width 3 height 5
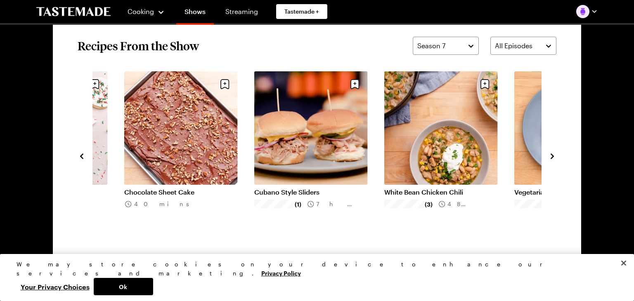
click at [552, 155] on icon "navigate to next item" at bounding box center [552, 156] width 8 height 8
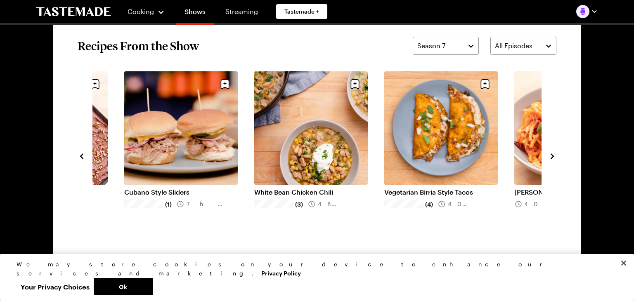
click at [552, 155] on icon "navigate to next item" at bounding box center [552, 156] width 8 height 8
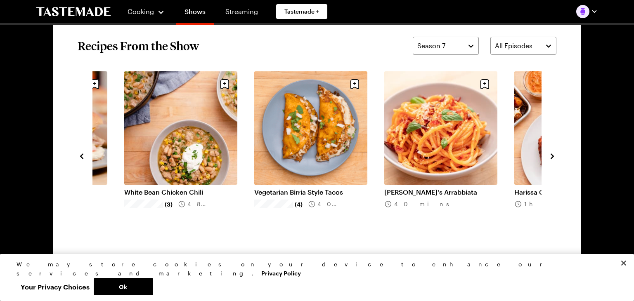
click at [552, 155] on icon "navigate to next item" at bounding box center [552, 156] width 8 height 8
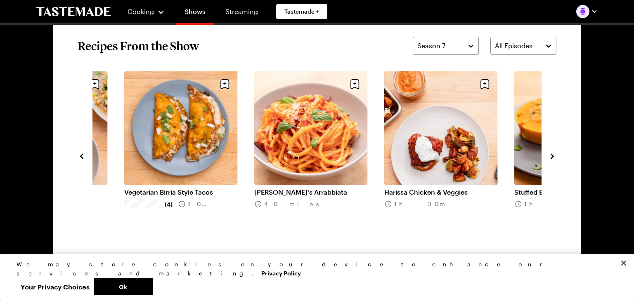
click at [552, 155] on icon "navigate to next item" at bounding box center [552, 156] width 8 height 8
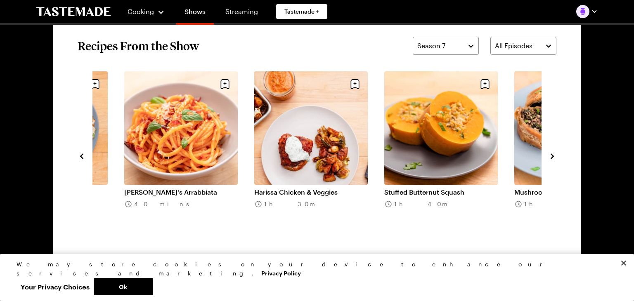
click at [552, 155] on icon "navigate to next item" at bounding box center [552, 156] width 8 height 8
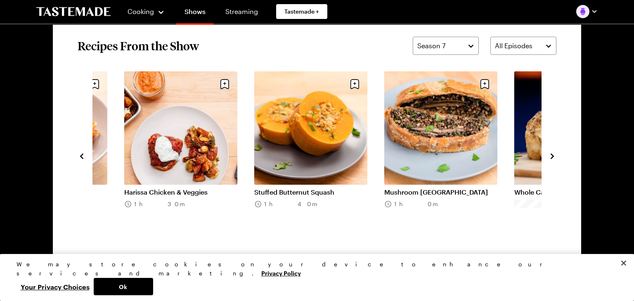
click at [552, 155] on icon "navigate to next item" at bounding box center [552, 156] width 8 height 8
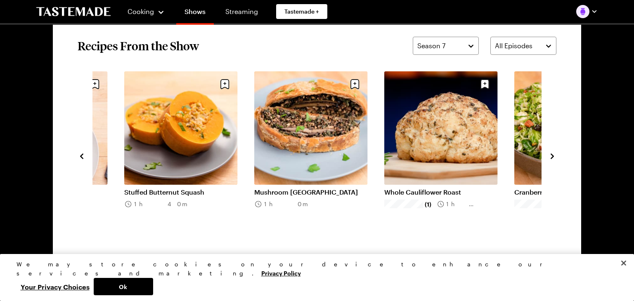
click at [552, 155] on icon "navigate to next item" at bounding box center [552, 156] width 8 height 8
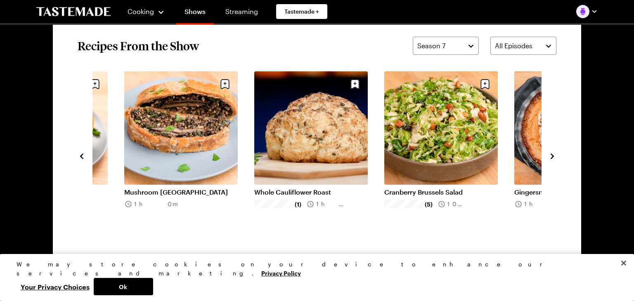
click at [552, 155] on icon "navigate to next item" at bounding box center [552, 156] width 8 height 8
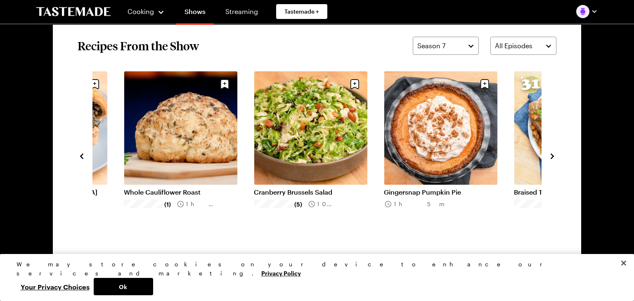
click at [552, 155] on icon "navigate to next item" at bounding box center [552, 156] width 8 height 8
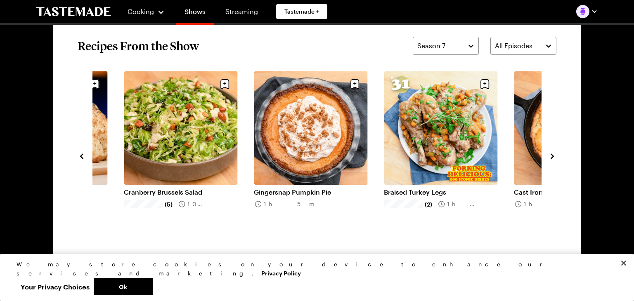
click at [552, 155] on icon "navigate to next item" at bounding box center [552, 156] width 8 height 8
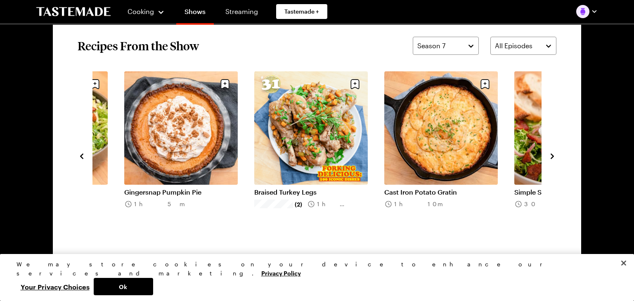
click at [552, 155] on icon "navigate to next item" at bounding box center [552, 156] width 8 height 8
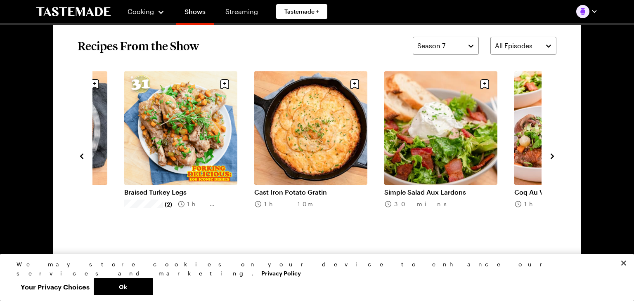
click at [553, 154] on icon "navigate to next item" at bounding box center [552, 156] width 8 height 8
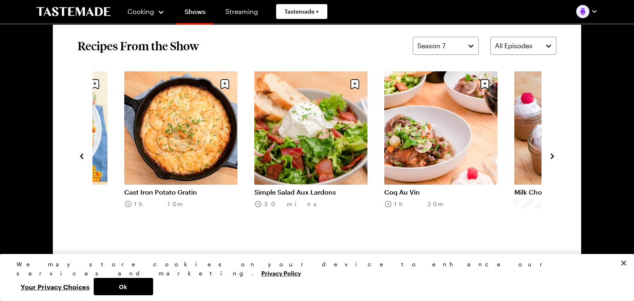
click at [553, 154] on icon "navigate to next item" at bounding box center [552, 156] width 8 height 8
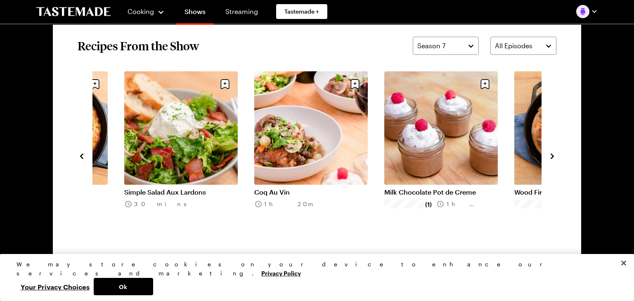
click at [553, 154] on icon "navigate to next item" at bounding box center [552, 156] width 8 height 8
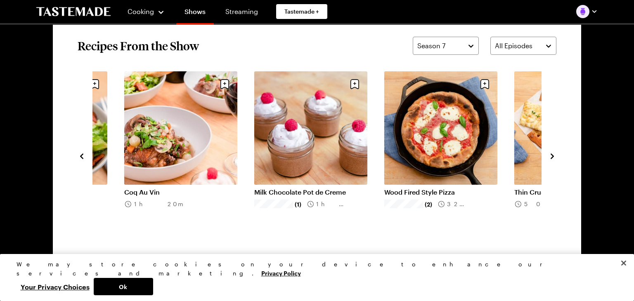
click at [553, 154] on icon "navigate to next item" at bounding box center [552, 156] width 8 height 8
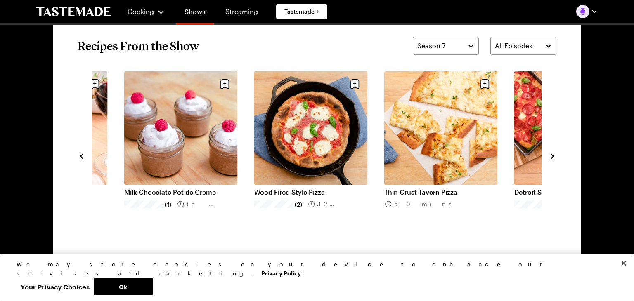
click at [553, 154] on icon "navigate to next item" at bounding box center [552, 156] width 8 height 8
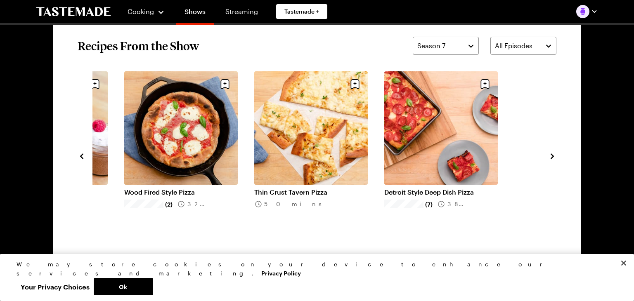
click at [553, 154] on icon "navigate to next item" at bounding box center [552, 156] width 8 height 8
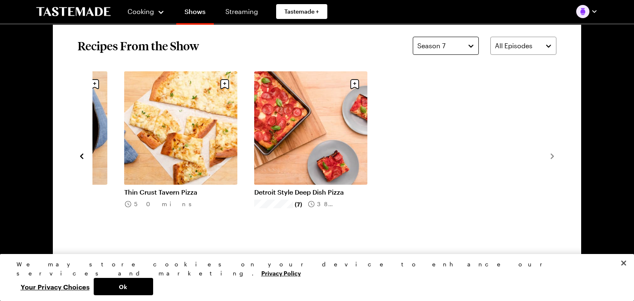
click at [473, 46] on button "Season 7" at bounding box center [446, 46] width 66 height 18
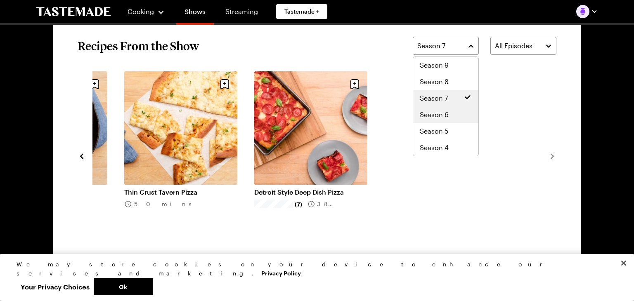
click at [441, 114] on span "Season 6" at bounding box center [434, 115] width 29 height 10
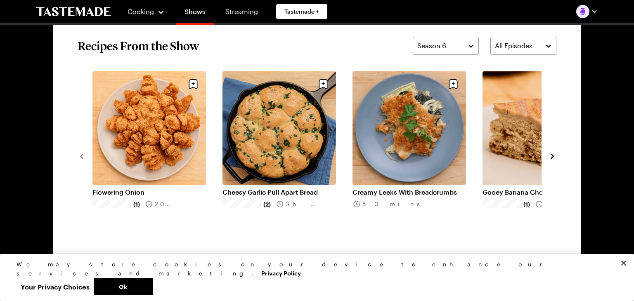
click at [550, 154] on icon "navigate to next item" at bounding box center [552, 156] width 8 height 8
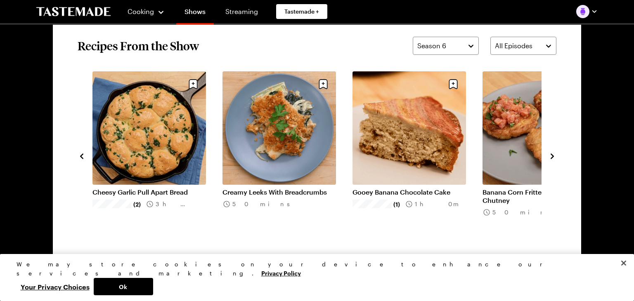
click at [550, 154] on icon "navigate to next item" at bounding box center [552, 156] width 8 height 8
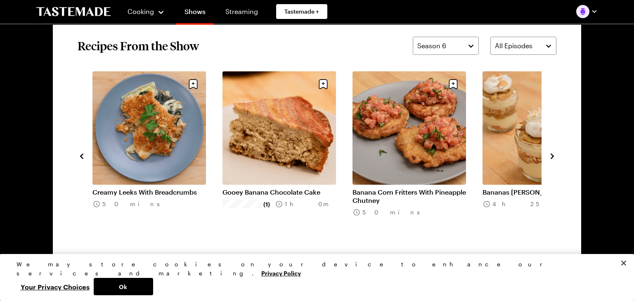
click at [550, 154] on icon "navigate to next item" at bounding box center [552, 156] width 8 height 8
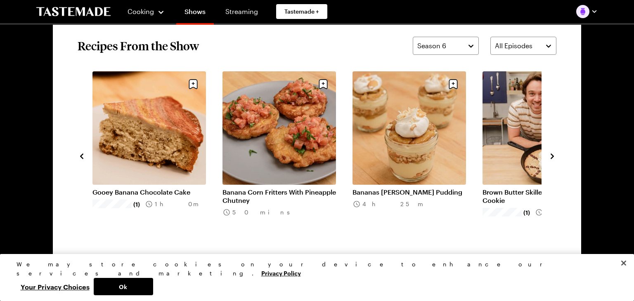
click at [550, 154] on icon "navigate to next item" at bounding box center [552, 156] width 8 height 8
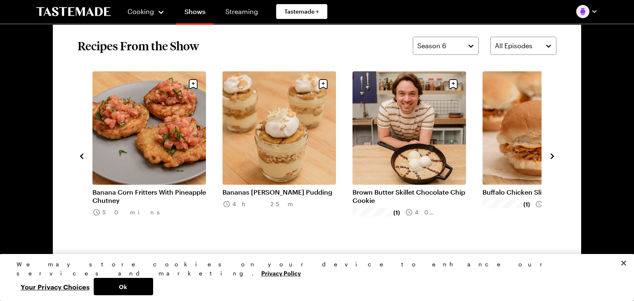
click at [550, 154] on icon "navigate to next item" at bounding box center [552, 156] width 8 height 8
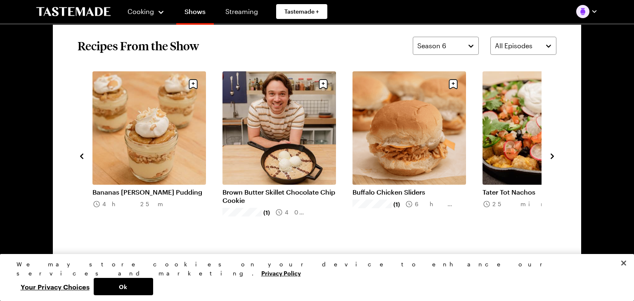
click at [550, 154] on icon "navigate to next item" at bounding box center [552, 156] width 8 height 8
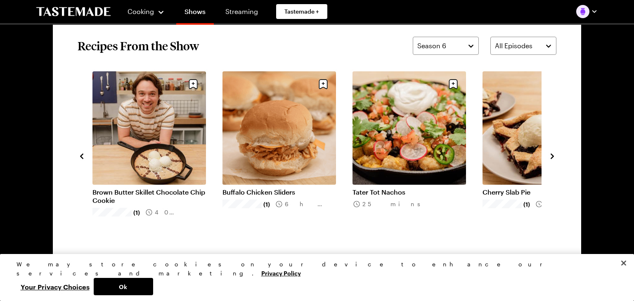
click at [550, 154] on icon "navigate to next item" at bounding box center [552, 156] width 8 height 8
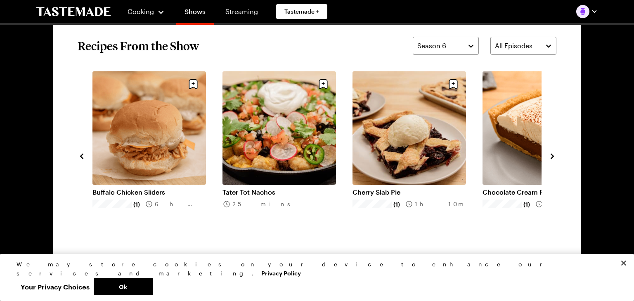
click at [551, 155] on icon "navigate to next item" at bounding box center [552, 156] width 8 height 8
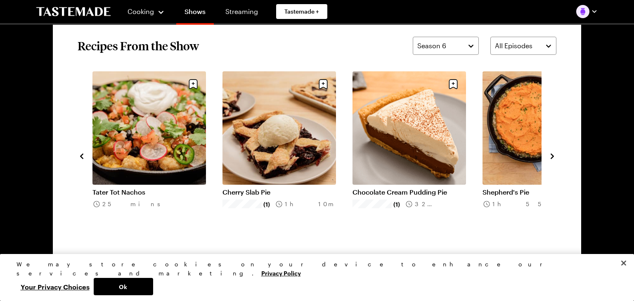
click at [551, 155] on icon "navigate to next item" at bounding box center [552, 156] width 8 height 8
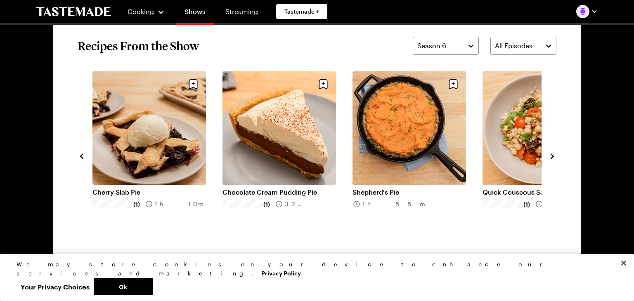
click at [551, 155] on icon "navigate to next item" at bounding box center [552, 156] width 8 height 8
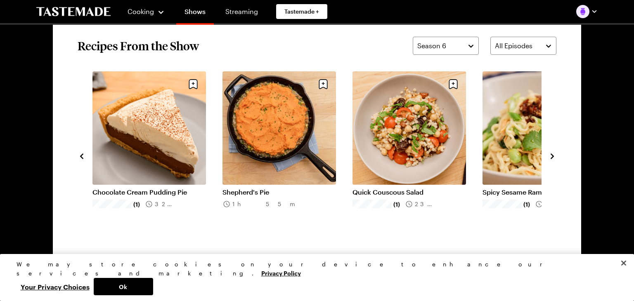
click at [551, 155] on icon "navigate to next item" at bounding box center [552, 156] width 8 height 8
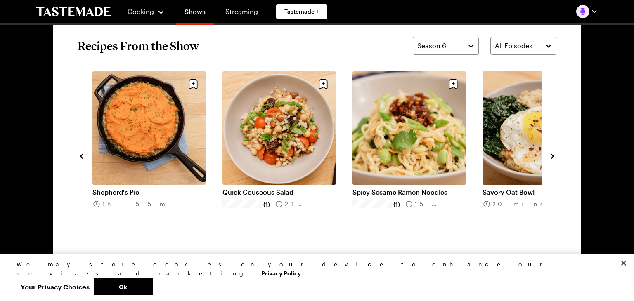
click at [551, 155] on icon "navigate to next item" at bounding box center [552, 156] width 8 height 8
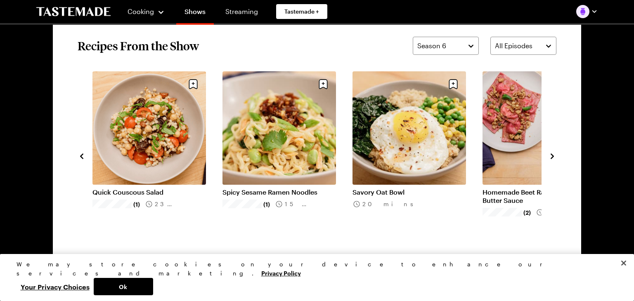
click at [552, 155] on icon "navigate to next item" at bounding box center [552, 156] width 3 height 5
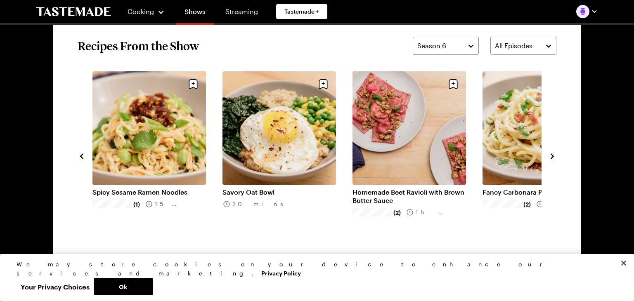
click at [552, 155] on icon "navigate to next item" at bounding box center [552, 156] width 3 height 5
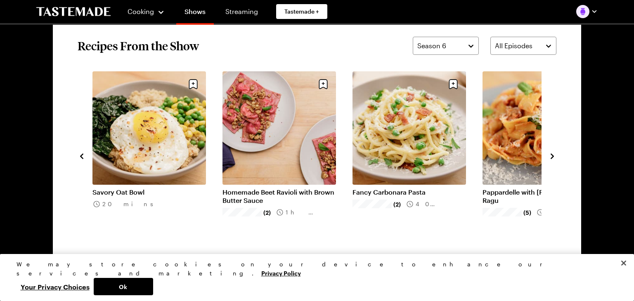
click at [552, 154] on icon "navigate to next item" at bounding box center [552, 156] width 8 height 8
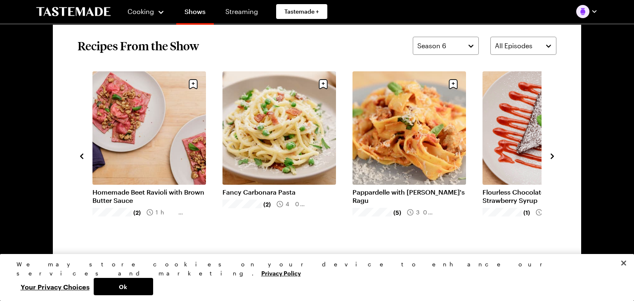
click at [552, 154] on icon "navigate to next item" at bounding box center [552, 156] width 8 height 8
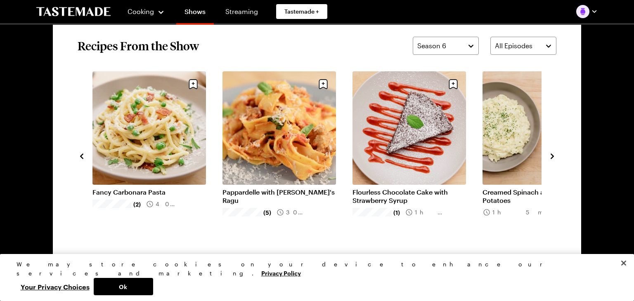
click at [552, 154] on icon "navigate to next item" at bounding box center [552, 156] width 8 height 8
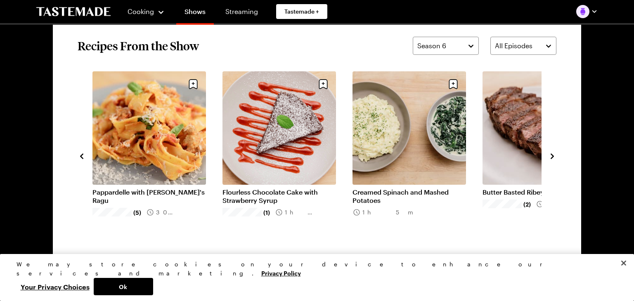
click at [552, 154] on icon "navigate to next item" at bounding box center [552, 156] width 8 height 8
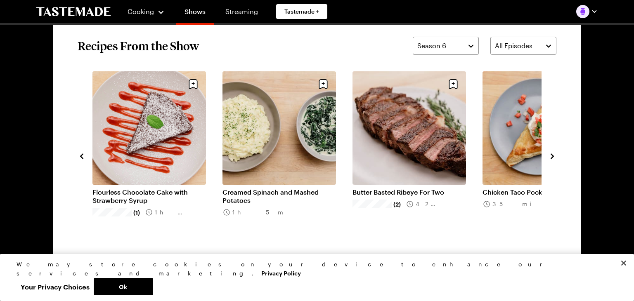
click at [552, 154] on icon "navigate to next item" at bounding box center [552, 156] width 8 height 8
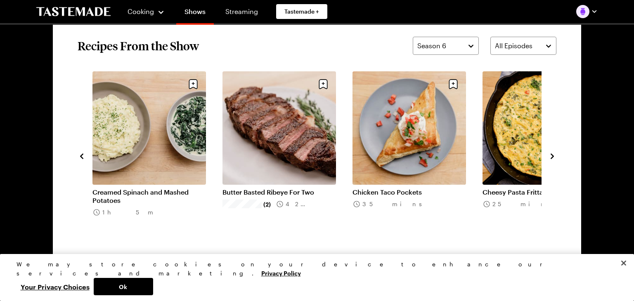
click at [552, 154] on icon "navigate to next item" at bounding box center [552, 156] width 8 height 8
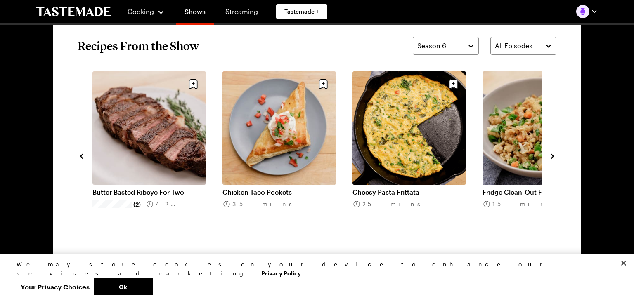
click at [552, 154] on icon "navigate to next item" at bounding box center [552, 156] width 8 height 8
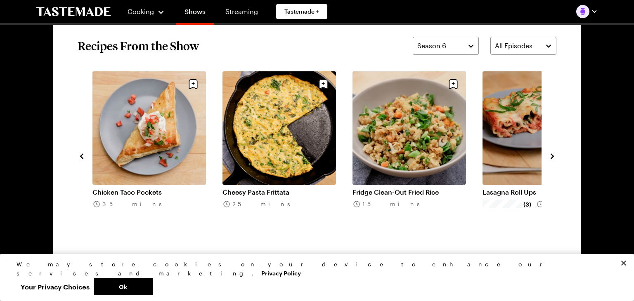
click at [552, 154] on icon "navigate to next item" at bounding box center [552, 156] width 8 height 8
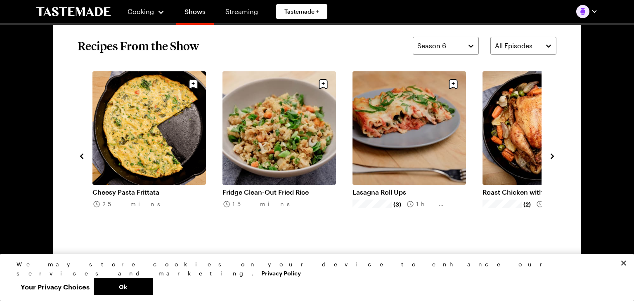
click at [552, 154] on icon "navigate to next item" at bounding box center [552, 156] width 8 height 8
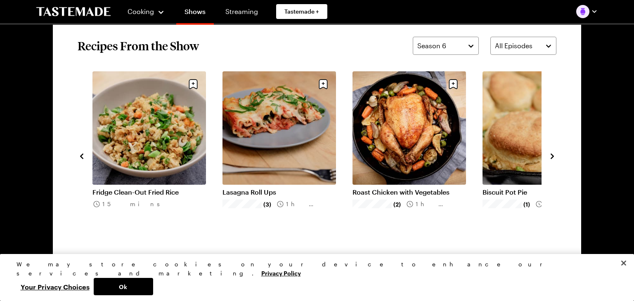
click at [552, 154] on icon "navigate to next item" at bounding box center [552, 156] width 8 height 8
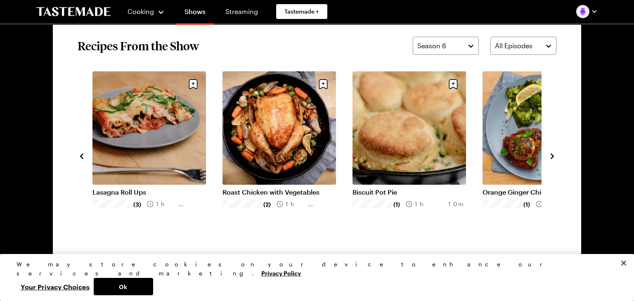
click at [552, 154] on icon "navigate to next item" at bounding box center [552, 156] width 8 height 8
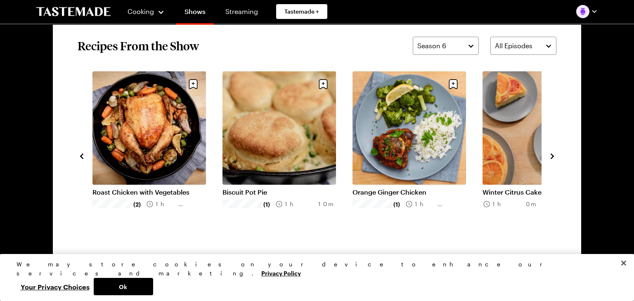
click at [552, 154] on icon "navigate to next item" at bounding box center [552, 156] width 8 height 8
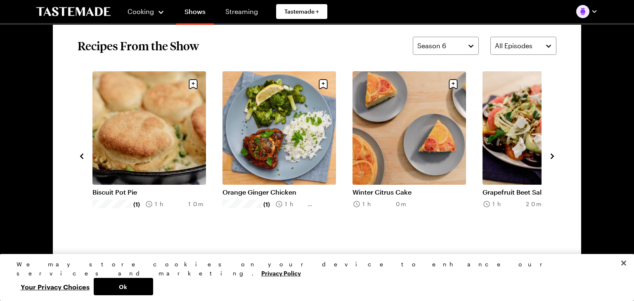
click at [552, 154] on icon "navigate to next item" at bounding box center [552, 156] width 8 height 8
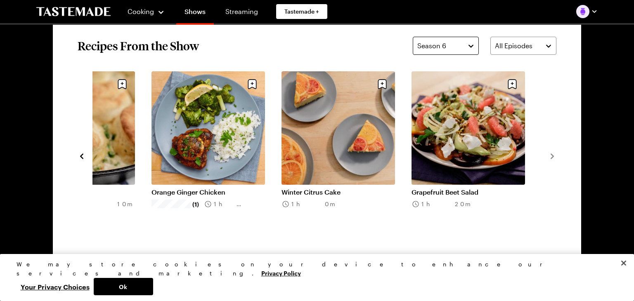
click at [470, 47] on button "Season 6" at bounding box center [446, 46] width 66 height 18
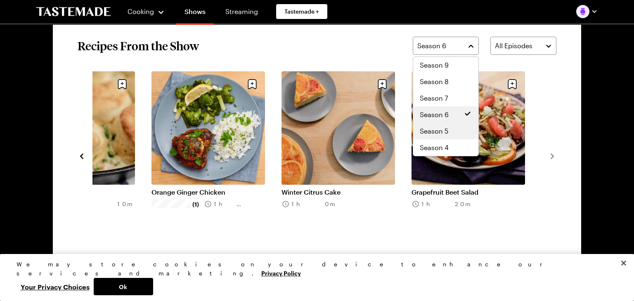
click at [439, 132] on span "Season 5" at bounding box center [434, 131] width 28 height 10
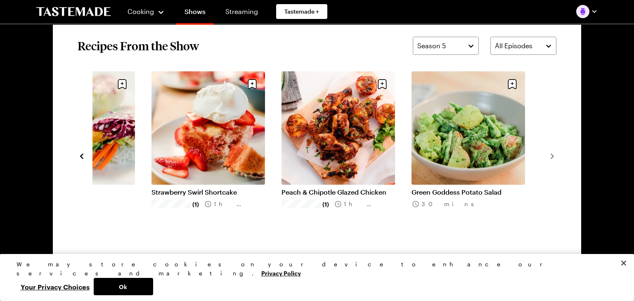
click at [79, 157] on icon "navigate to previous item" at bounding box center [82, 156] width 8 height 8
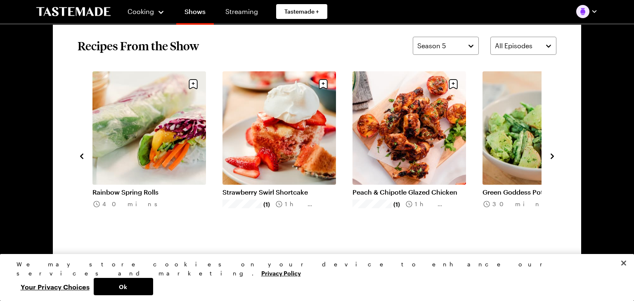
click at [79, 157] on icon "navigate to previous item" at bounding box center [82, 156] width 8 height 8
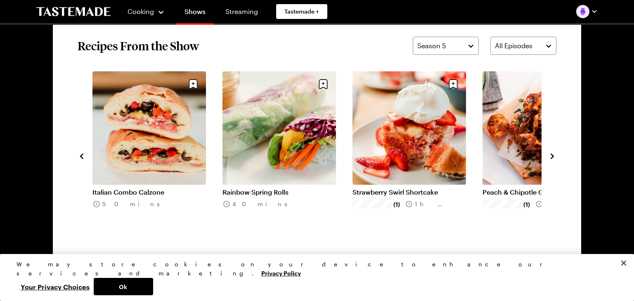
click at [79, 157] on icon "navigate to previous item" at bounding box center [82, 156] width 8 height 8
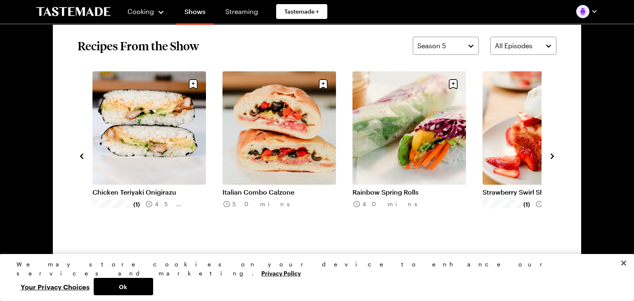
click at [79, 157] on icon "navigate to previous item" at bounding box center [82, 156] width 8 height 8
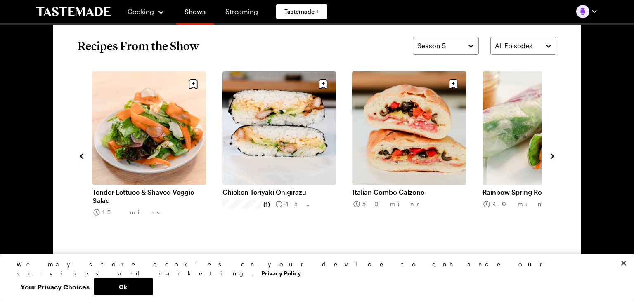
click at [79, 157] on icon "navigate to previous item" at bounding box center [82, 156] width 8 height 8
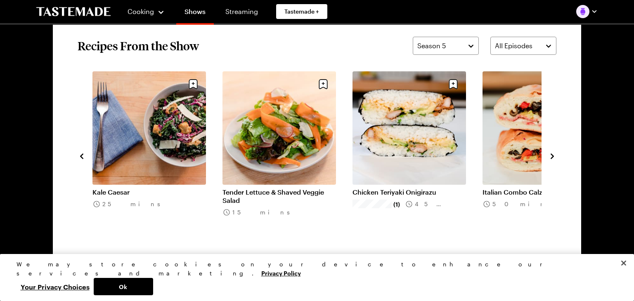
click at [79, 159] on icon "navigate to previous item" at bounding box center [82, 156] width 8 height 8
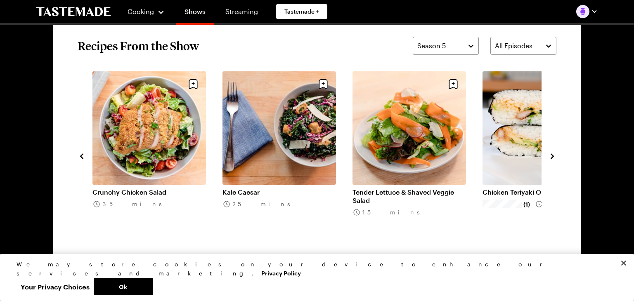
click at [79, 159] on icon "navigate to previous item" at bounding box center [82, 156] width 8 height 8
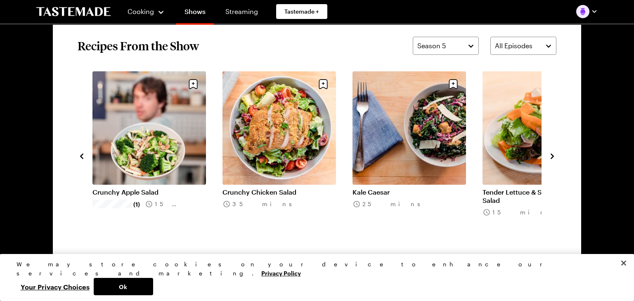
click at [79, 159] on icon "navigate to previous item" at bounding box center [82, 156] width 8 height 8
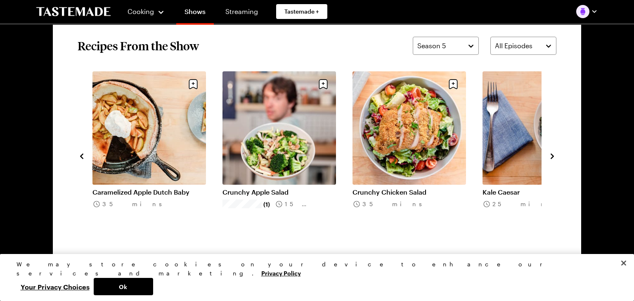
click at [79, 159] on icon "navigate to previous item" at bounding box center [82, 156] width 8 height 8
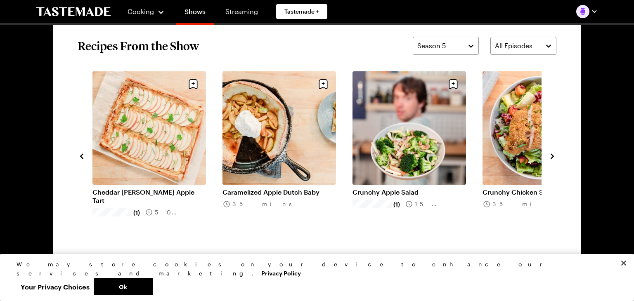
click at [79, 159] on icon "navigate to previous item" at bounding box center [82, 156] width 8 height 8
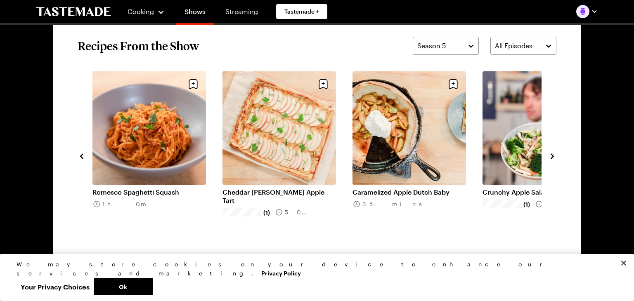
click at [79, 159] on icon "navigate to previous item" at bounding box center [82, 156] width 8 height 8
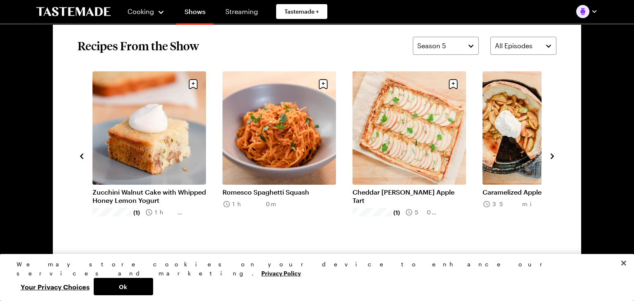
click at [79, 159] on icon "navigate to previous item" at bounding box center [82, 156] width 8 height 8
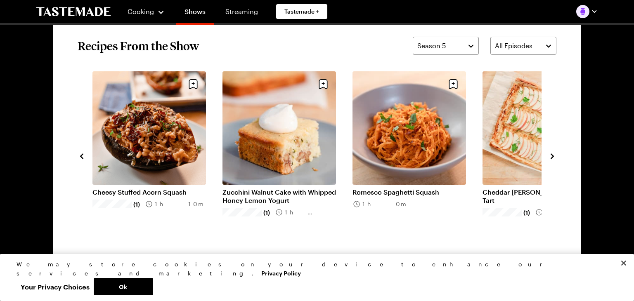
click at [79, 159] on icon "navigate to previous item" at bounding box center [82, 156] width 8 height 8
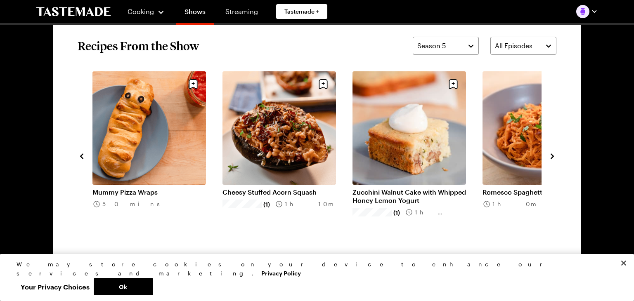
click at [79, 159] on icon "navigate to previous item" at bounding box center [82, 156] width 8 height 8
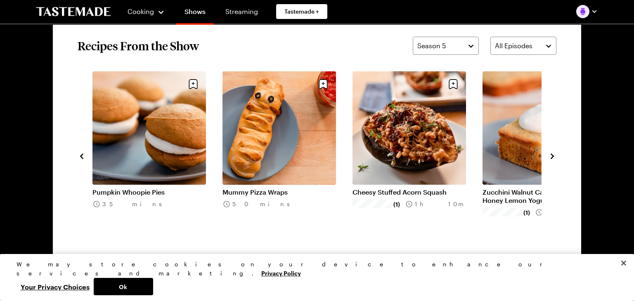
click at [79, 159] on icon "navigate to previous item" at bounding box center [82, 156] width 8 height 8
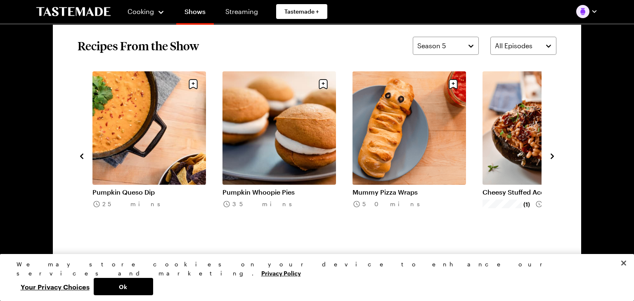
click at [79, 159] on icon "navigate to previous item" at bounding box center [82, 156] width 8 height 8
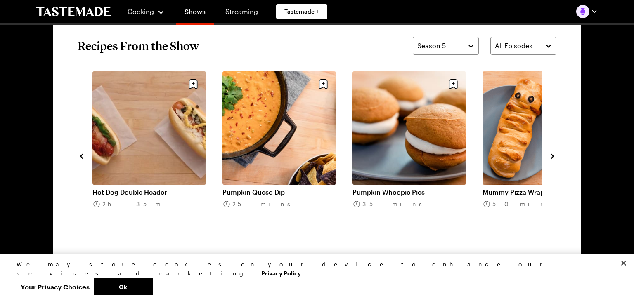
click at [79, 159] on icon "navigate to previous item" at bounding box center [82, 156] width 8 height 8
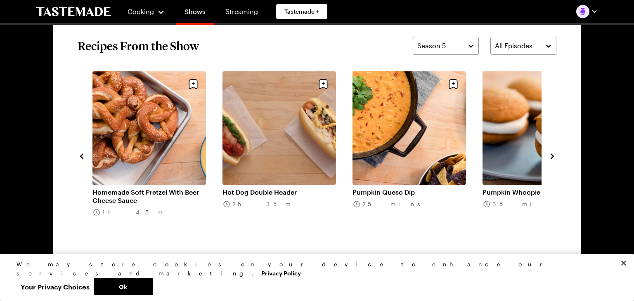
click at [79, 159] on icon "navigate to previous item" at bounding box center [82, 156] width 8 height 8
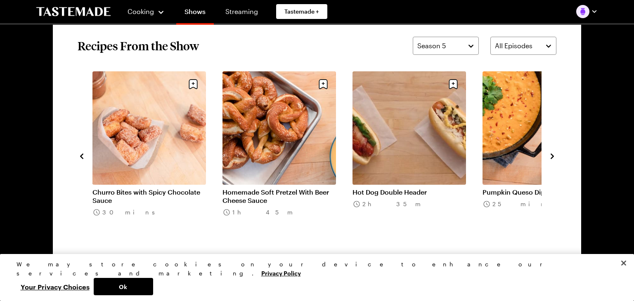
click at [79, 159] on icon "navigate to previous item" at bounding box center [82, 156] width 8 height 8
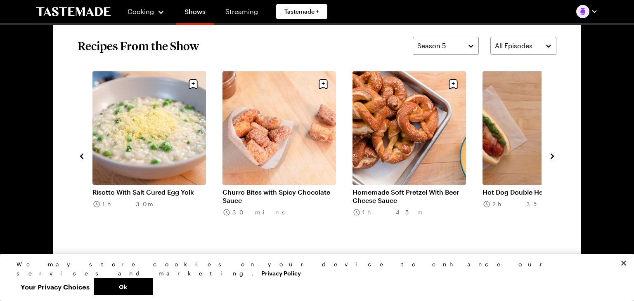
click at [79, 159] on icon "navigate to previous item" at bounding box center [82, 156] width 8 height 8
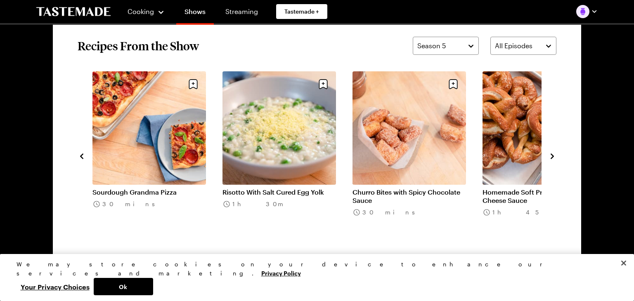
click at [79, 159] on icon "navigate to previous item" at bounding box center [82, 156] width 8 height 8
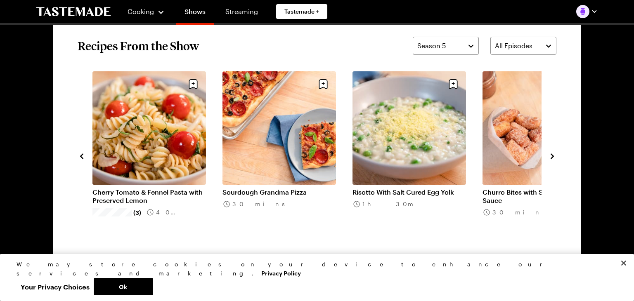
click at [79, 159] on icon "navigate to previous item" at bounding box center [82, 156] width 8 height 8
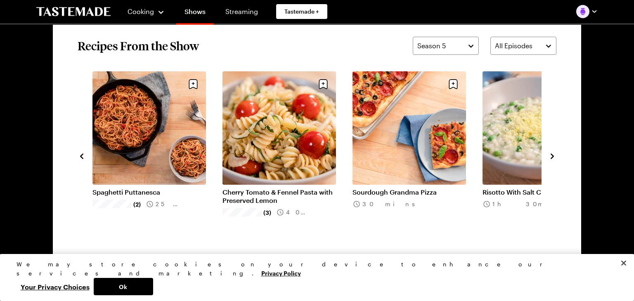
click at [79, 159] on icon "navigate to previous item" at bounding box center [82, 156] width 8 height 8
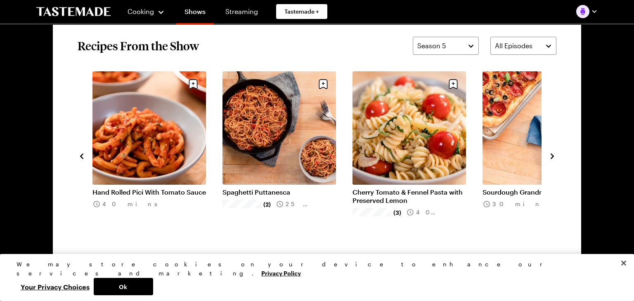
click at [79, 159] on icon "navigate to previous item" at bounding box center [82, 156] width 8 height 8
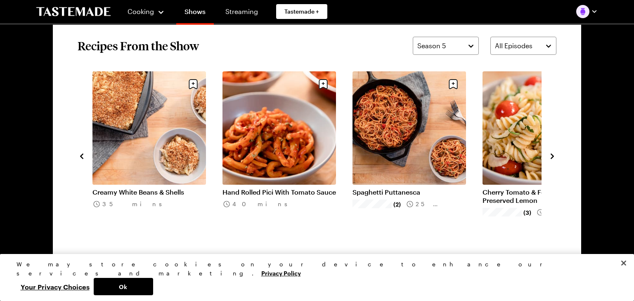
click at [79, 159] on icon "navigate to previous item" at bounding box center [82, 156] width 8 height 8
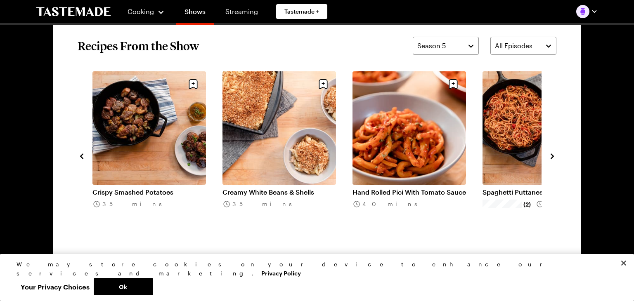
click at [80, 159] on icon "navigate to previous item" at bounding box center [82, 156] width 8 height 8
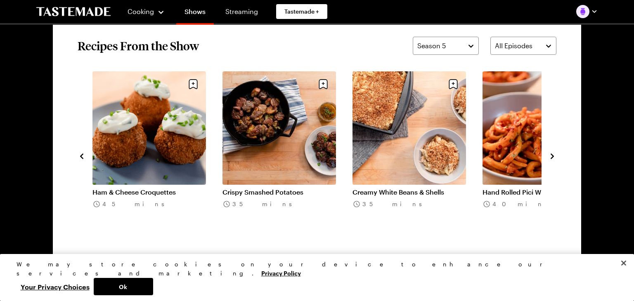
click at [80, 159] on icon "navigate to previous item" at bounding box center [82, 156] width 8 height 8
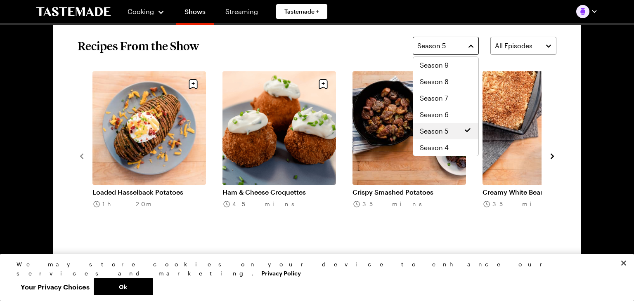
click at [471, 46] on button "Season 5" at bounding box center [446, 46] width 66 height 18
click at [435, 148] on span "Season 4" at bounding box center [434, 148] width 29 height 10
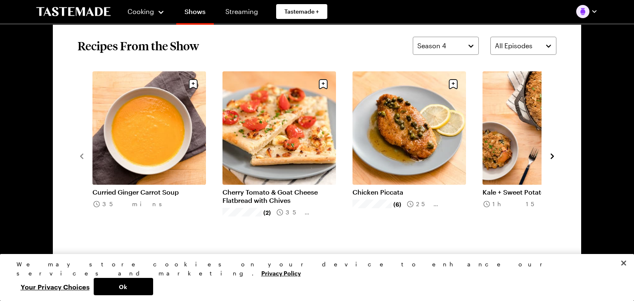
click at [550, 156] on icon "navigate to next item" at bounding box center [552, 156] width 8 height 8
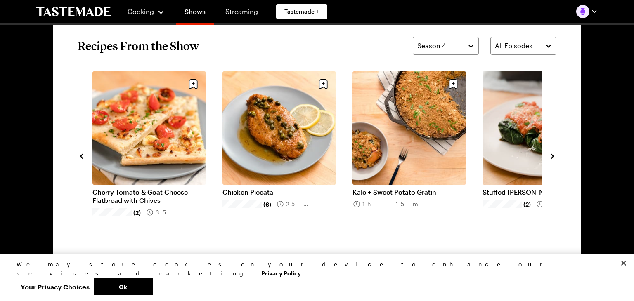
click at [550, 156] on icon "navigate to next item" at bounding box center [552, 156] width 8 height 8
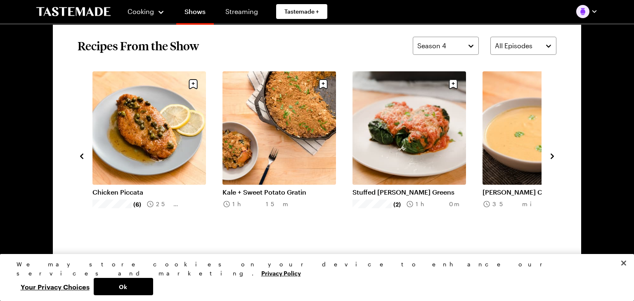
click at [550, 156] on icon "navigate to next item" at bounding box center [552, 156] width 8 height 8
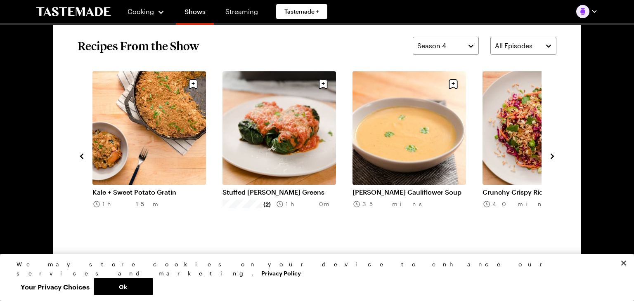
click at [550, 156] on icon "navigate to next item" at bounding box center [552, 156] width 8 height 8
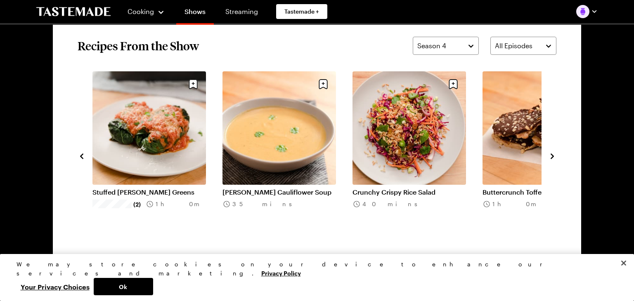
click at [550, 156] on icon "navigate to next item" at bounding box center [552, 156] width 8 height 8
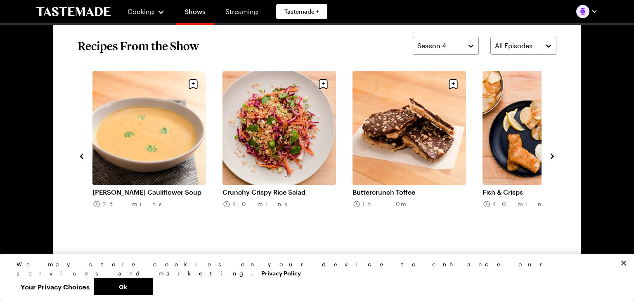
click at [550, 156] on icon "navigate to next item" at bounding box center [552, 156] width 8 height 8
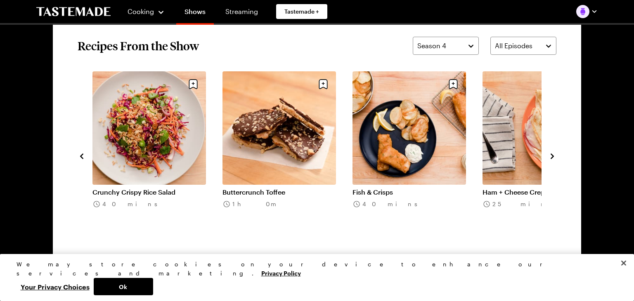
click at [550, 156] on icon "navigate to next item" at bounding box center [552, 156] width 8 height 8
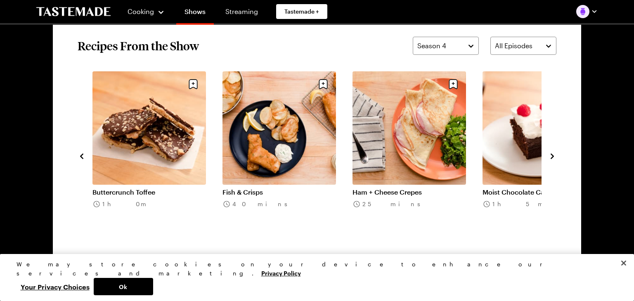
click at [550, 156] on icon "navigate to next item" at bounding box center [552, 156] width 8 height 8
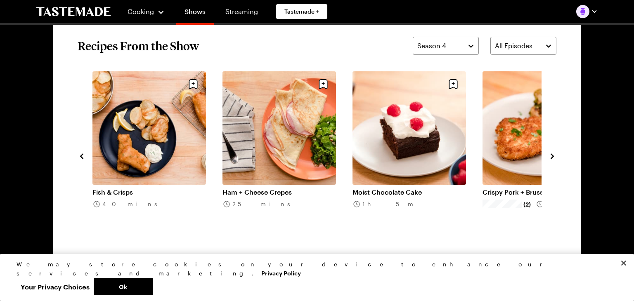
click at [421, 188] on link "Moist Chocolate Cake" at bounding box center [410, 192] width 114 height 8
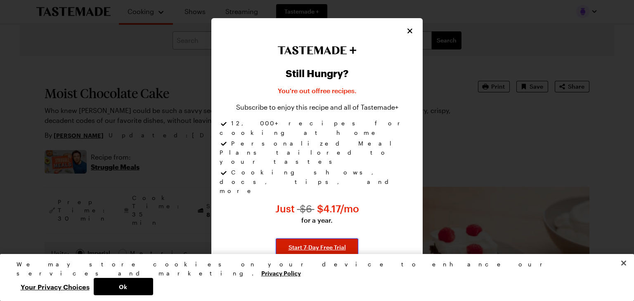
click at [312, 244] on span "Start 7-Day Free Trial" at bounding box center [317, 248] width 57 height 8
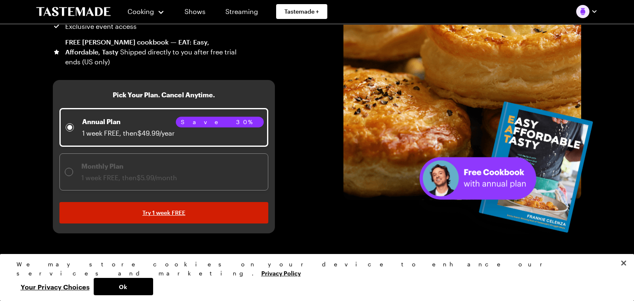
scroll to position [162, 0]
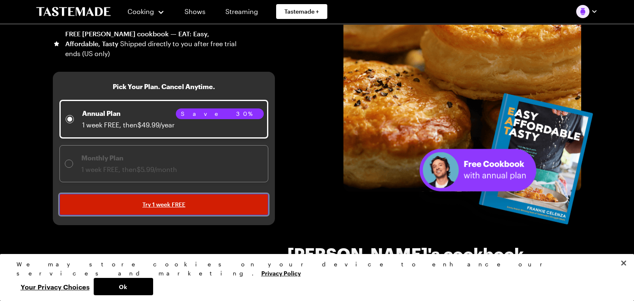
click at [159, 204] on span "Try 1 week FREE" at bounding box center [163, 205] width 43 height 8
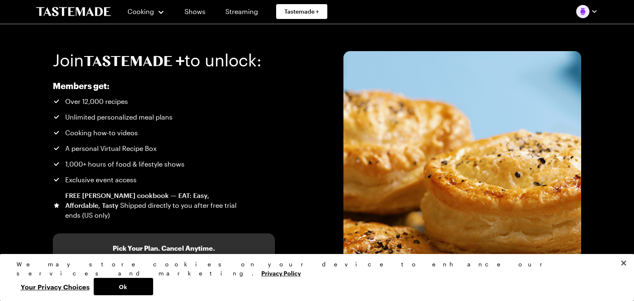
scroll to position [162, 0]
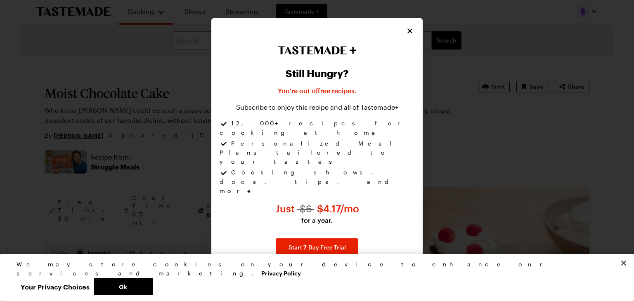
type textarea "x"
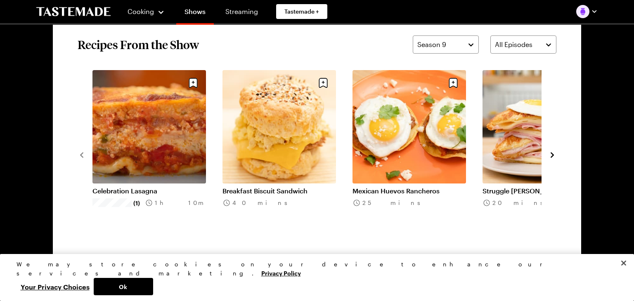
scroll to position [638, 0]
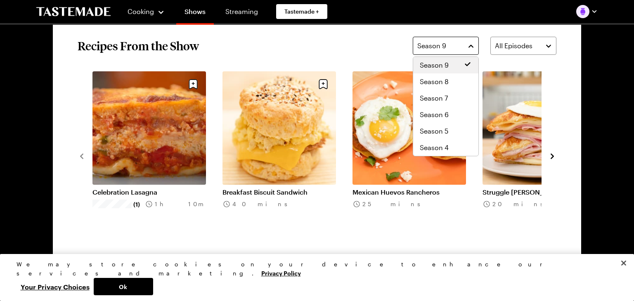
click at [470, 44] on button "Season 9" at bounding box center [446, 46] width 66 height 18
click at [586, 11] on div "Struggle Meals Cooking 9 Seasons The struggle is real, but it doesn’t mean your…" at bounding box center [317, 40] width 595 height 1306
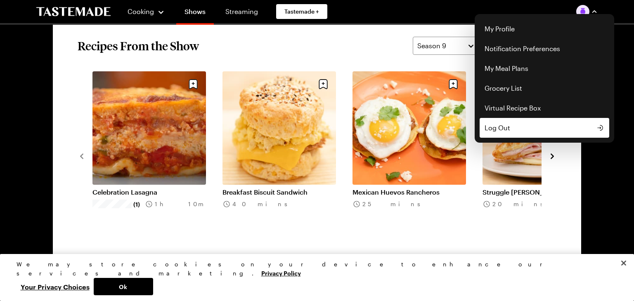
click at [499, 131] on span "Log Out" at bounding box center [498, 128] width 26 height 10
